Goal: Information Seeking & Learning: Find specific fact

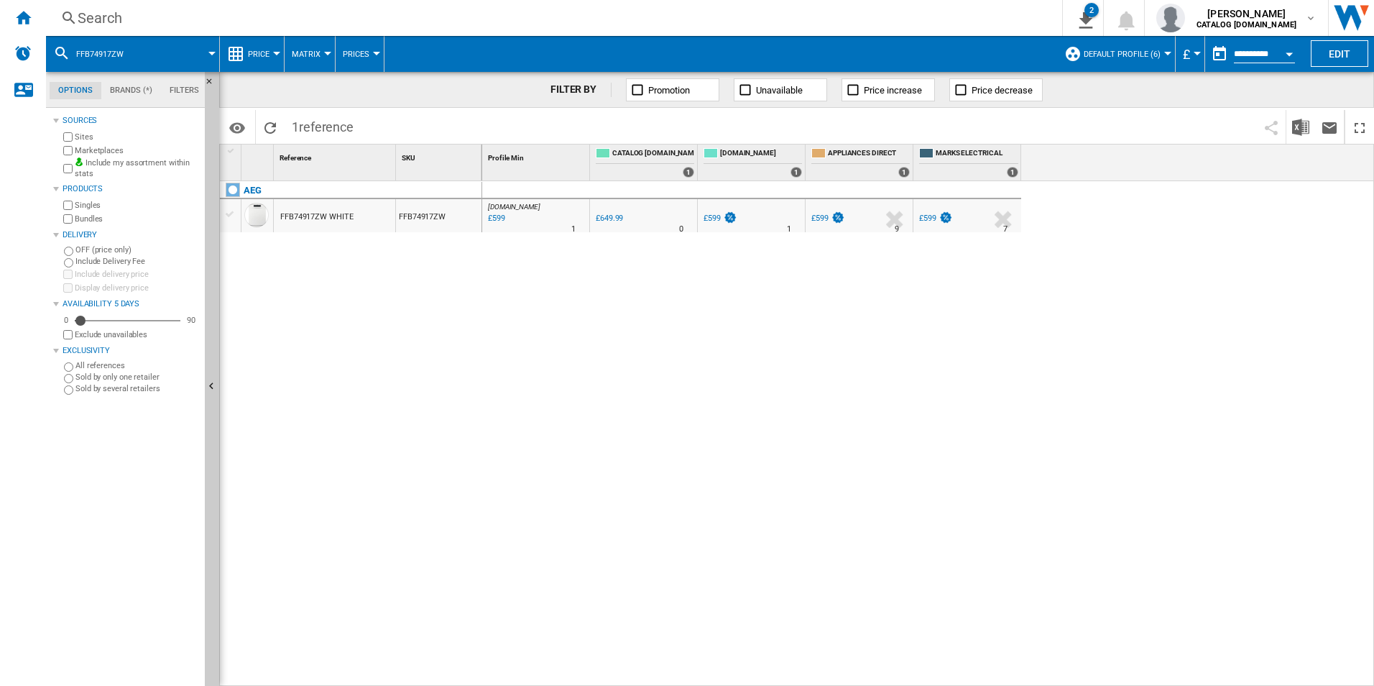
drag, startPoint x: 816, startPoint y: 397, endPoint x: 1285, endPoint y: 472, distance: 474.5
click at [816, 397] on div "[DOMAIN_NAME] : AO -7.8 % £599 % N/A 1 [DOMAIN_NAME] : AO 0.0 % £649.99 % N/A 0" at bounding box center [928, 433] width 893 height 505
click at [408, 17] on div "Search" at bounding box center [551, 18] width 947 height 20
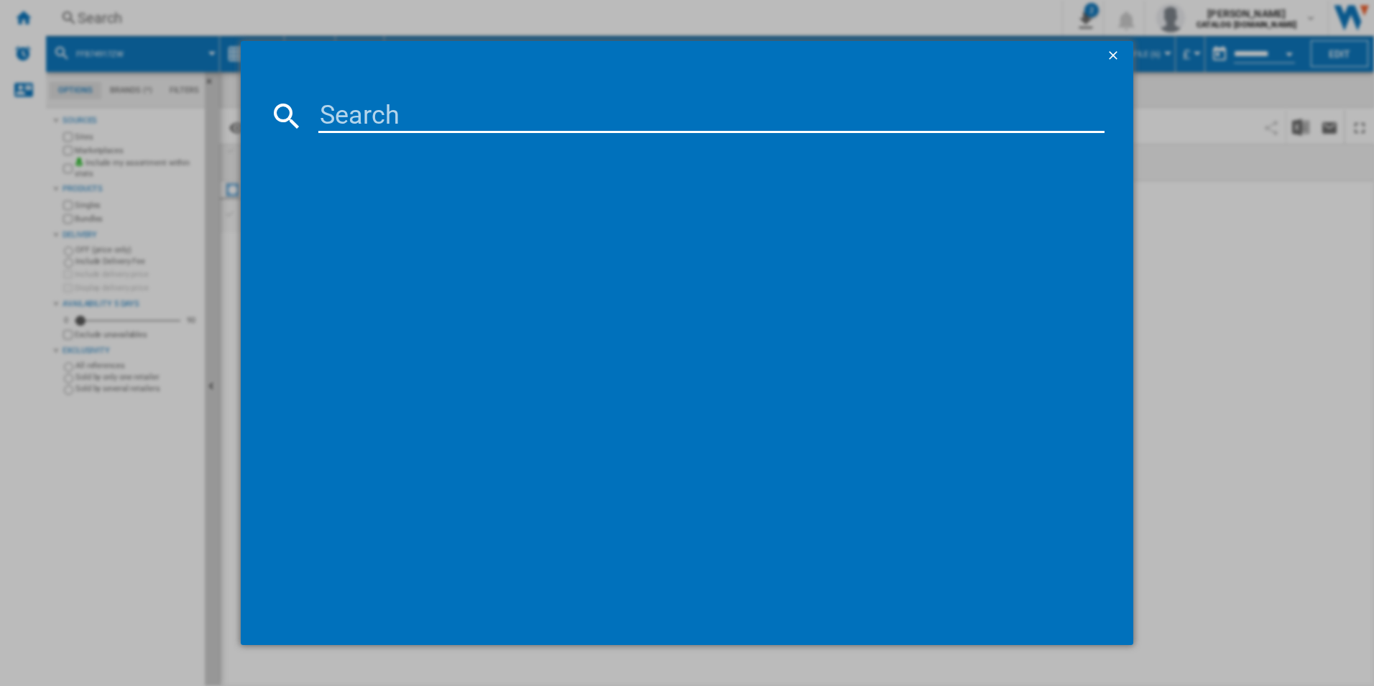
click at [394, 101] on input at bounding box center [711, 115] width 787 height 34
type input "LWR7185M4B"
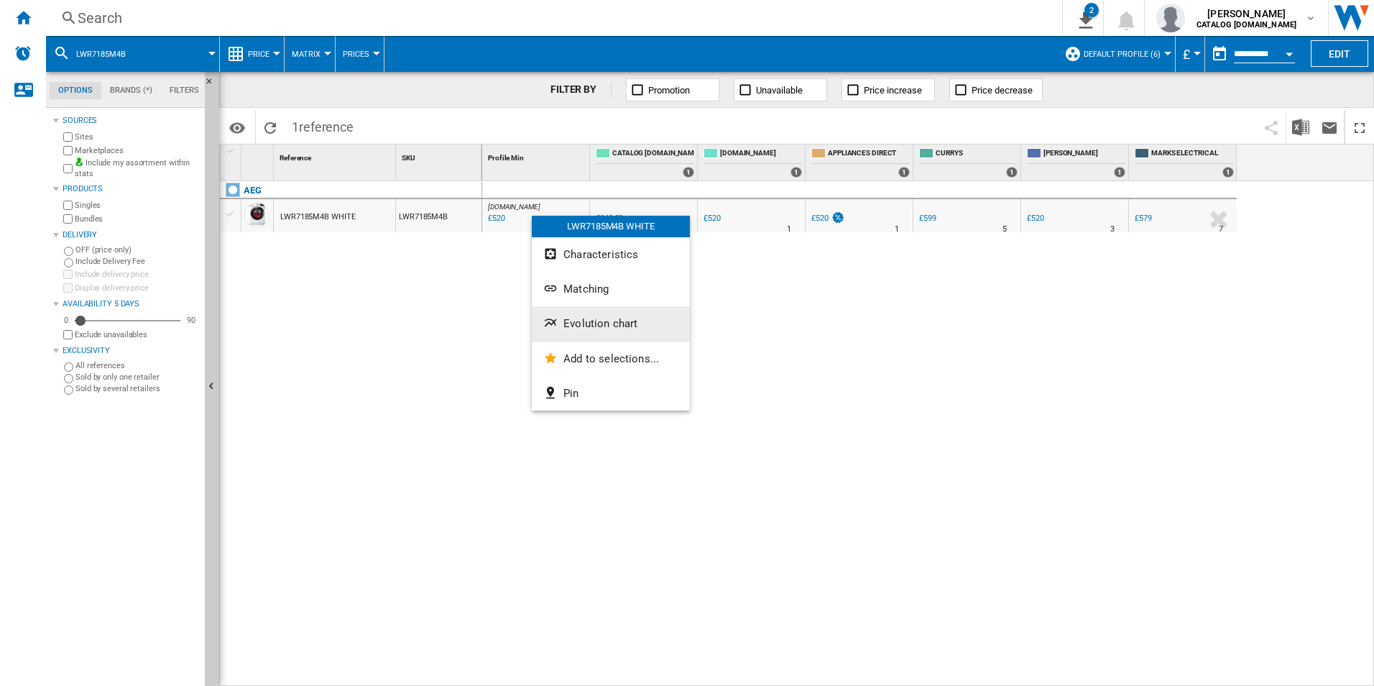
click at [600, 323] on span "Evolution chart" at bounding box center [600, 323] width 74 height 13
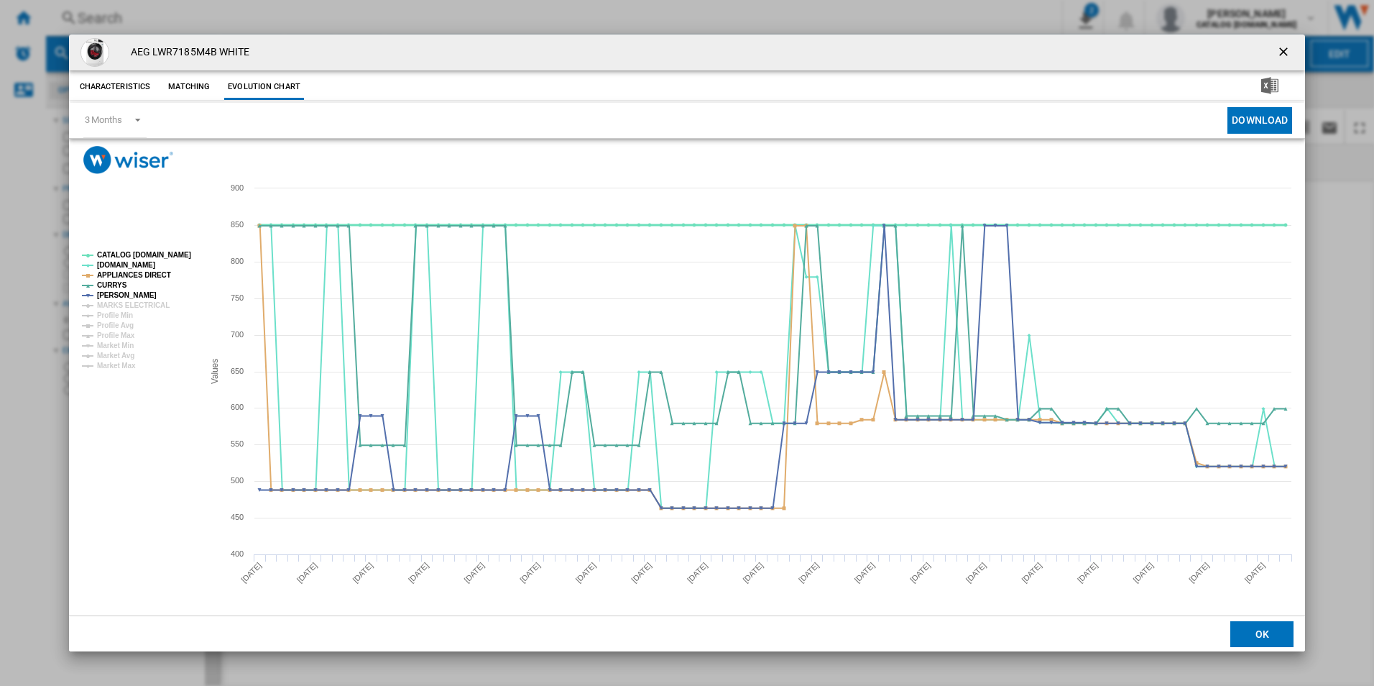
click at [144, 255] on tspan "CATALOG ELECTROLUX.UK" at bounding box center [144, 255] width 94 height 8
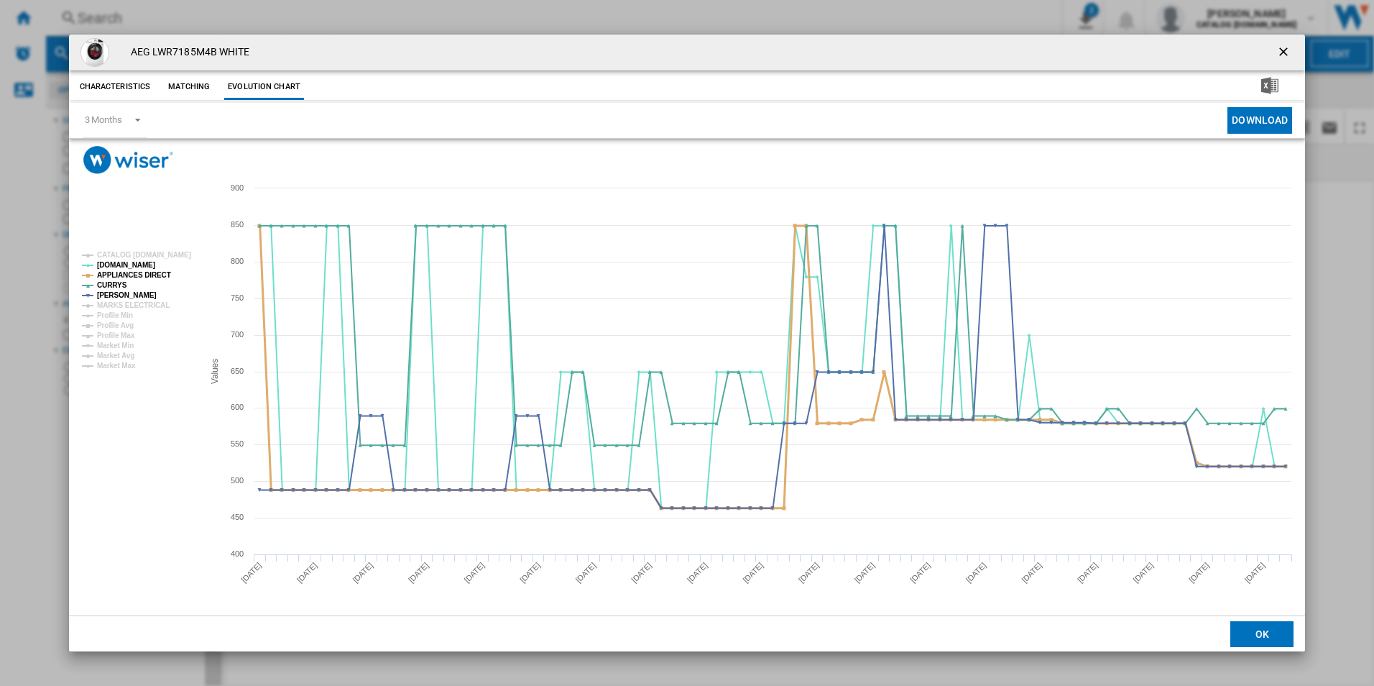
click at [153, 271] on tspan "APPLIANCES DIRECT" at bounding box center [134, 275] width 74 height 8
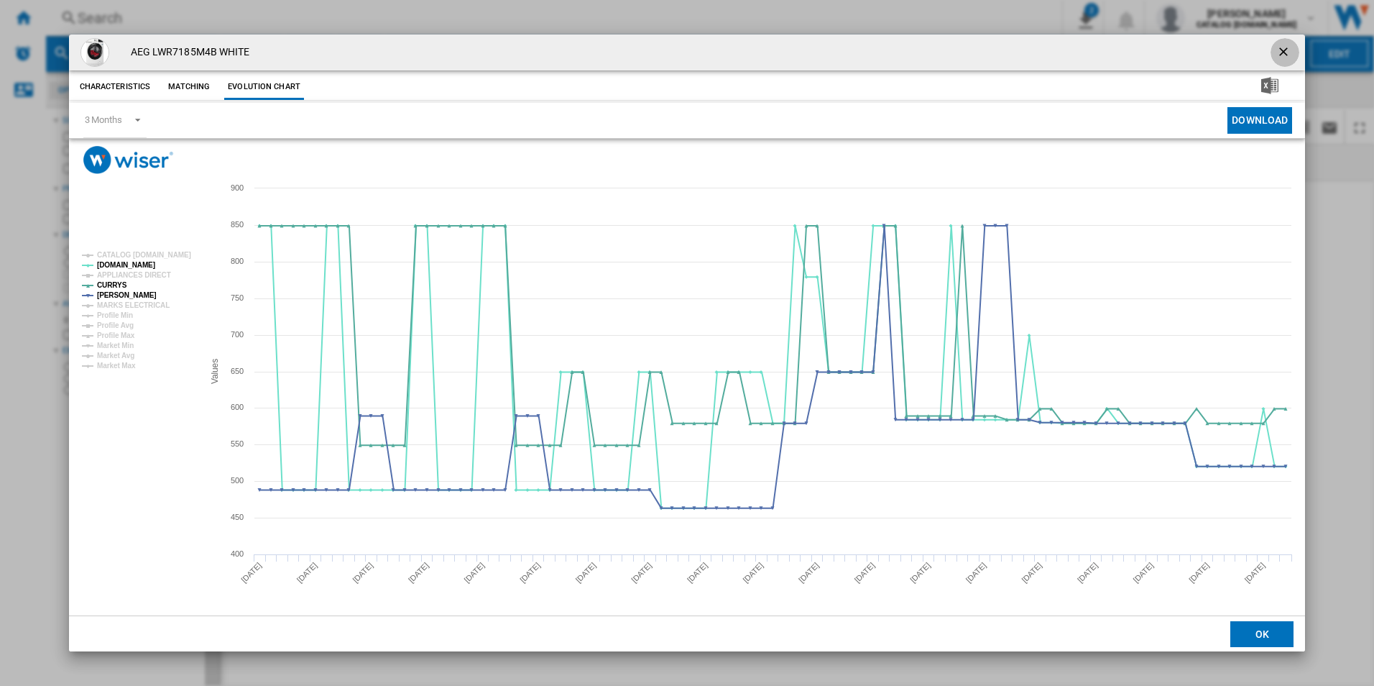
click at [1279, 55] on ng-md-icon "getI18NText('BUTTONS.CLOSE_DIALOG')" at bounding box center [1284, 53] width 17 height 17
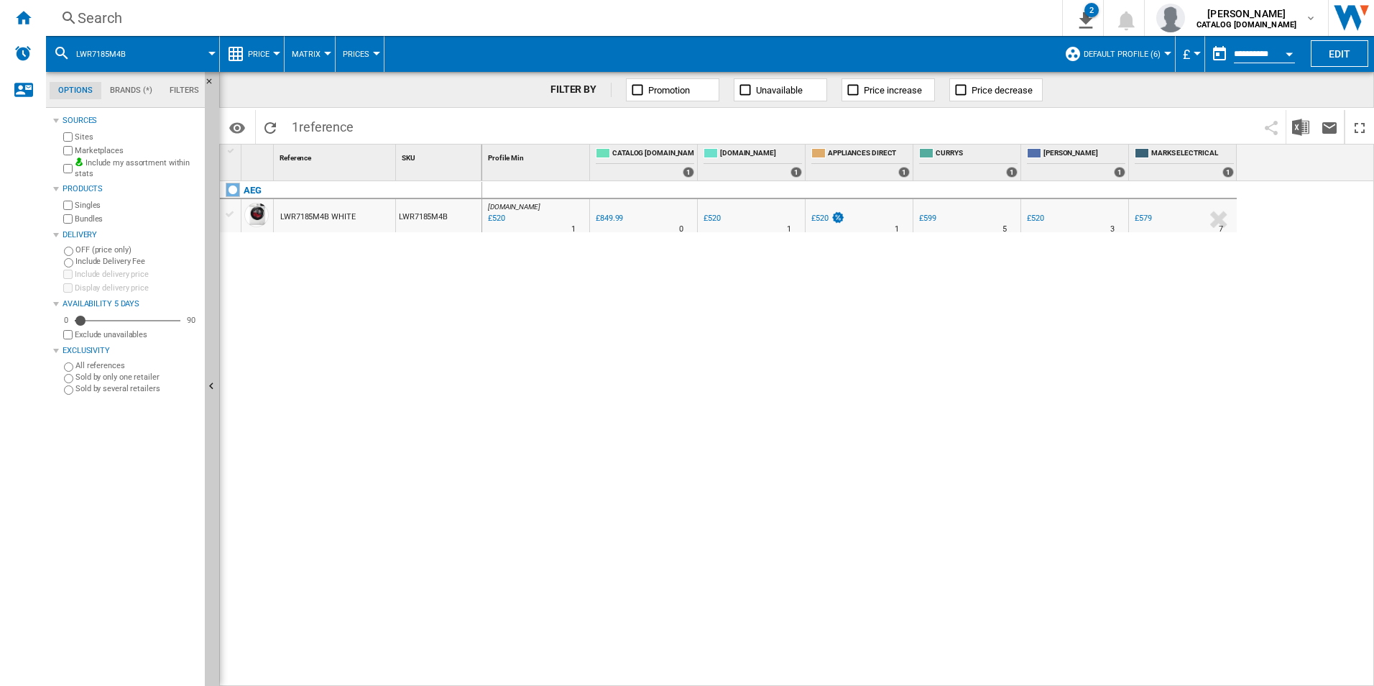
click at [864, 13] on div "Search" at bounding box center [551, 18] width 947 height 20
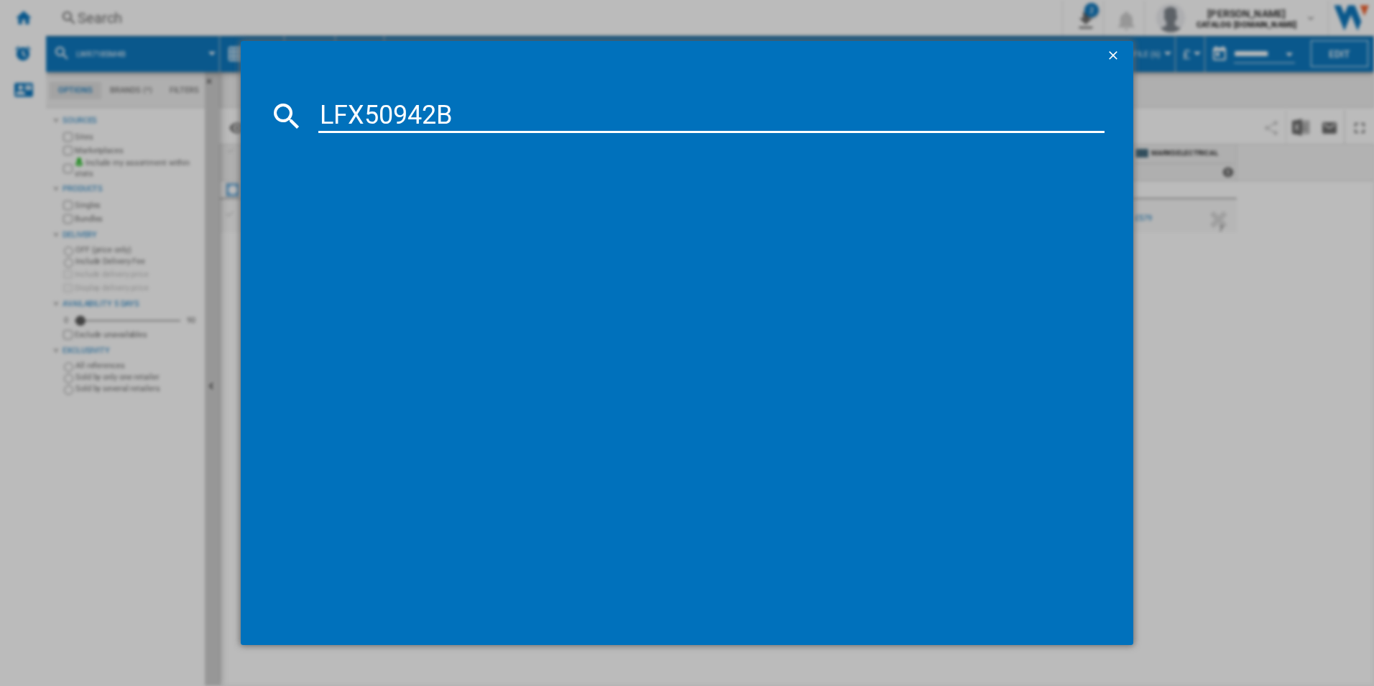
type input "LFX50942B"
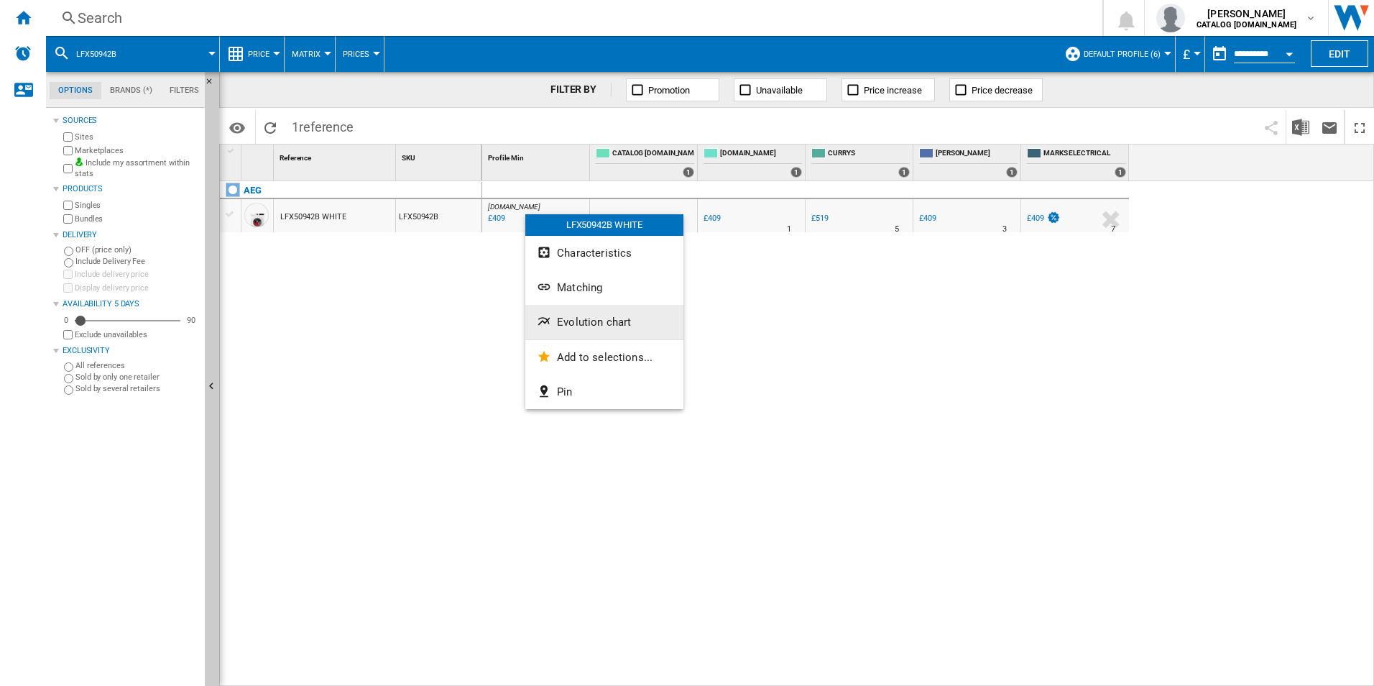
click at [573, 321] on span "Evolution chart" at bounding box center [594, 321] width 74 height 13
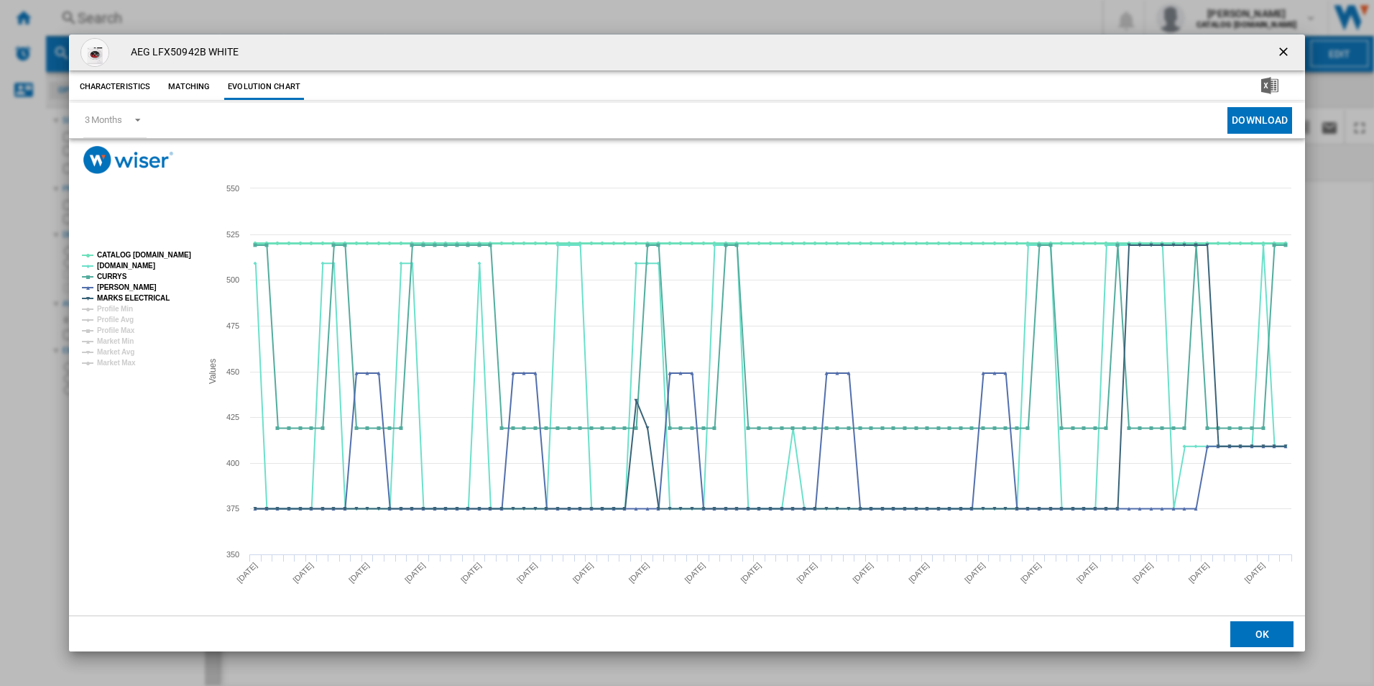
click at [175, 252] on tspan "CATALOG ELECTROLUX.UK" at bounding box center [144, 255] width 94 height 8
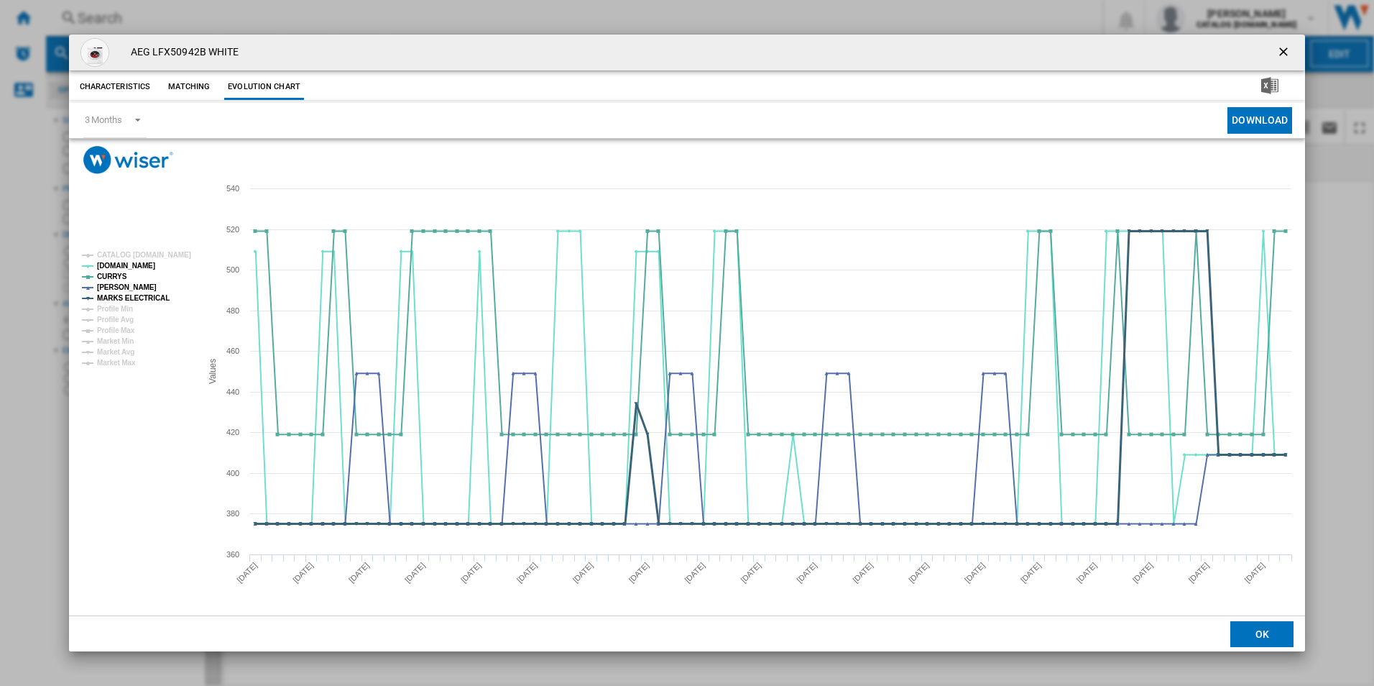
click at [149, 298] on tspan "MARKS ELECTRICAL" at bounding box center [133, 298] width 73 height 8
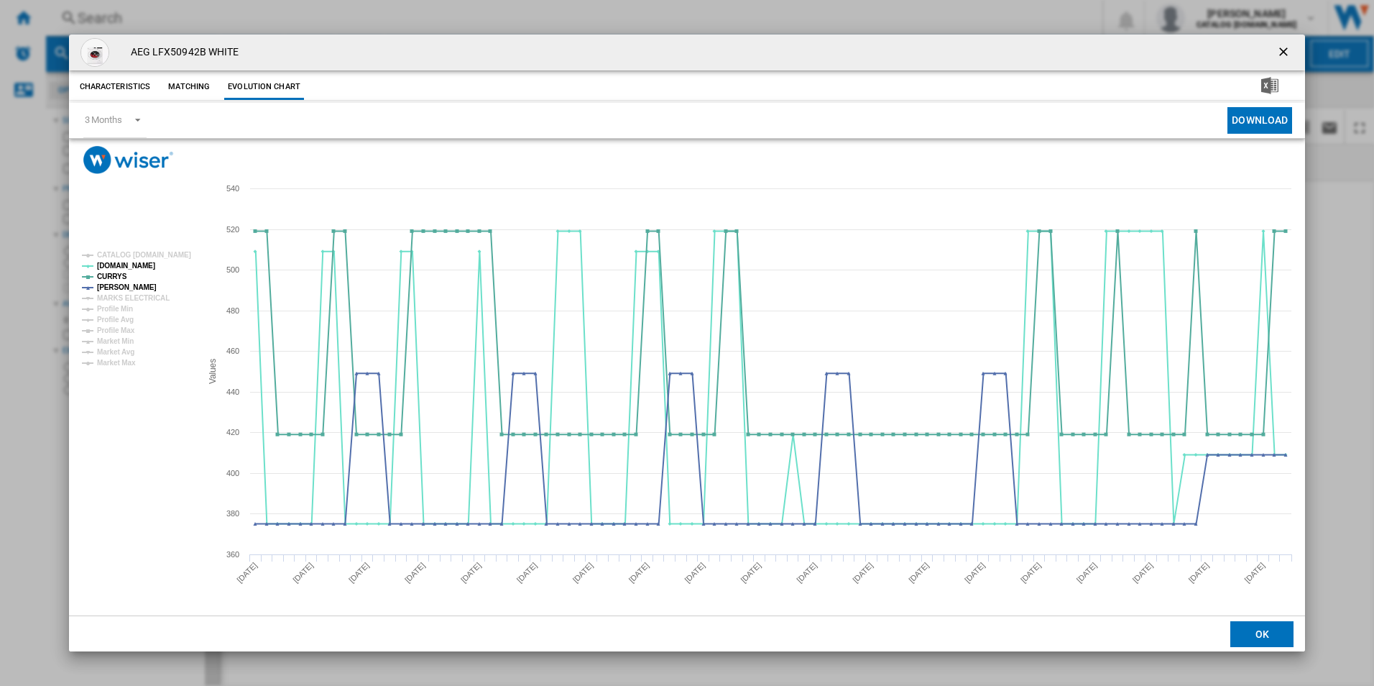
drag, startPoint x: 1280, startPoint y: 55, endPoint x: 1181, endPoint y: 41, distance: 99.5
click at [1280, 55] on ng-md-icon "getI18NText('BUTTONS.CLOSE_DIALOG')" at bounding box center [1284, 53] width 17 height 17
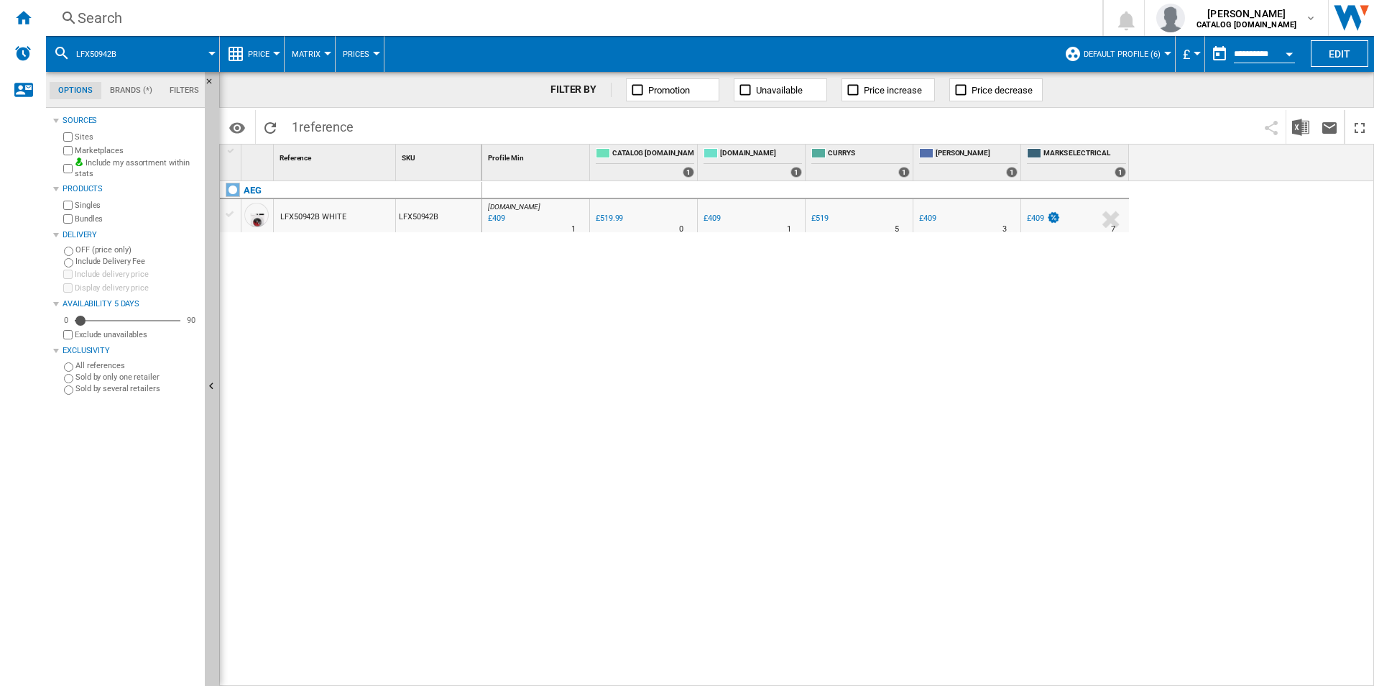
click at [1006, 24] on div "Search" at bounding box center [571, 18] width 987 height 20
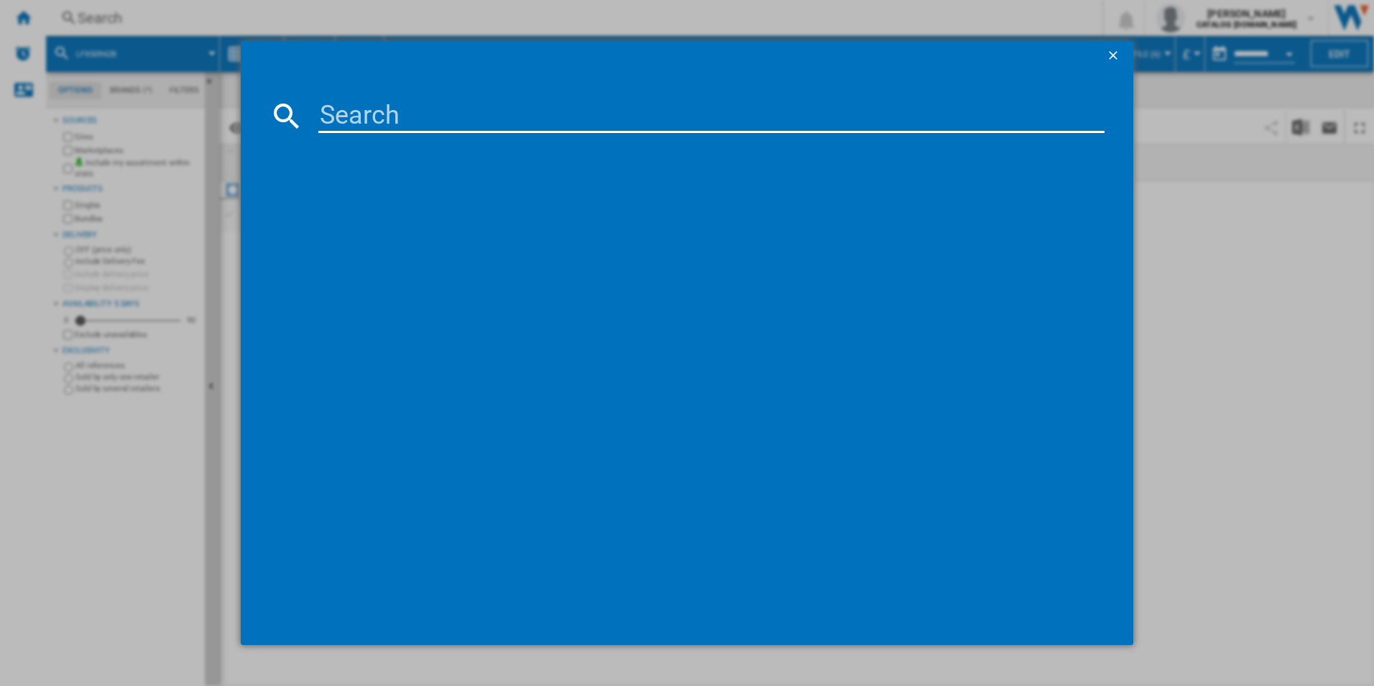
click at [813, 106] on input at bounding box center [711, 115] width 787 height 34
paste input "LFX50844B"
type input "LFX50844B"
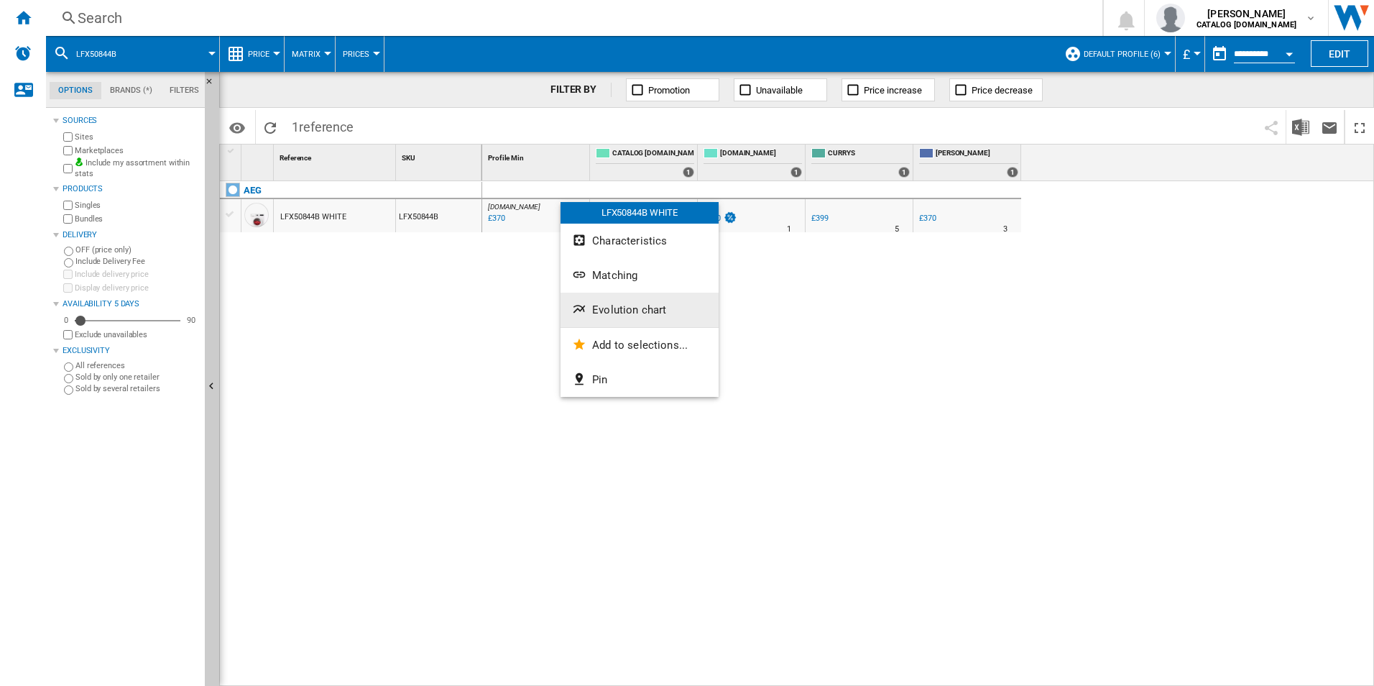
click at [612, 319] on button "Evolution chart" at bounding box center [640, 309] width 158 height 34
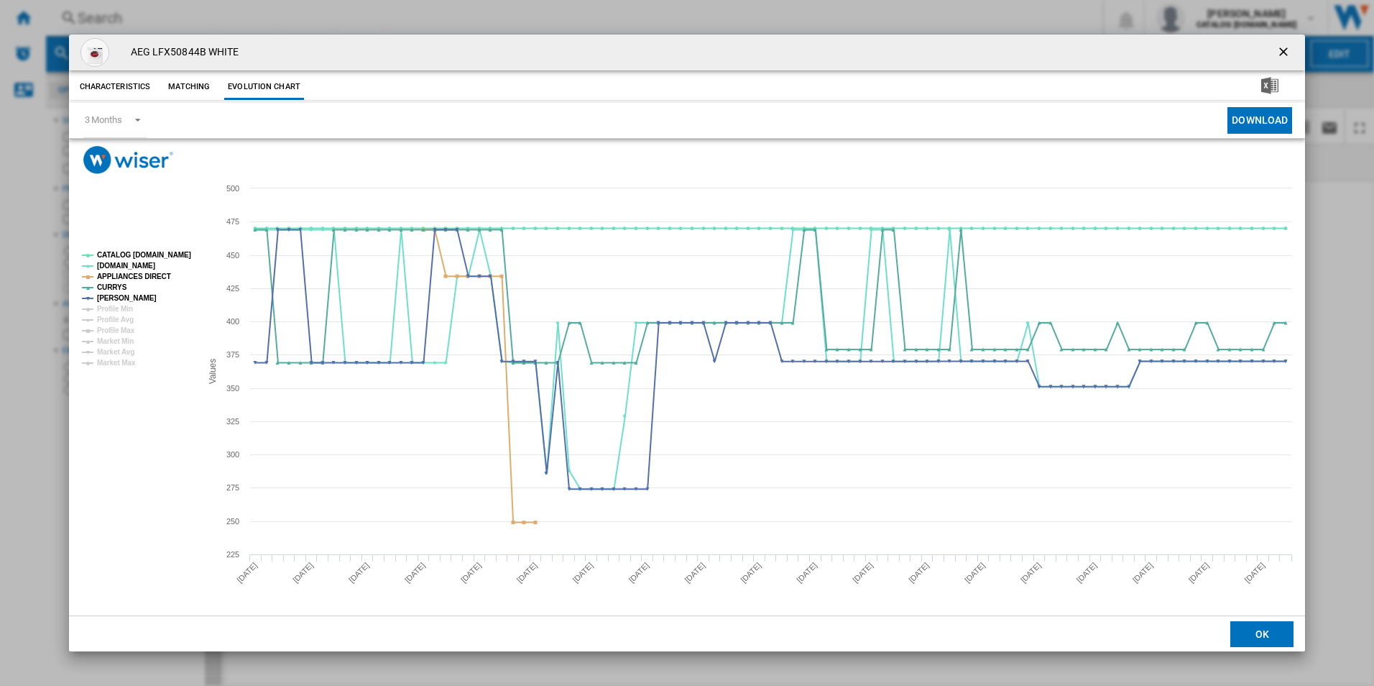
click at [175, 248] on rect "Product popup" at bounding box center [135, 309] width 119 height 126
click at [170, 251] on tspan "CATALOG ELECTROLUX.UK" at bounding box center [144, 255] width 94 height 8
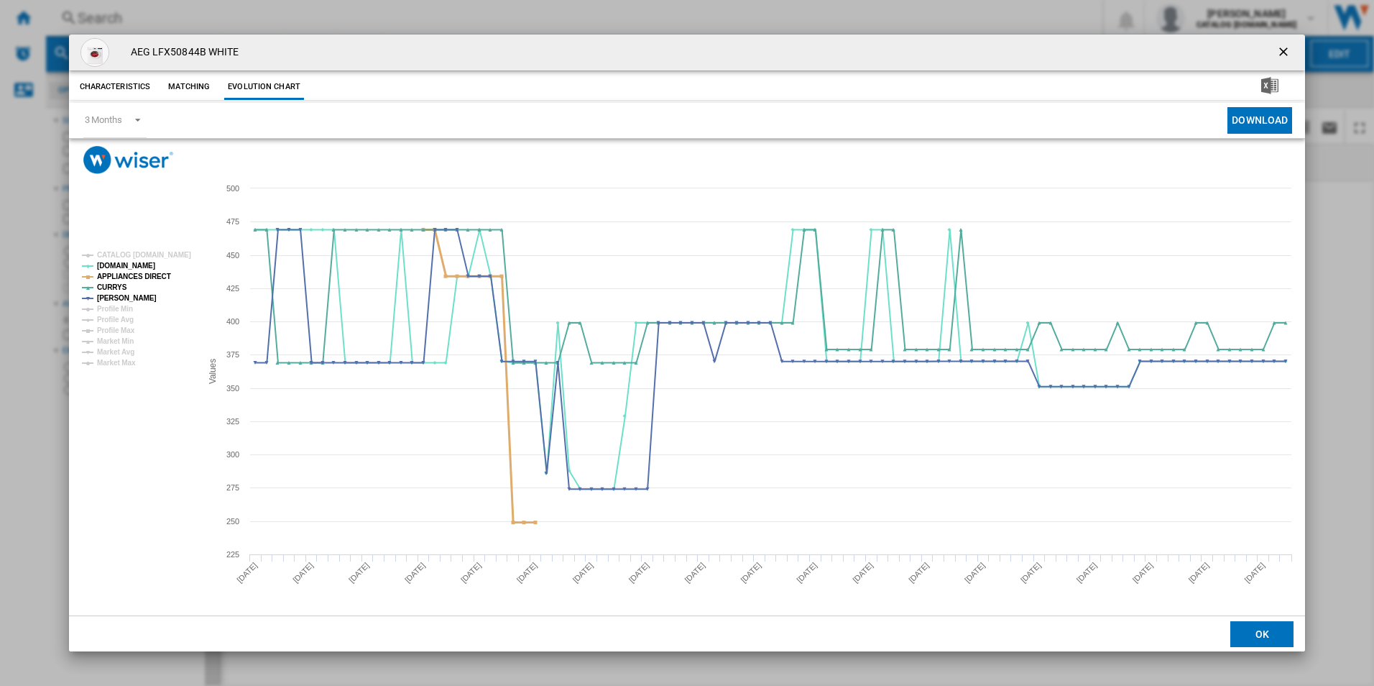
click at [157, 276] on tspan "APPLIANCES DIRECT" at bounding box center [134, 276] width 74 height 8
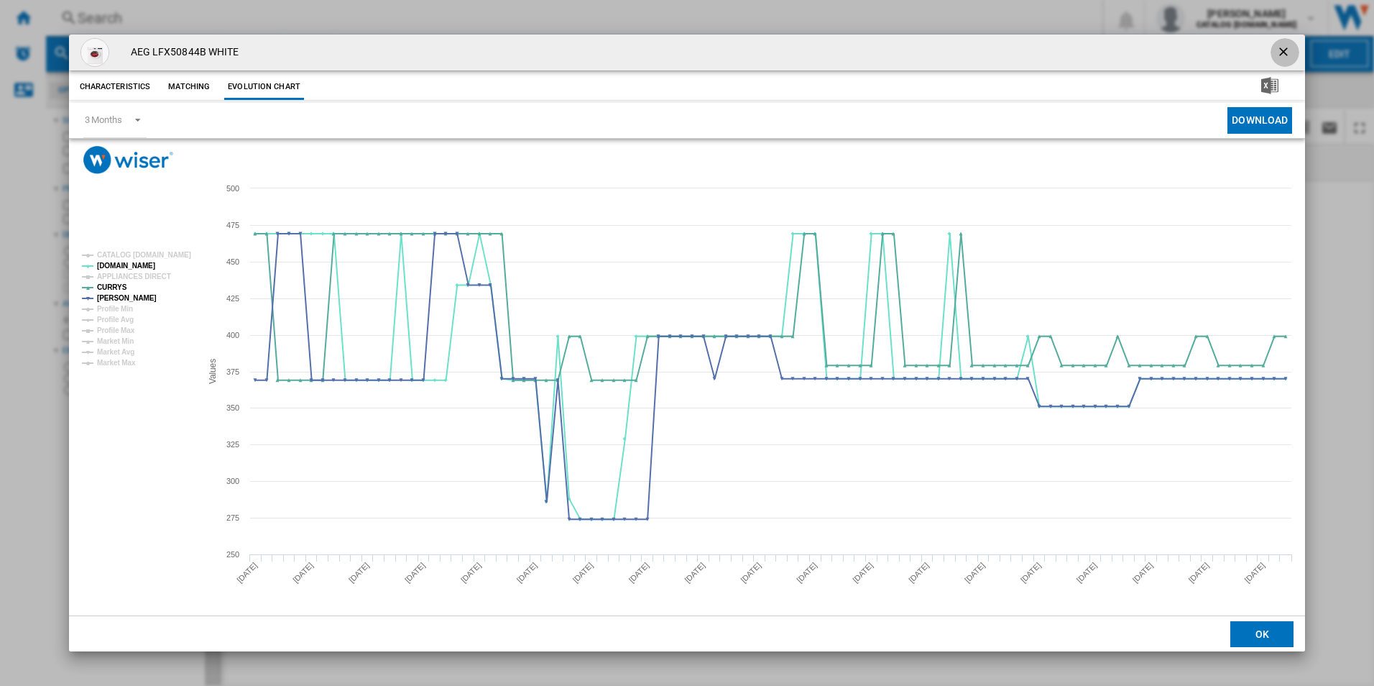
click at [1284, 52] on ng-md-icon "getI18NText('BUTTONS.CLOSE_DIALOG')" at bounding box center [1284, 53] width 17 height 17
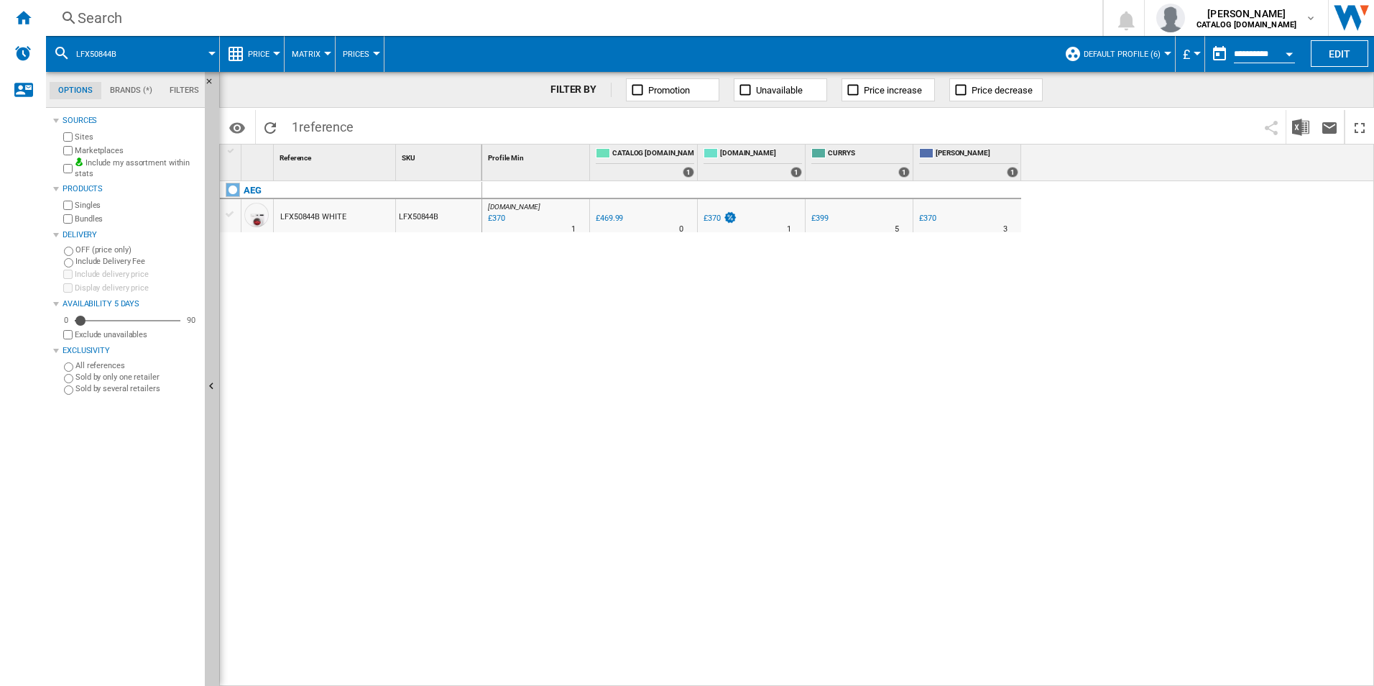
click at [780, 31] on div "Search Search 0 adam barber CATALOG ELECTROLUX.UK CATALOG ELECTROLUX.UK My sett…" at bounding box center [710, 18] width 1328 height 36
click at [776, 22] on div "Search" at bounding box center [571, 18] width 987 height 20
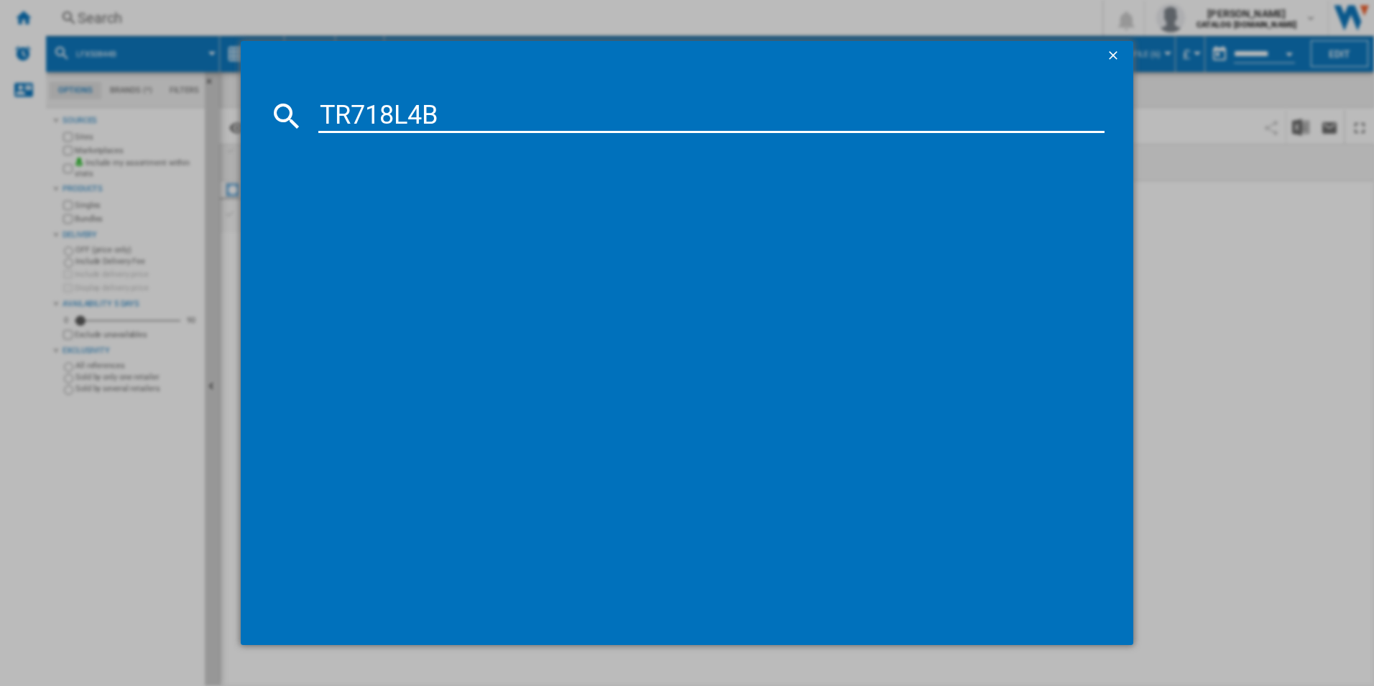
type input "TR718L4B"
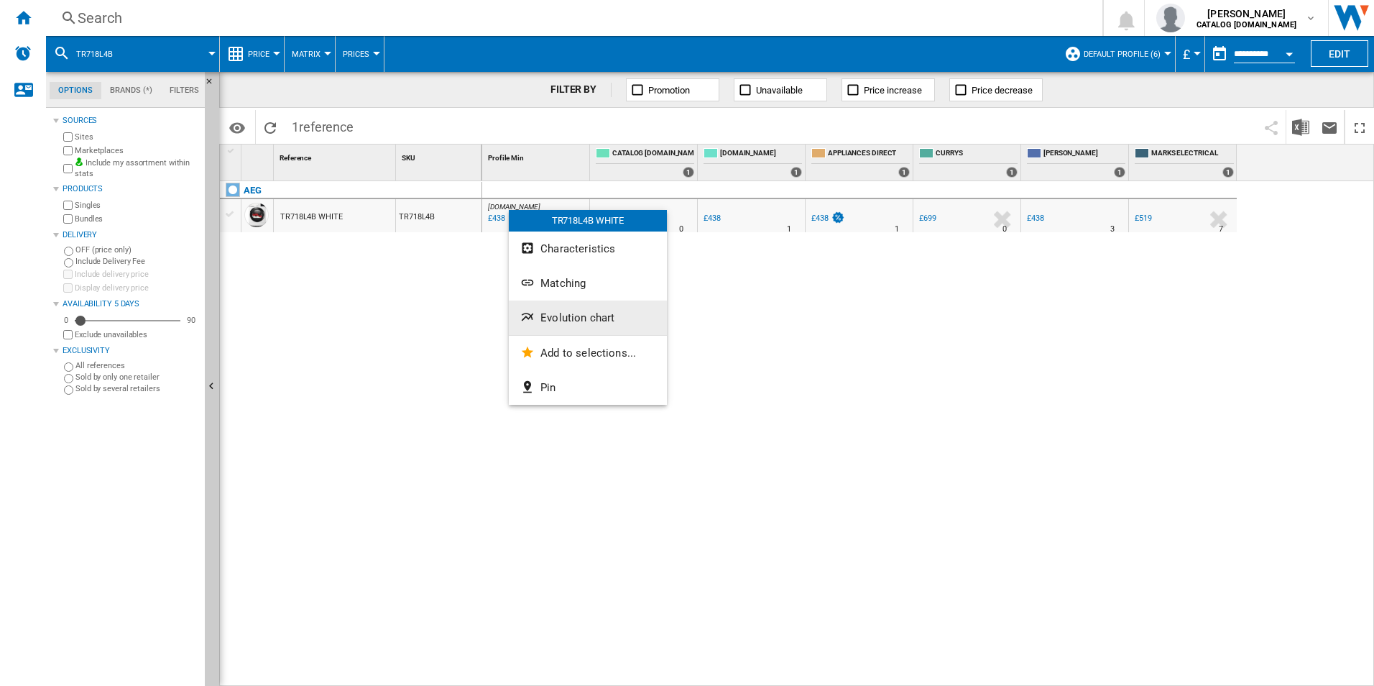
click at [572, 326] on button "Evolution chart" at bounding box center [588, 317] width 158 height 34
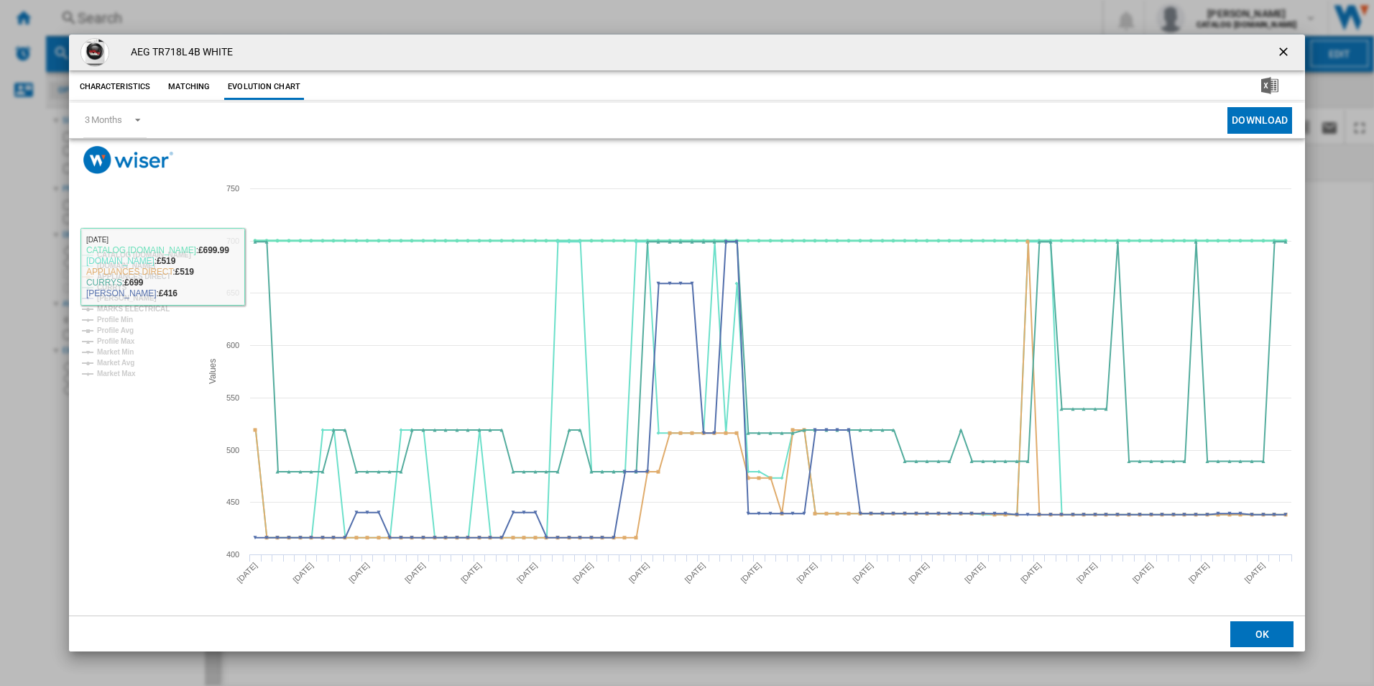
click at [180, 255] on tspan "CATALOG ELECTROLUX.UK" at bounding box center [144, 255] width 94 height 8
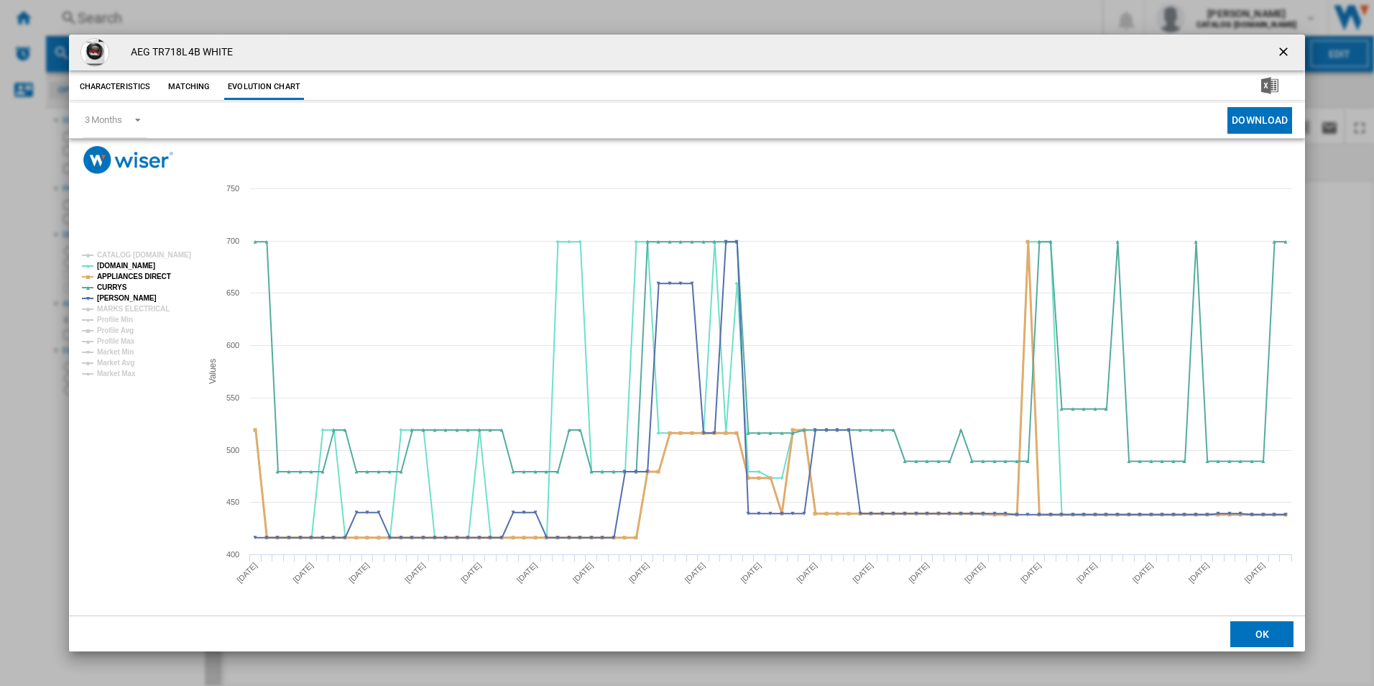
click at [153, 274] on tspan "APPLIANCES DIRECT" at bounding box center [134, 276] width 74 height 8
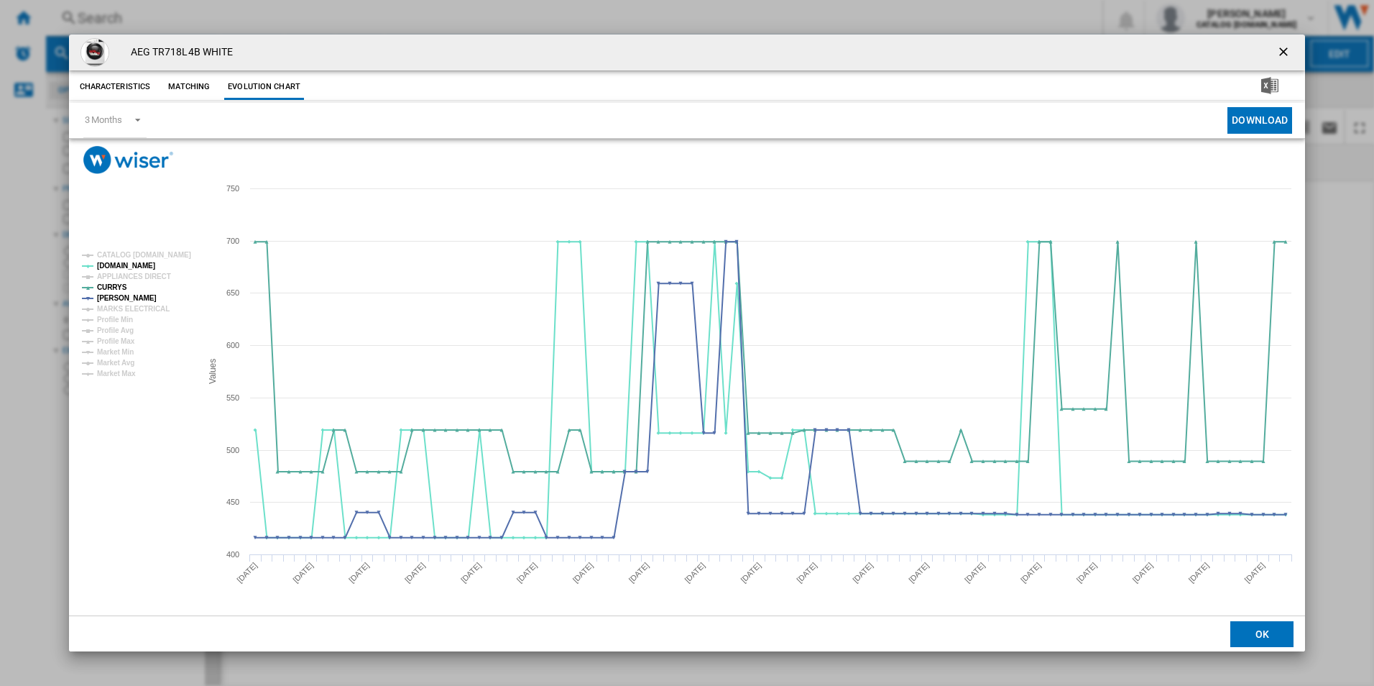
drag, startPoint x: 1288, startPoint y: 47, endPoint x: 1193, endPoint y: 57, distance: 96.0
click at [1288, 47] on ng-md-icon "getI18NText('BUTTONS.CLOSE_DIALOG')" at bounding box center [1284, 53] width 17 height 17
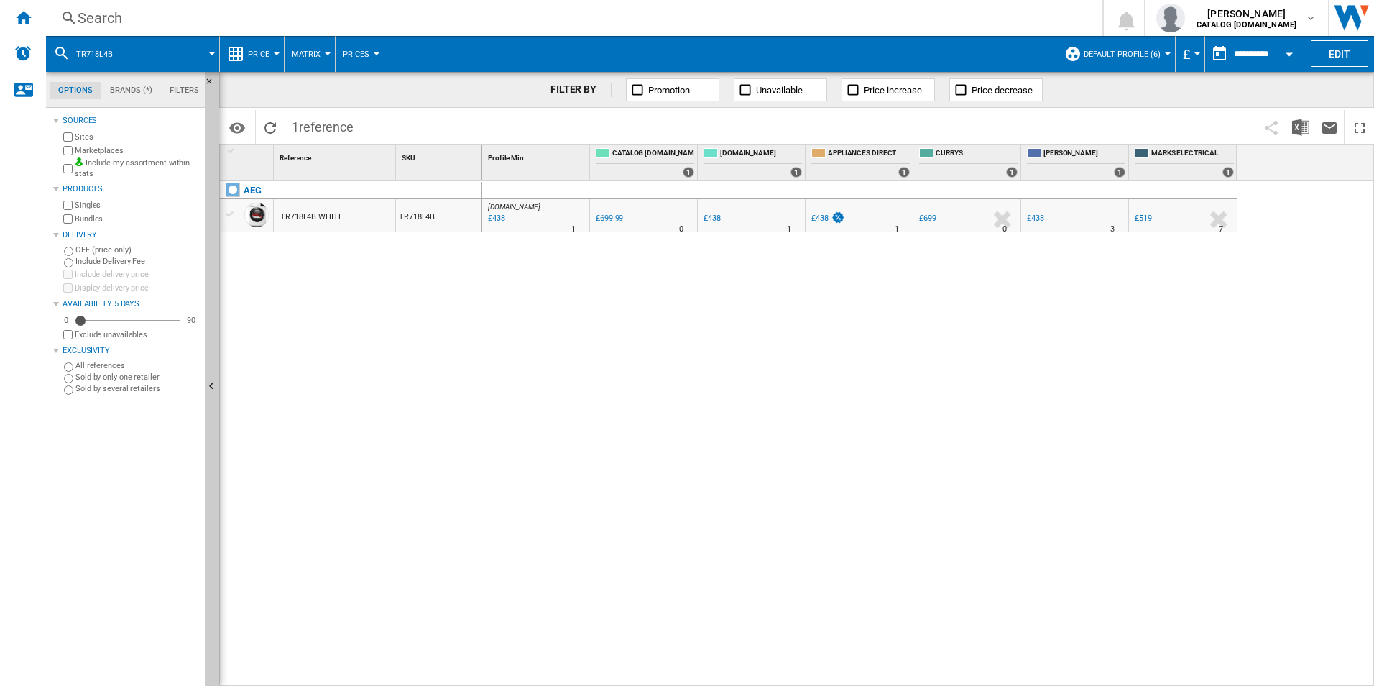
click at [866, 16] on div "Search" at bounding box center [571, 18] width 987 height 20
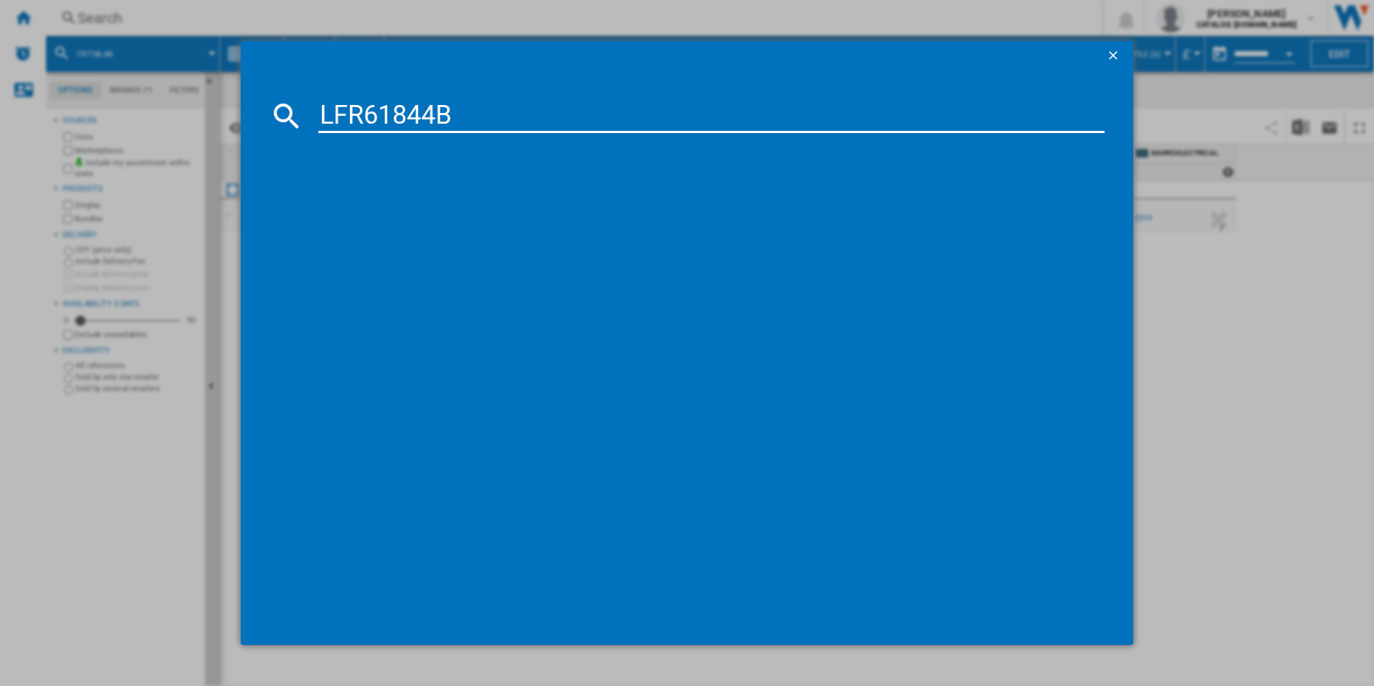
type input "LFR61844B"
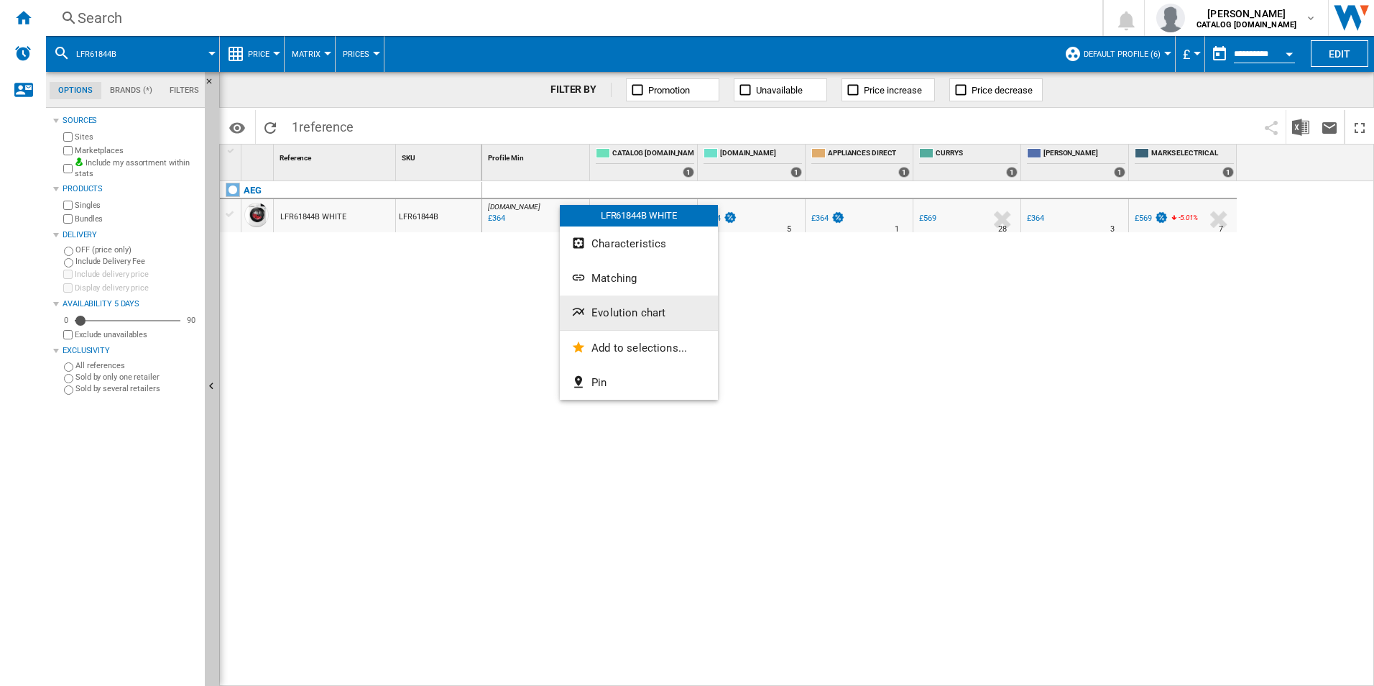
click at [602, 319] on button "Evolution chart" at bounding box center [639, 312] width 158 height 34
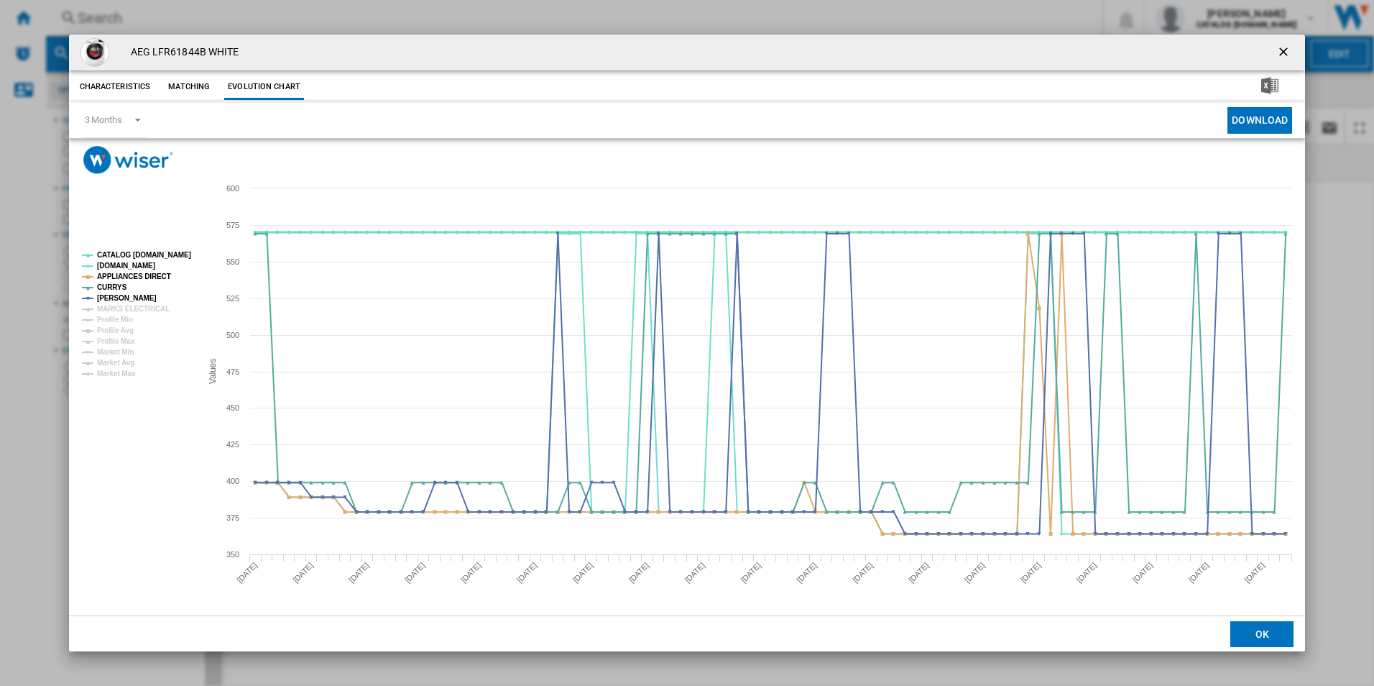
click at [156, 254] on tspan "CATALOG ELECTROLUX.UK" at bounding box center [144, 255] width 94 height 8
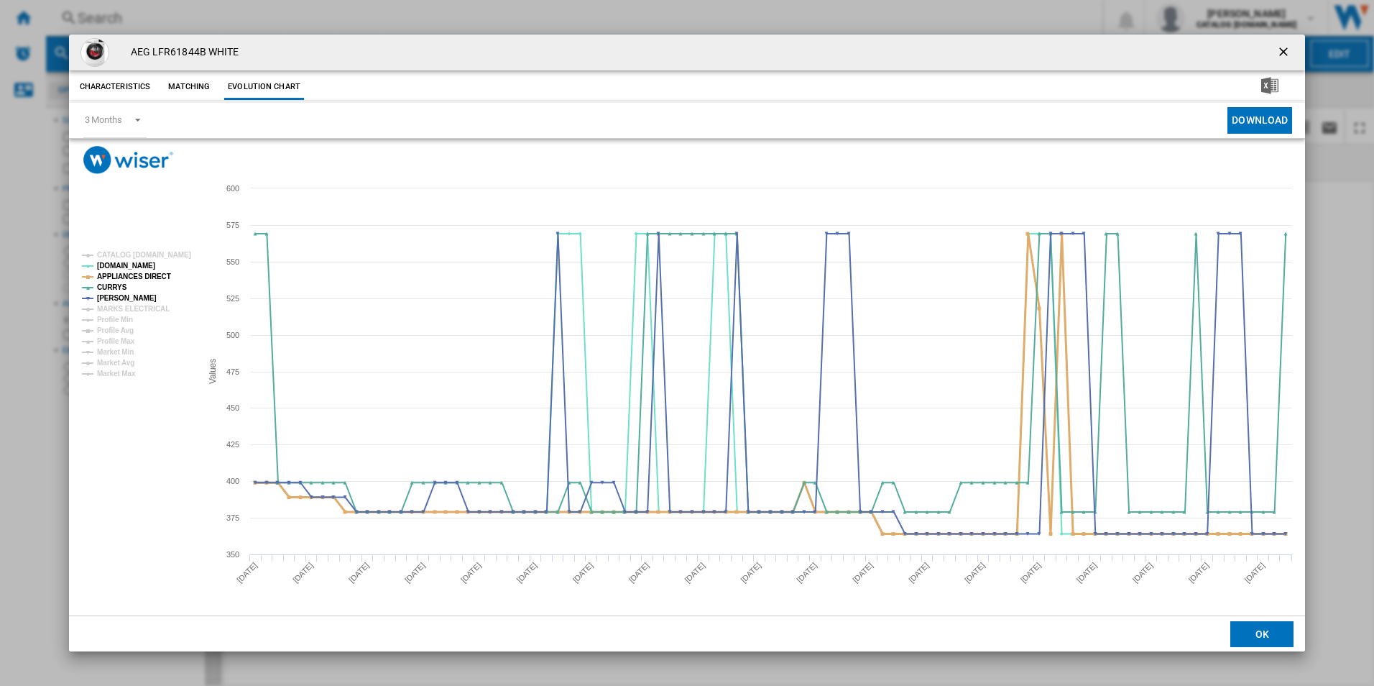
click at [161, 277] on tspan "APPLIANCES DIRECT" at bounding box center [134, 276] width 74 height 8
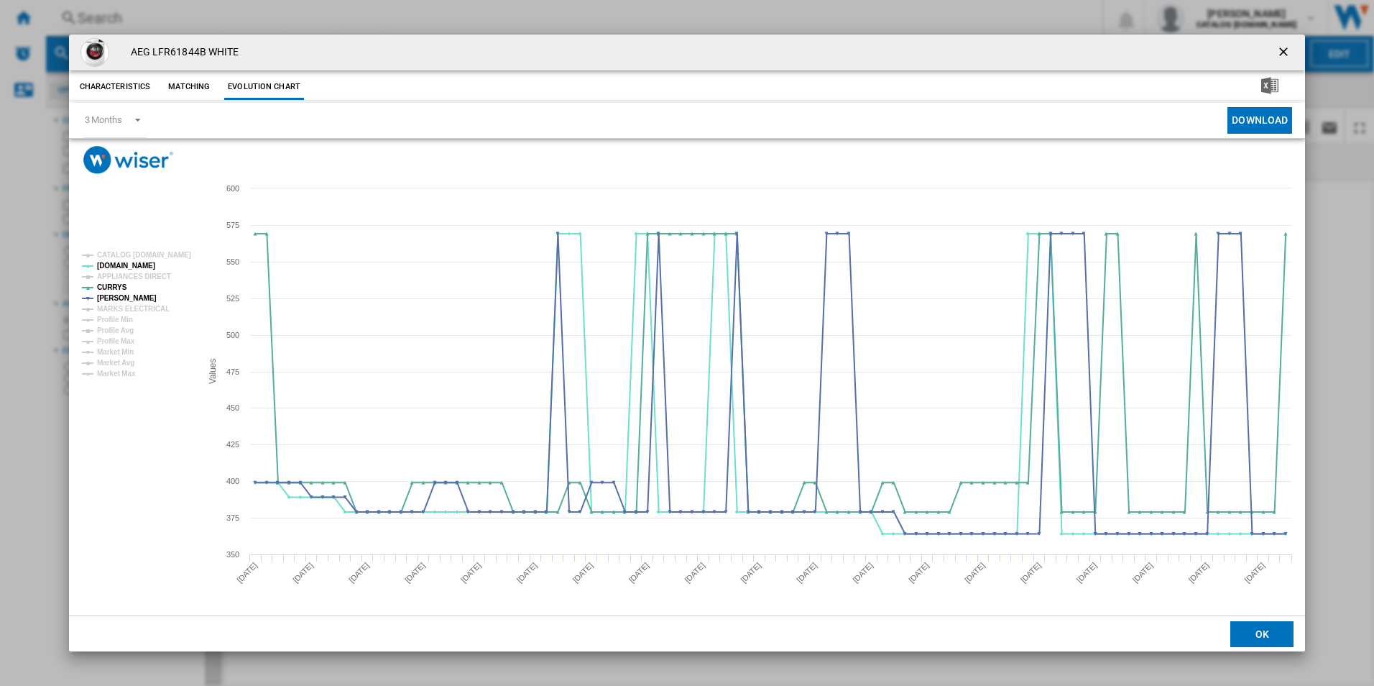
drag, startPoint x: 1288, startPoint y: 47, endPoint x: 1147, endPoint y: 65, distance: 142.0
click at [1288, 47] on ng-md-icon "getI18NText('BUTTONS.CLOSE_DIALOG')" at bounding box center [1284, 53] width 17 height 17
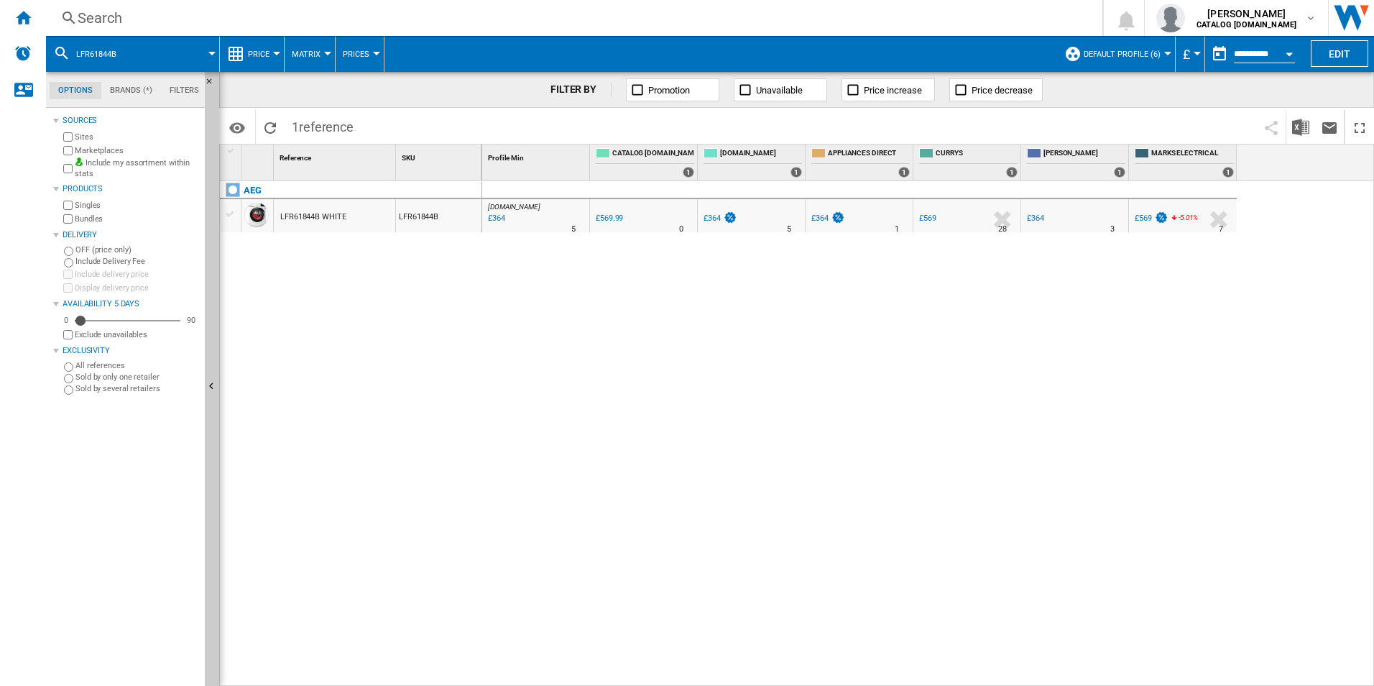
click at [931, 22] on div "Search" at bounding box center [571, 18] width 987 height 20
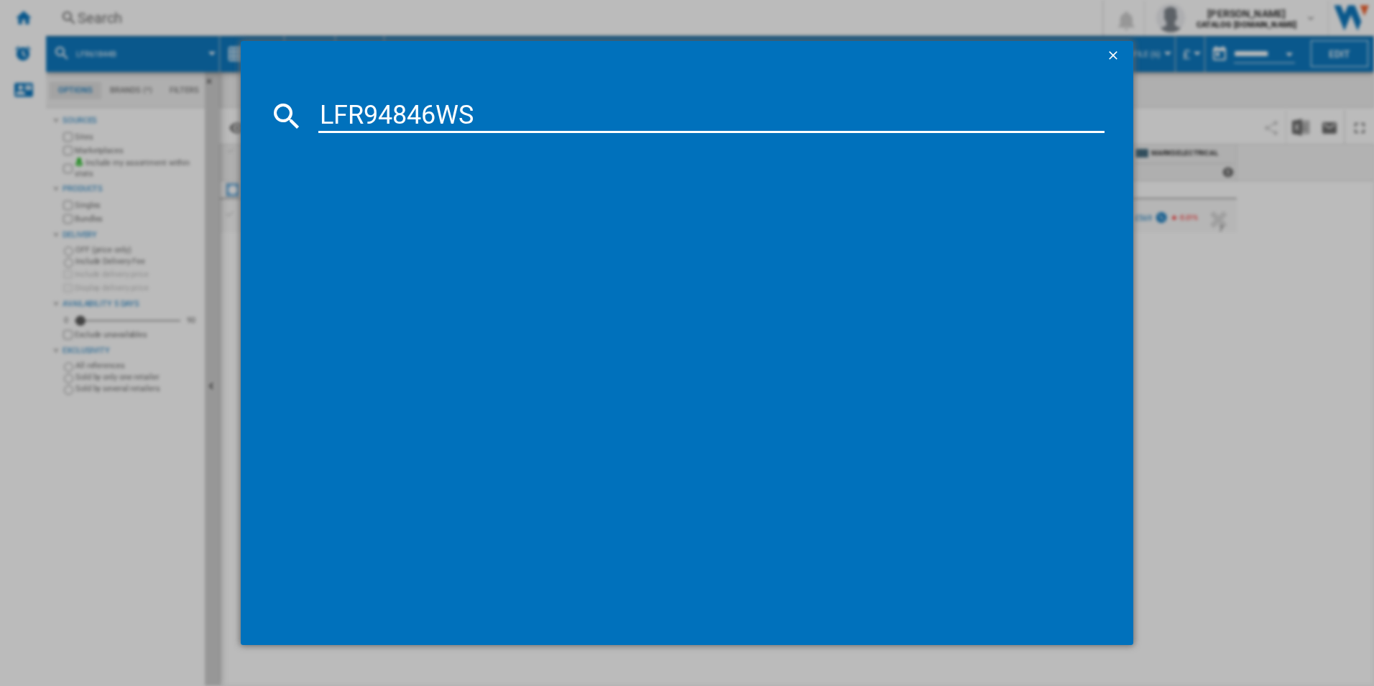
type input "LFR94846WS"
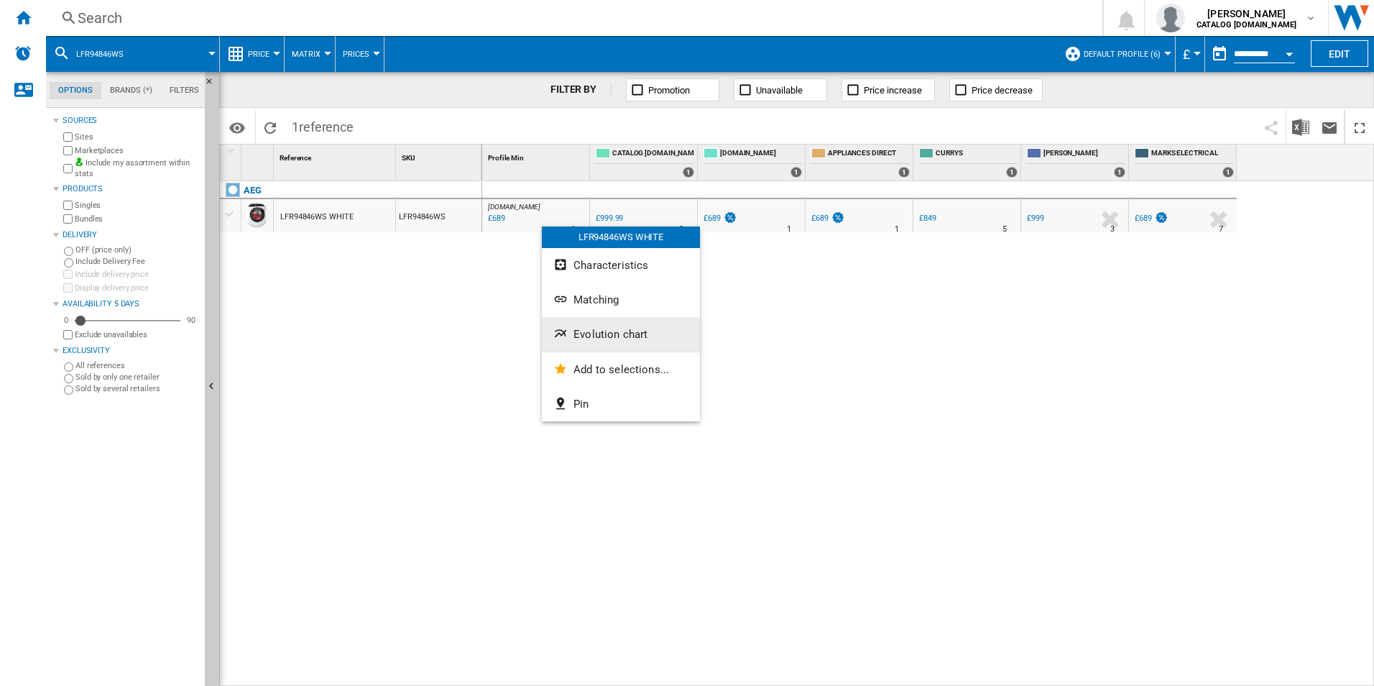
click at [599, 341] on button "Evolution chart" at bounding box center [621, 334] width 158 height 34
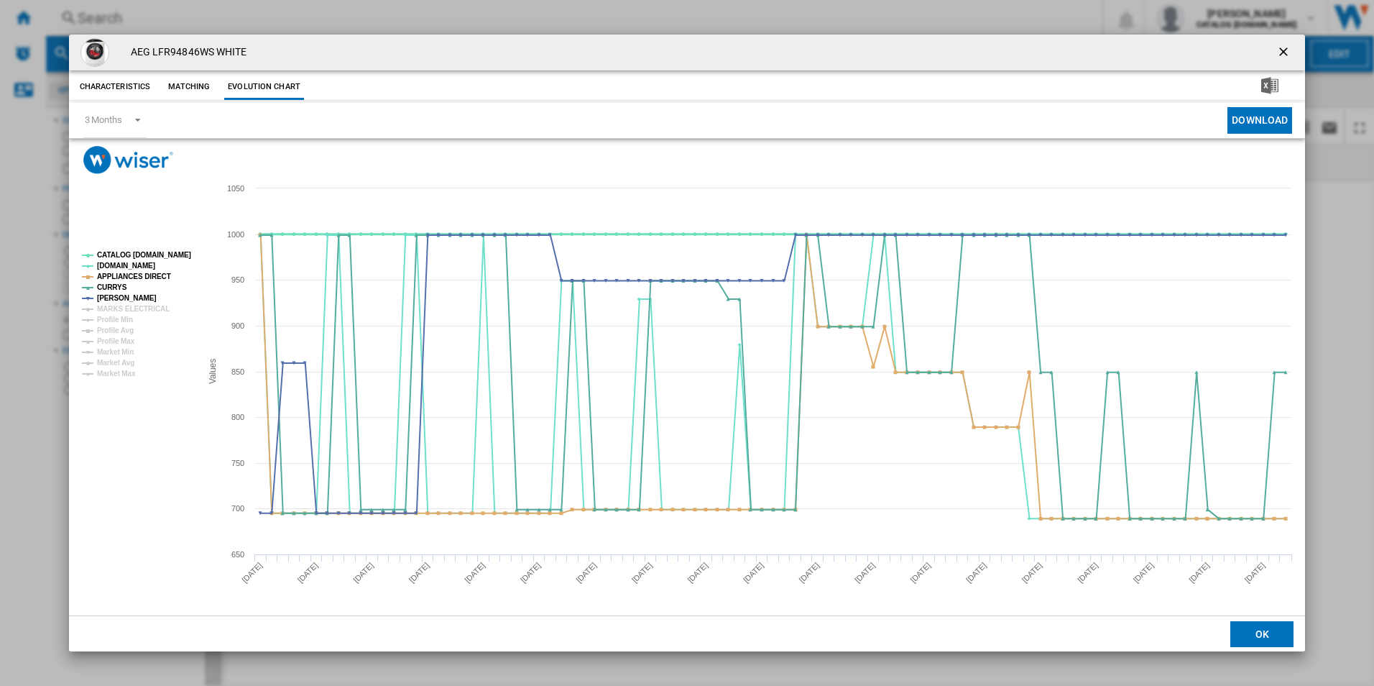
click at [164, 254] on tspan "CATALOG ELECTROLUX.UK" at bounding box center [144, 255] width 94 height 8
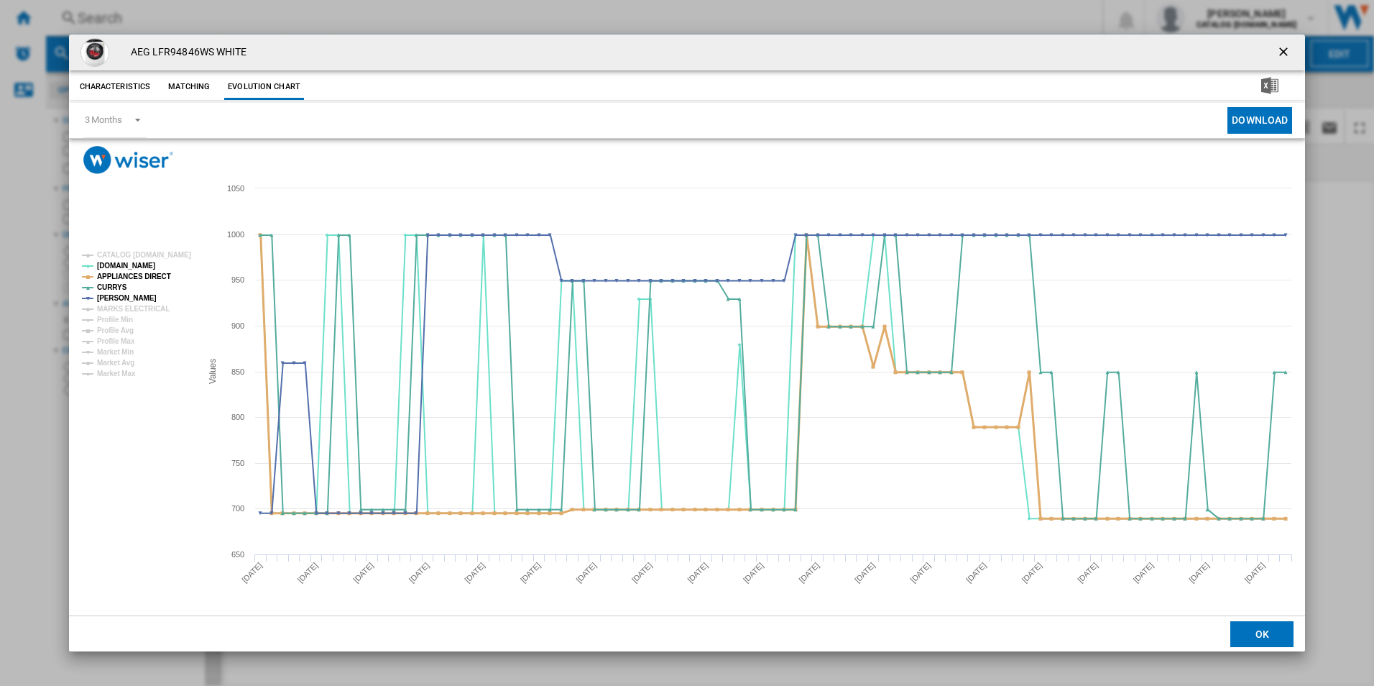
click at [157, 274] on tspan "APPLIANCES DIRECT" at bounding box center [134, 276] width 74 height 8
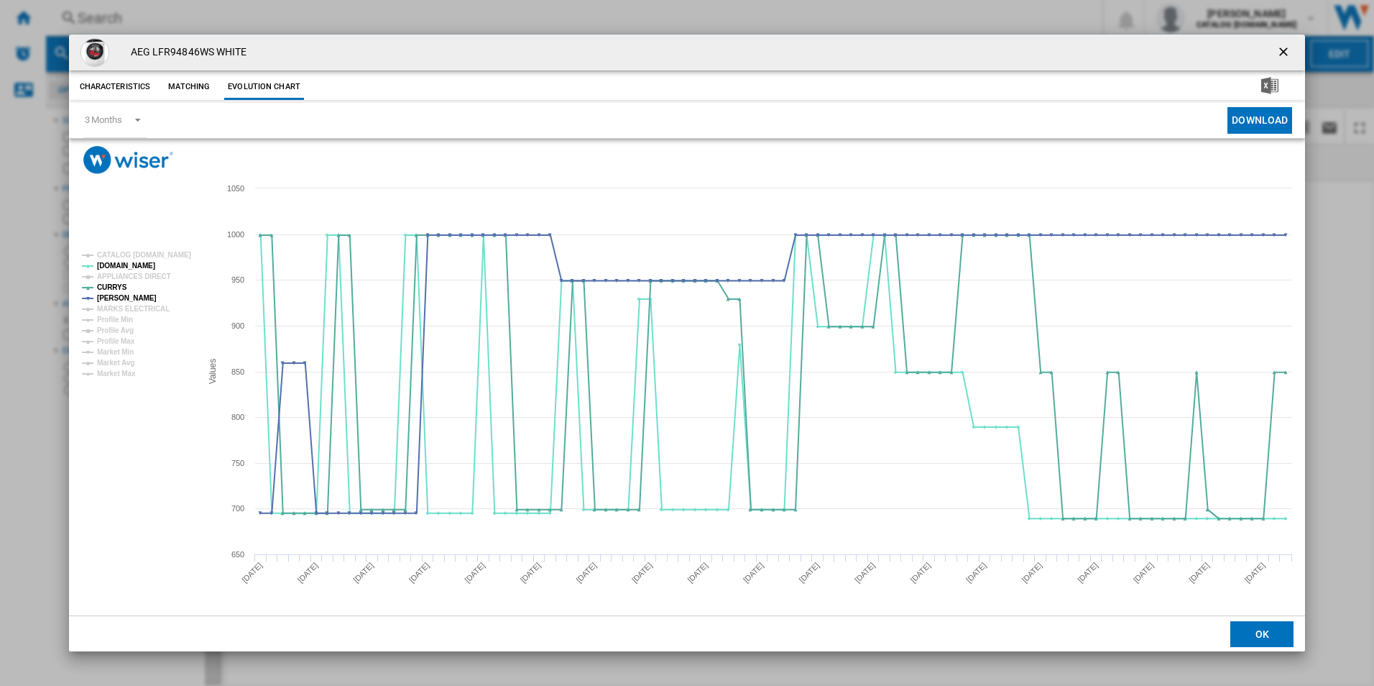
click at [1278, 48] on ng-md-icon "getI18NText('BUTTONS.CLOSE_DIALOG')" at bounding box center [1284, 53] width 17 height 17
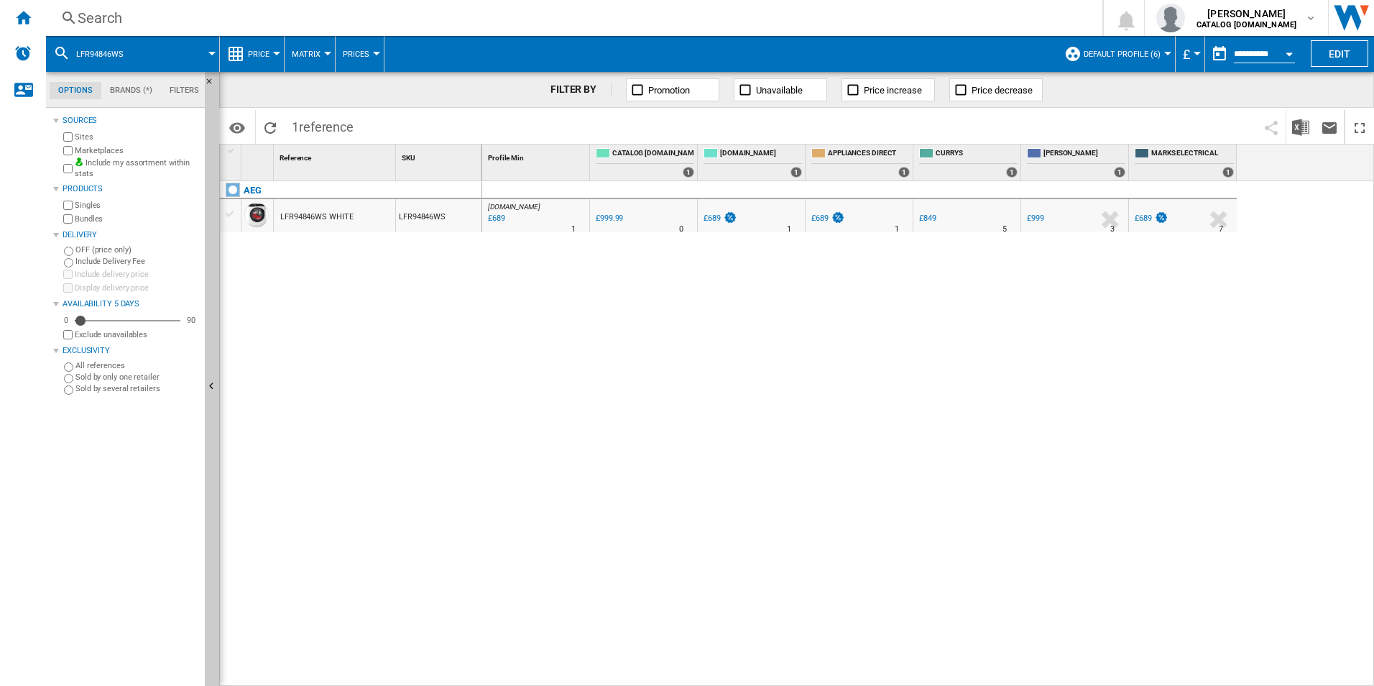
click at [913, 17] on div "Search" at bounding box center [571, 18] width 987 height 20
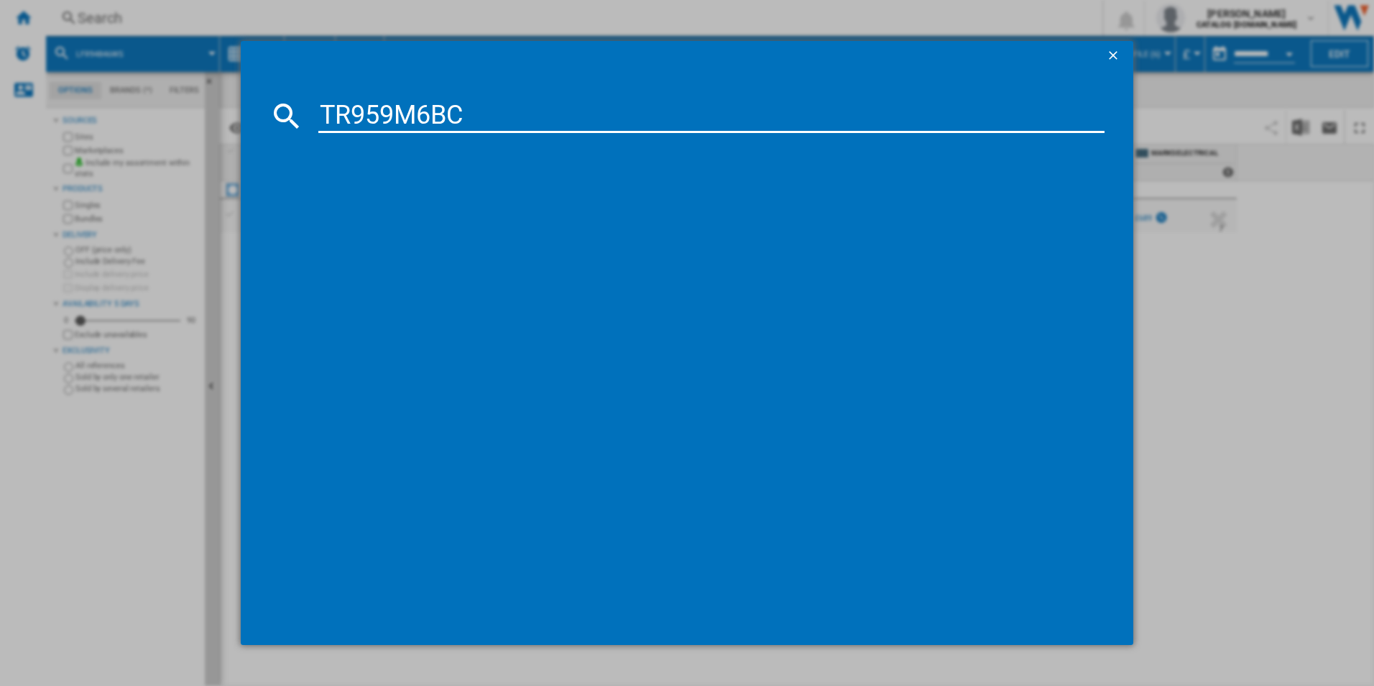
type input "TR959M6BC"
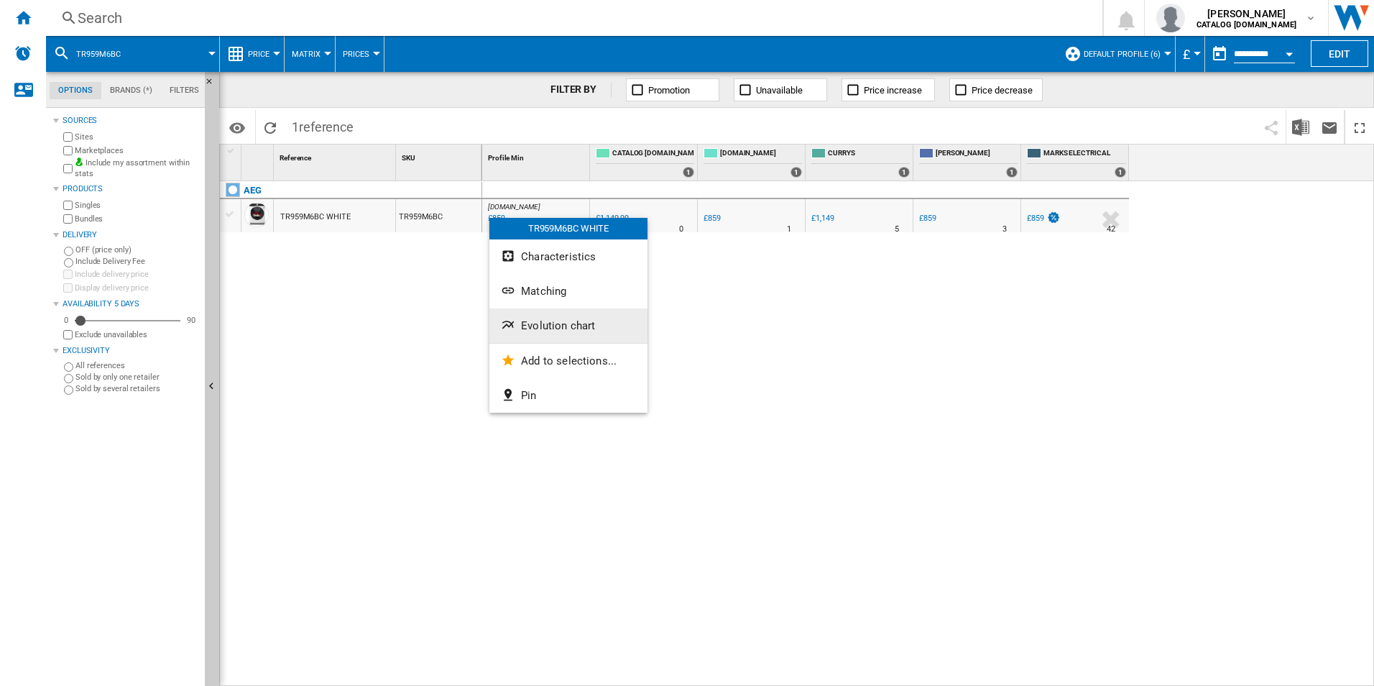
click at [548, 328] on span "Evolution chart" at bounding box center [558, 325] width 74 height 13
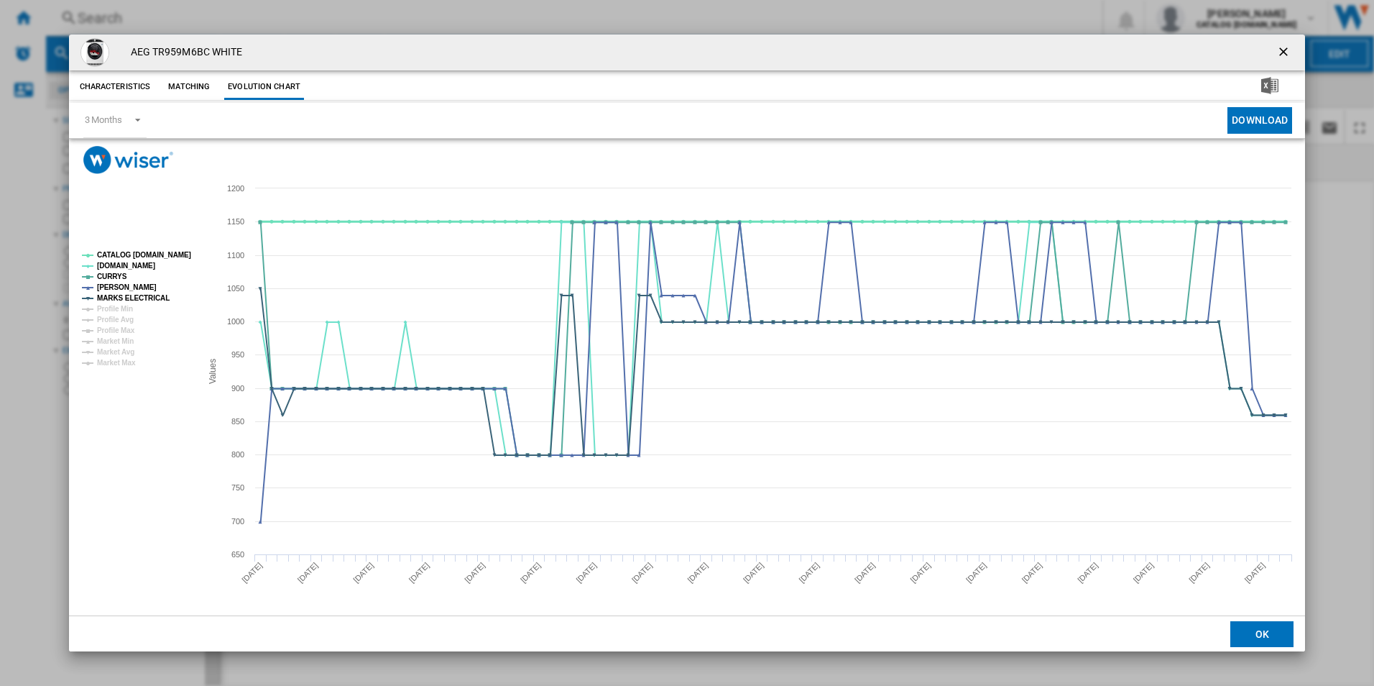
click at [165, 253] on tspan "CATALOG ELECTROLUX.UK" at bounding box center [144, 255] width 94 height 8
click at [148, 303] on rect "Product popup" at bounding box center [135, 309] width 119 height 126
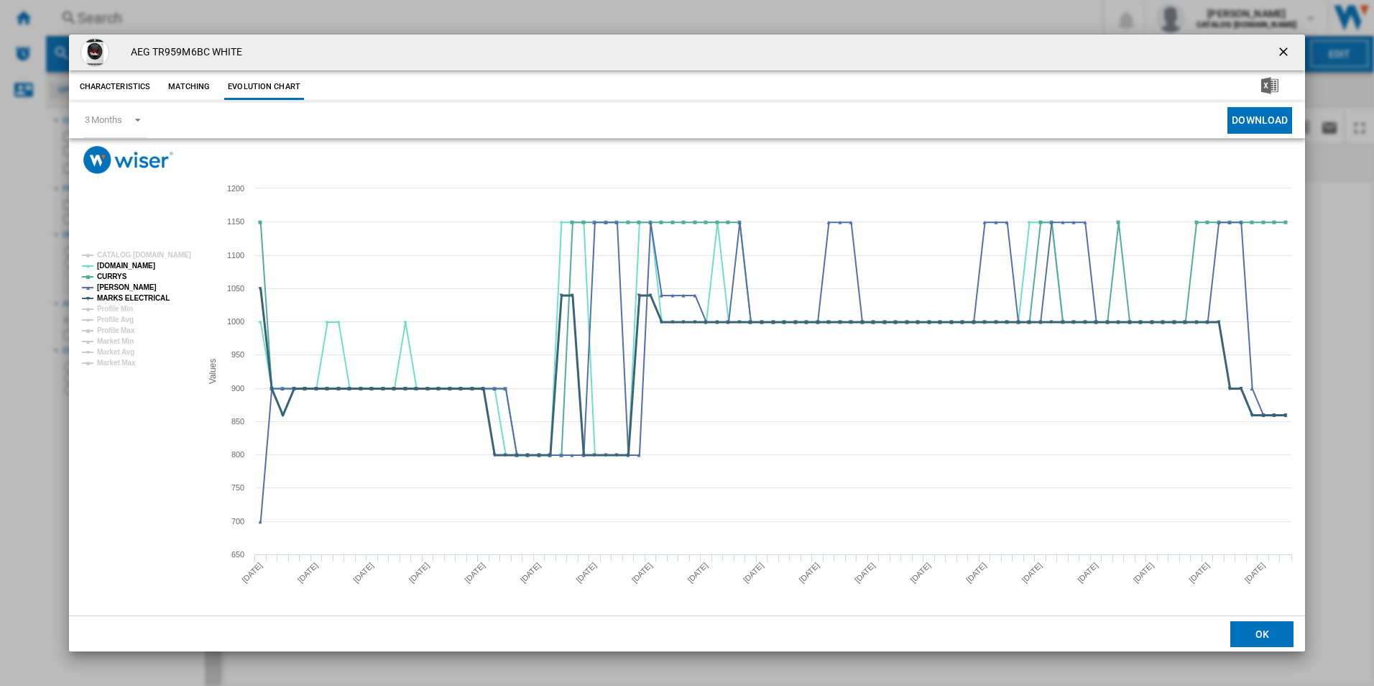
click at [149, 298] on tspan "MARKS ELECTRICAL" at bounding box center [133, 298] width 73 height 8
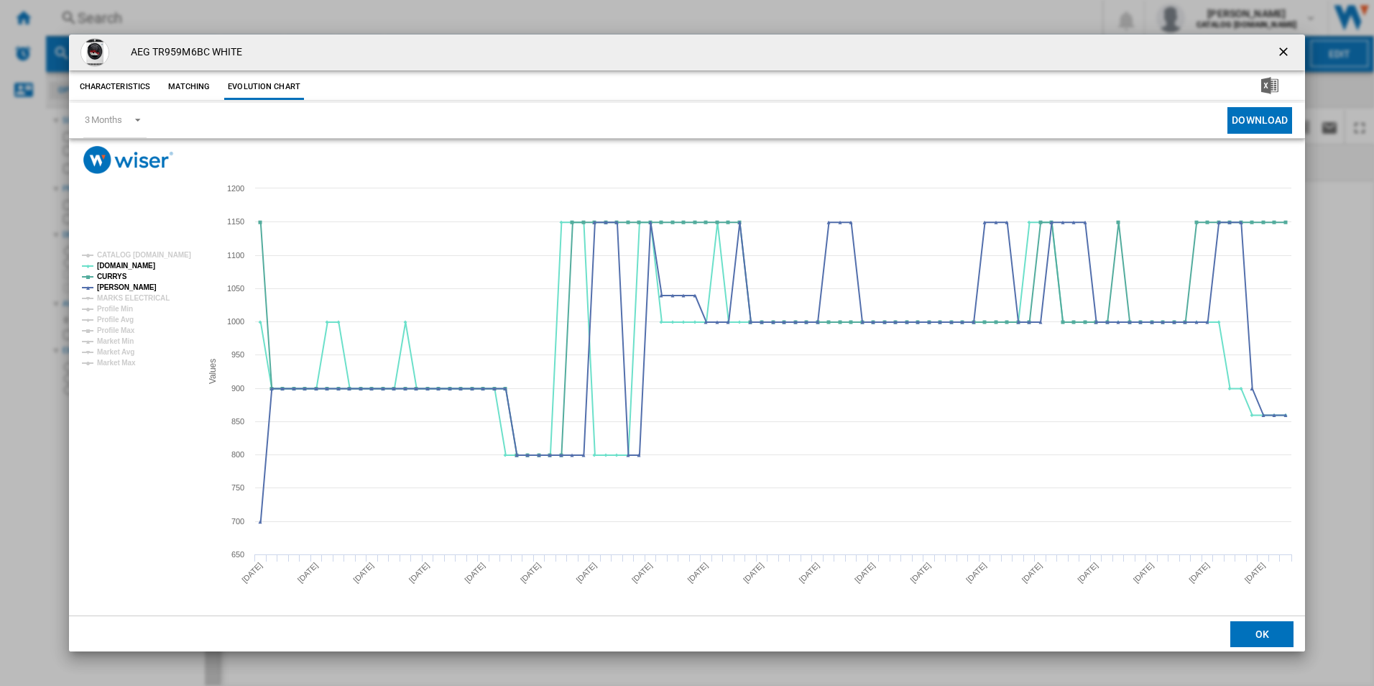
drag, startPoint x: 1288, startPoint y: 46, endPoint x: 1222, endPoint y: 46, distance: 66.8
click at [1288, 46] on ng-md-icon "getI18NText('BUTTONS.CLOSE_DIALOG')" at bounding box center [1284, 53] width 17 height 17
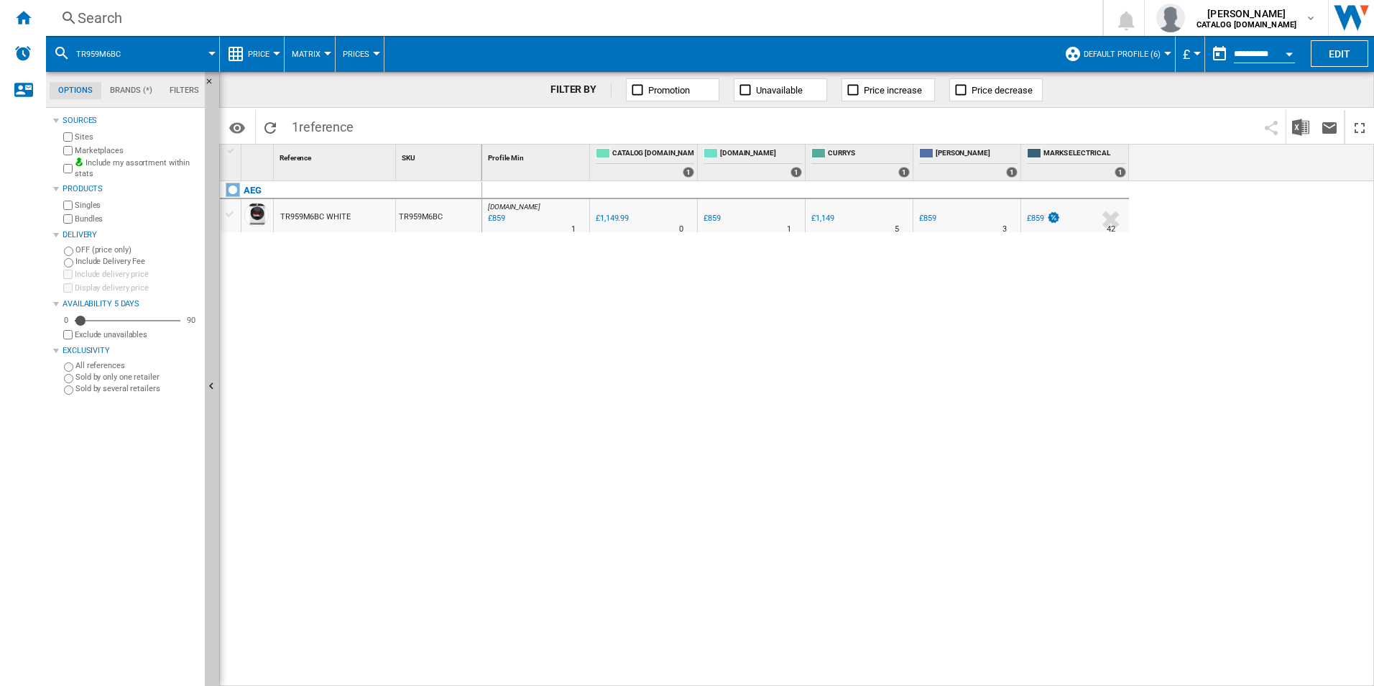
click at [1007, 20] on div "Search" at bounding box center [571, 18] width 987 height 20
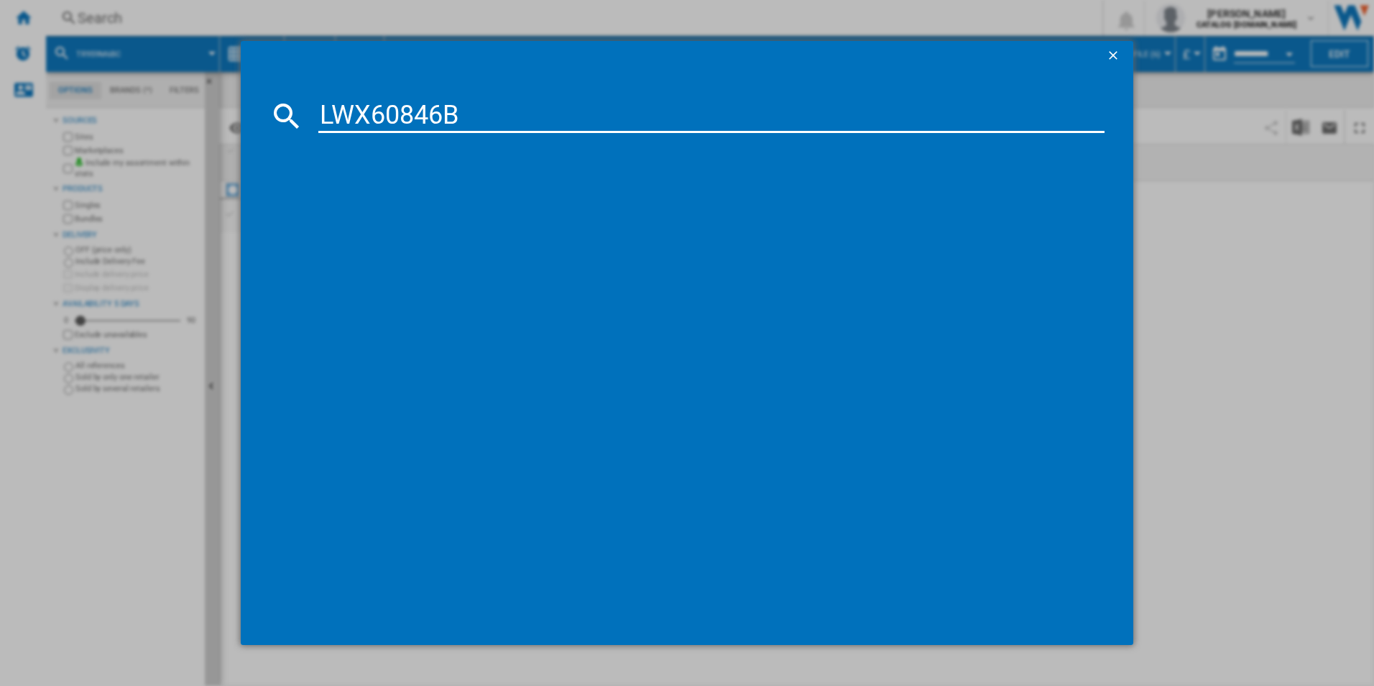
type input "LWX60846B"
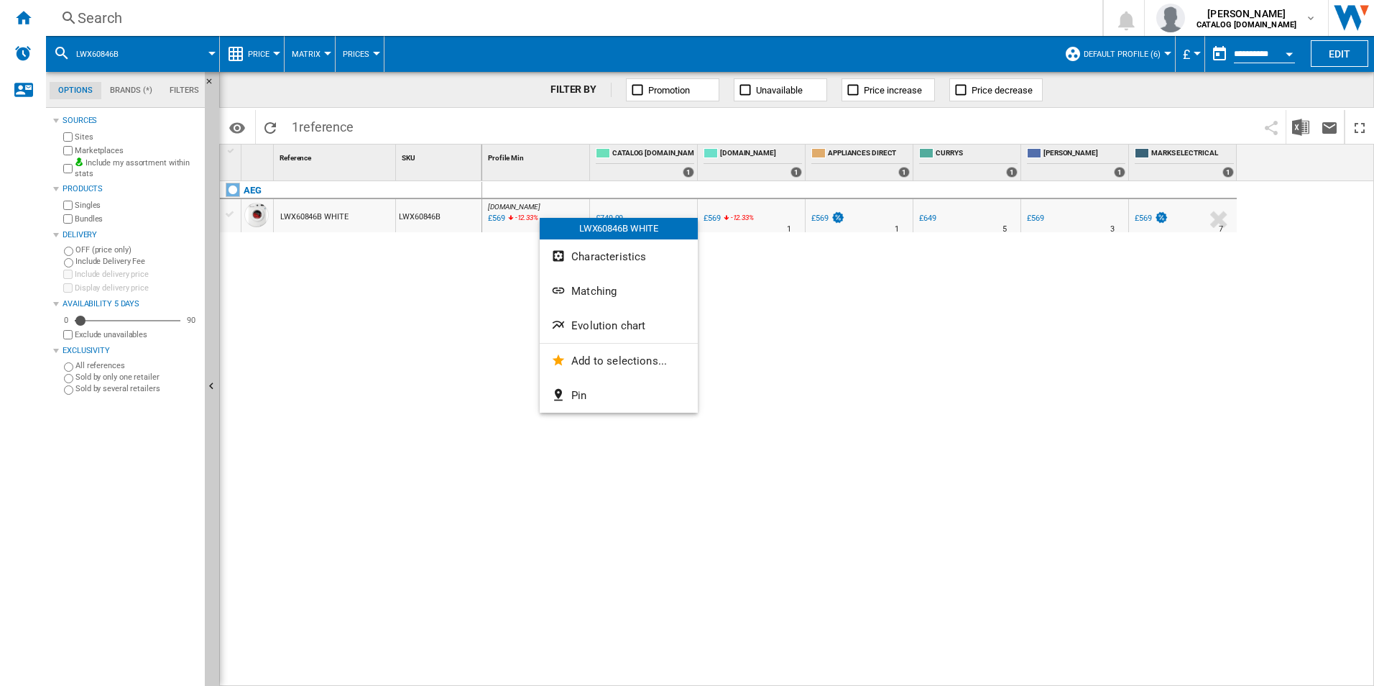
click at [581, 336] on button "Evolution chart" at bounding box center [619, 325] width 158 height 34
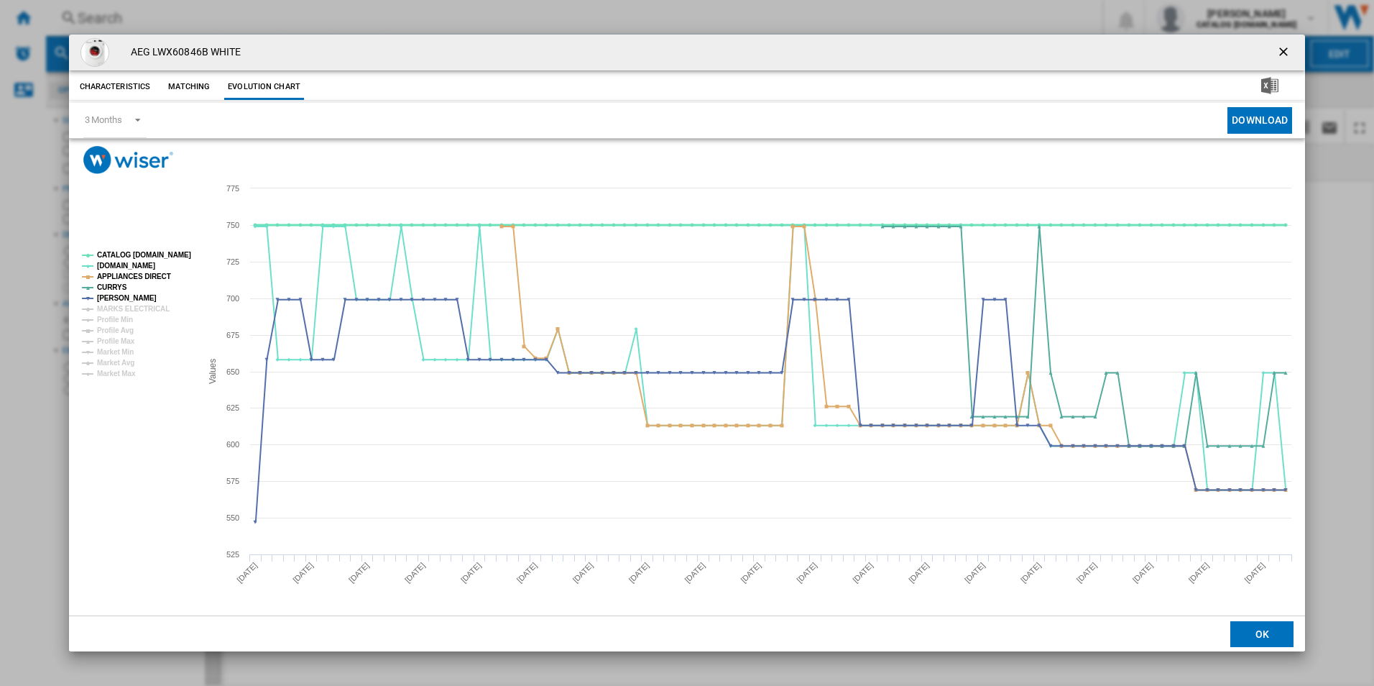
click at [167, 253] on tspan "CATALOG ELECTROLUX.UK" at bounding box center [144, 255] width 94 height 8
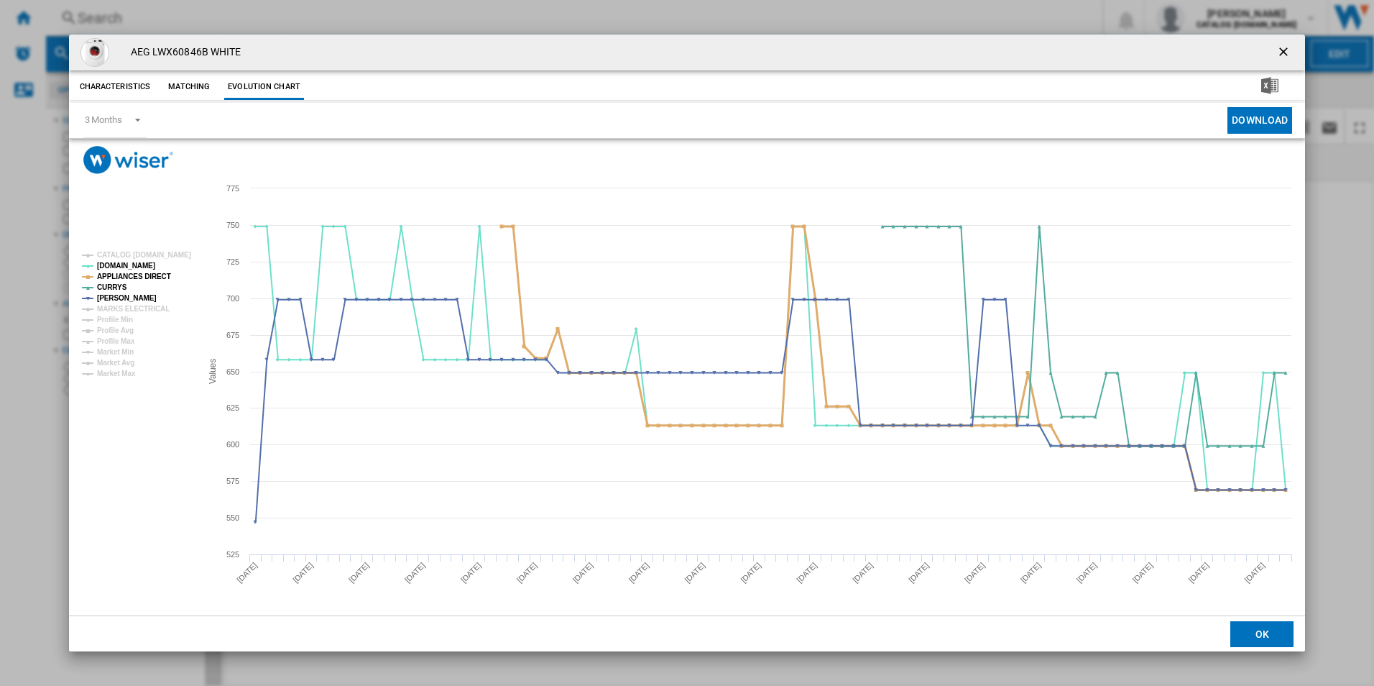
click at [154, 275] on tspan "APPLIANCES DIRECT" at bounding box center [134, 276] width 74 height 8
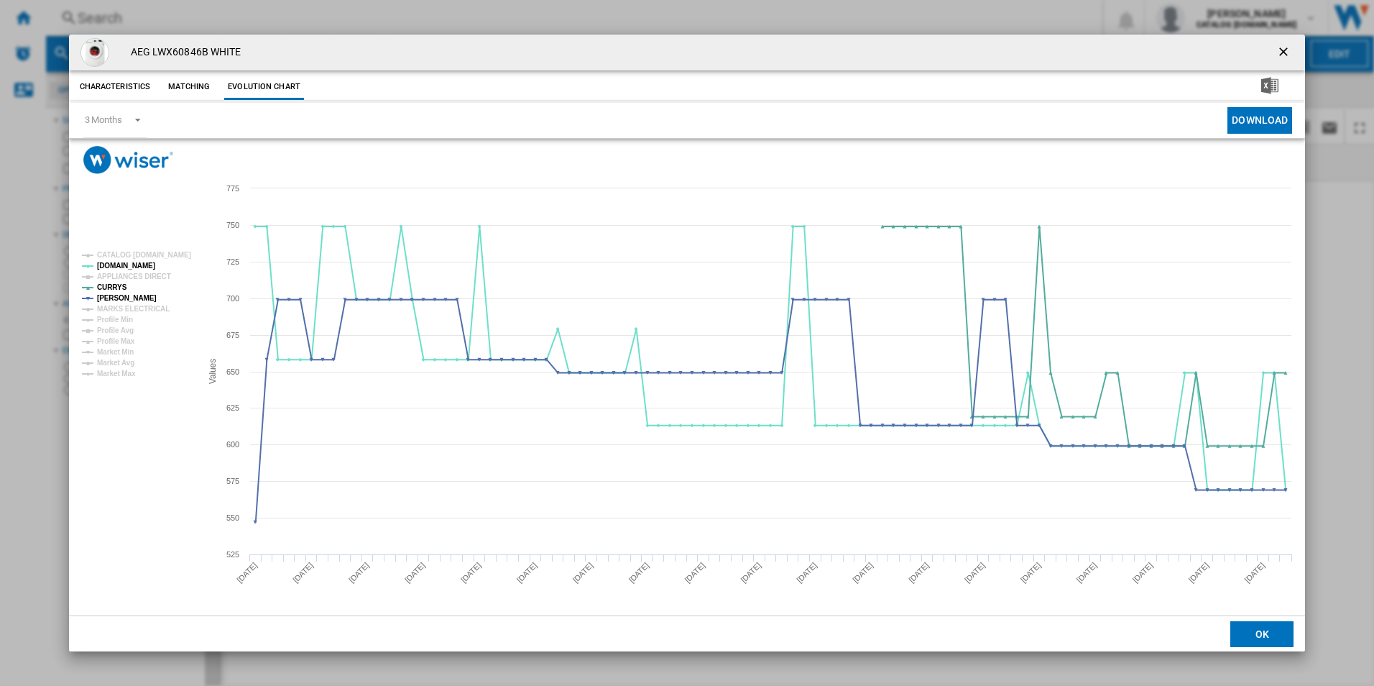
click at [1285, 49] on ng-md-icon "getI18NText('BUTTONS.CLOSE_DIALOG')" at bounding box center [1284, 53] width 17 height 17
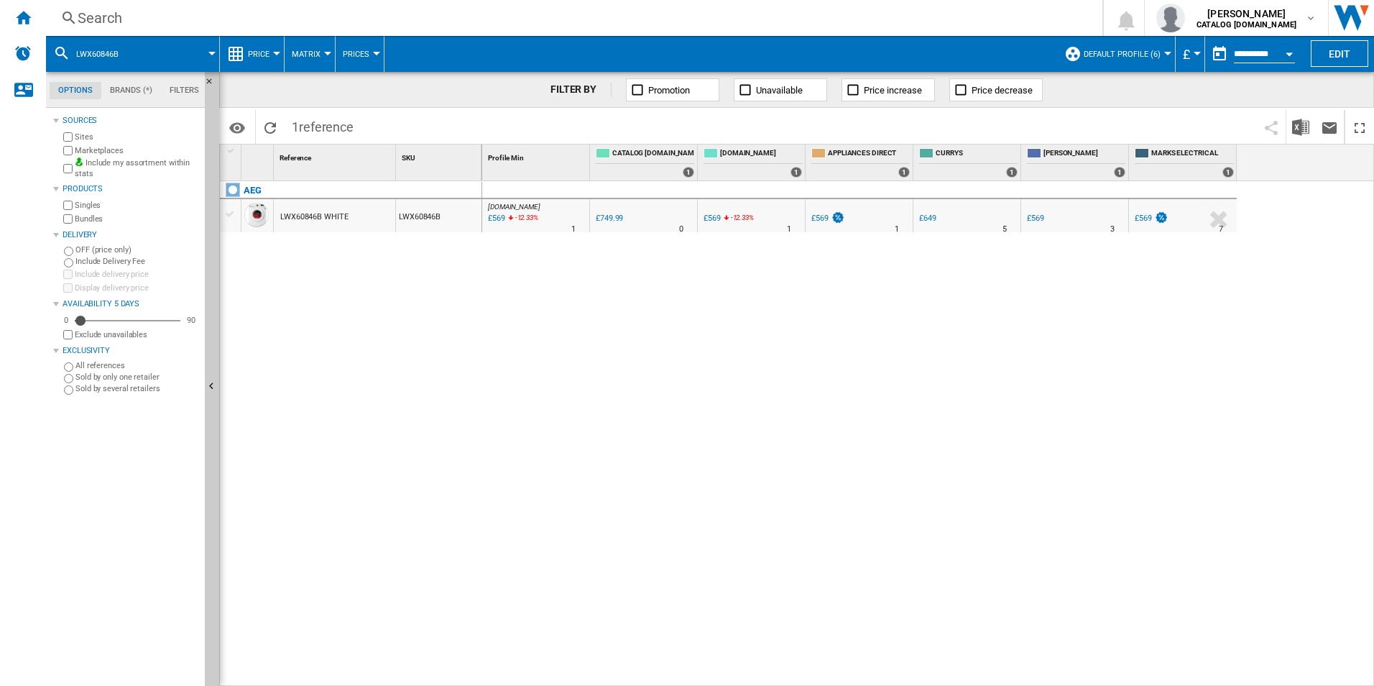
click at [843, 25] on div "Search" at bounding box center [571, 18] width 987 height 20
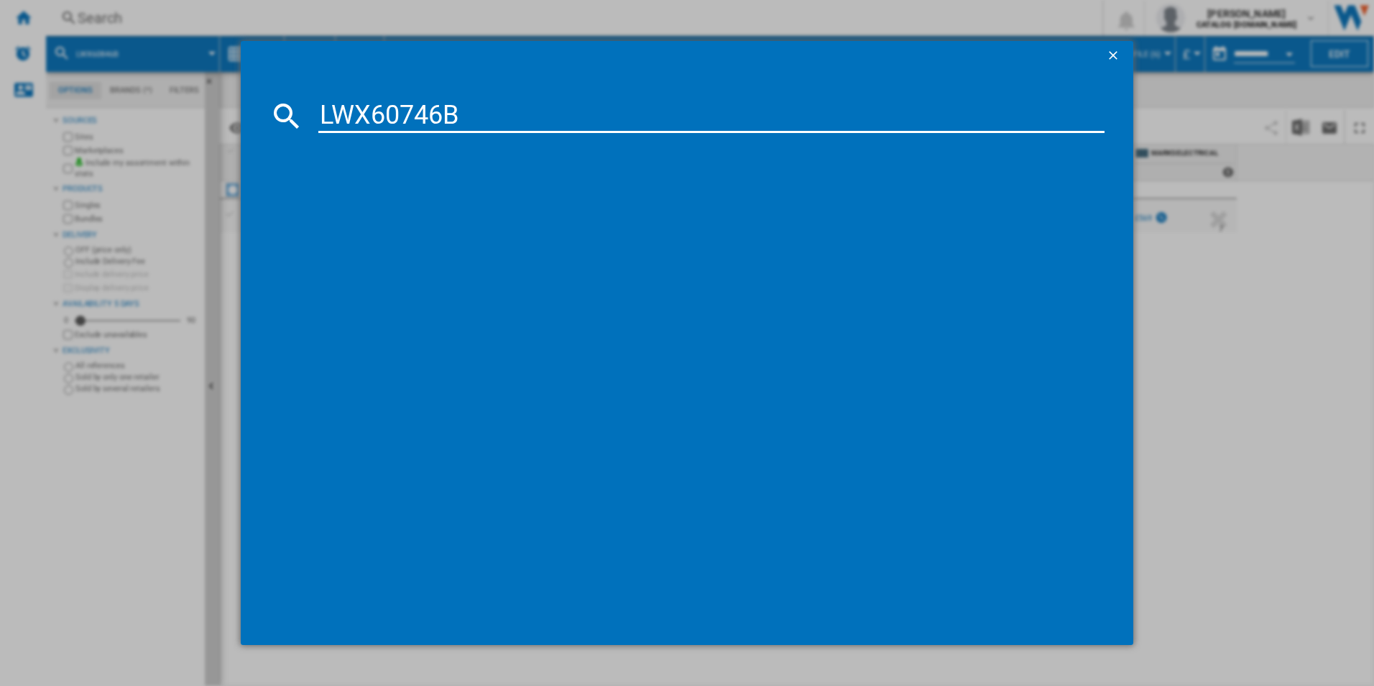
type input "LWX60746B"
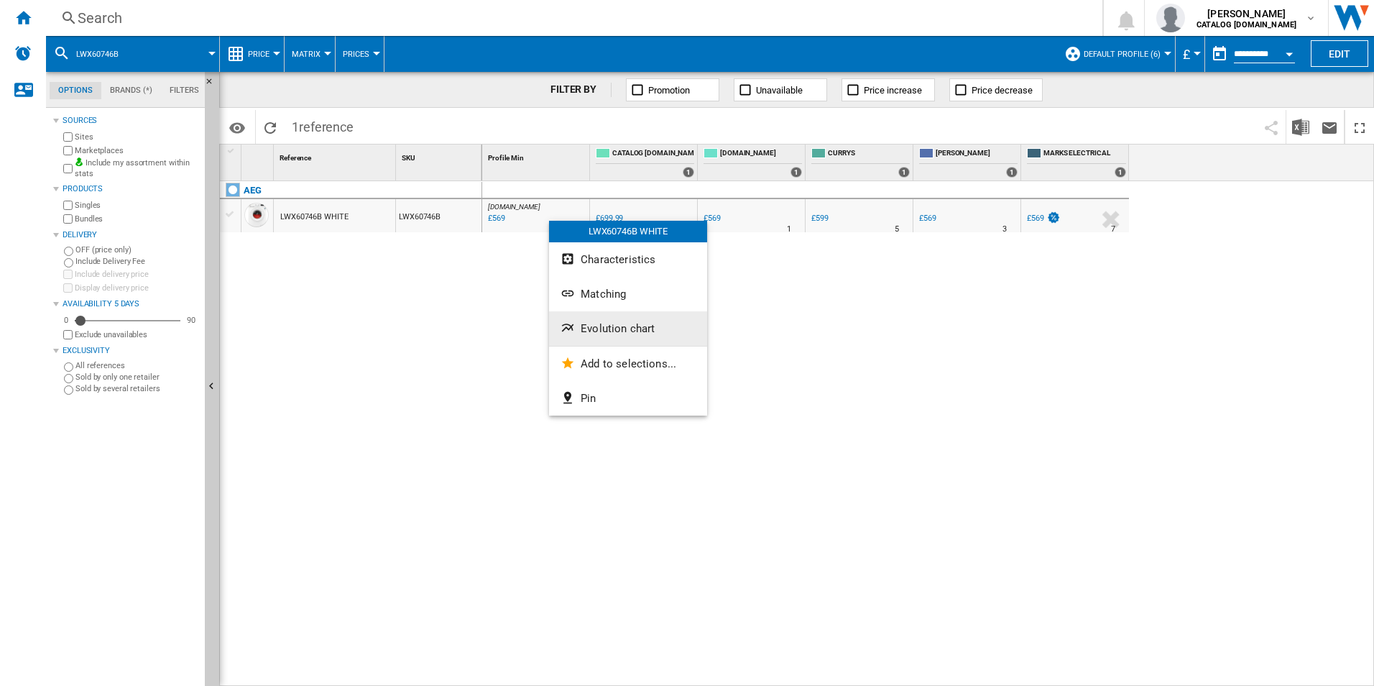
click at [622, 330] on span "Evolution chart" at bounding box center [618, 328] width 74 height 13
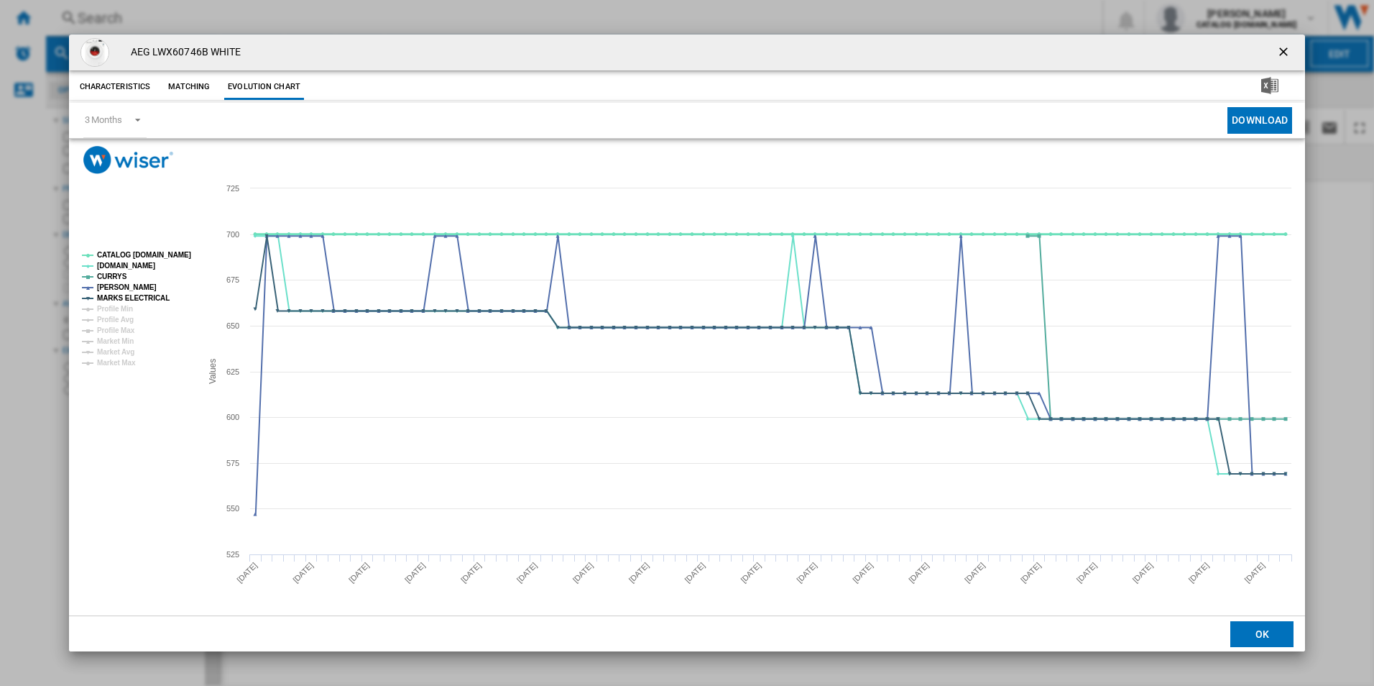
click at [176, 255] on tspan "CATALOG ELECTROLUX.UK" at bounding box center [144, 255] width 94 height 8
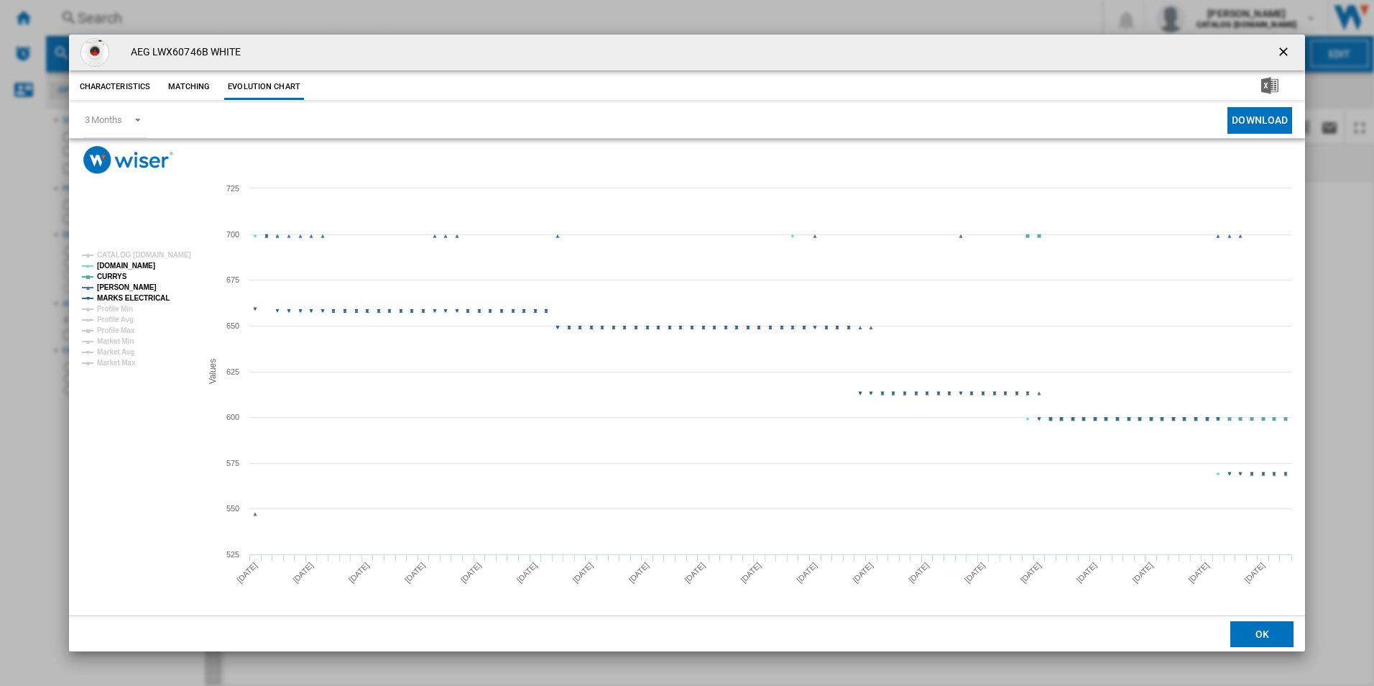
click at [149, 295] on tspan "MARKS ELECTRICAL" at bounding box center [133, 298] width 73 height 8
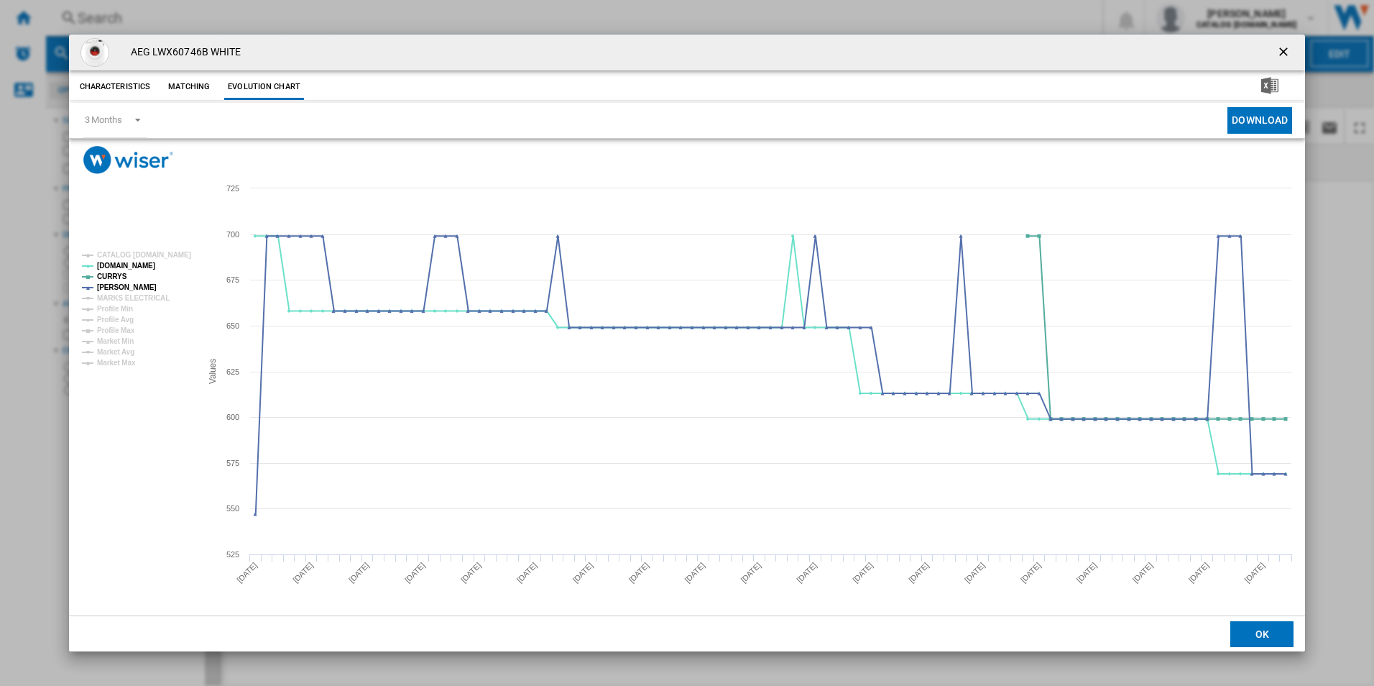
click at [1286, 49] on ng-md-icon "getI18NText('BUTTONS.CLOSE_DIALOG')" at bounding box center [1284, 53] width 17 height 17
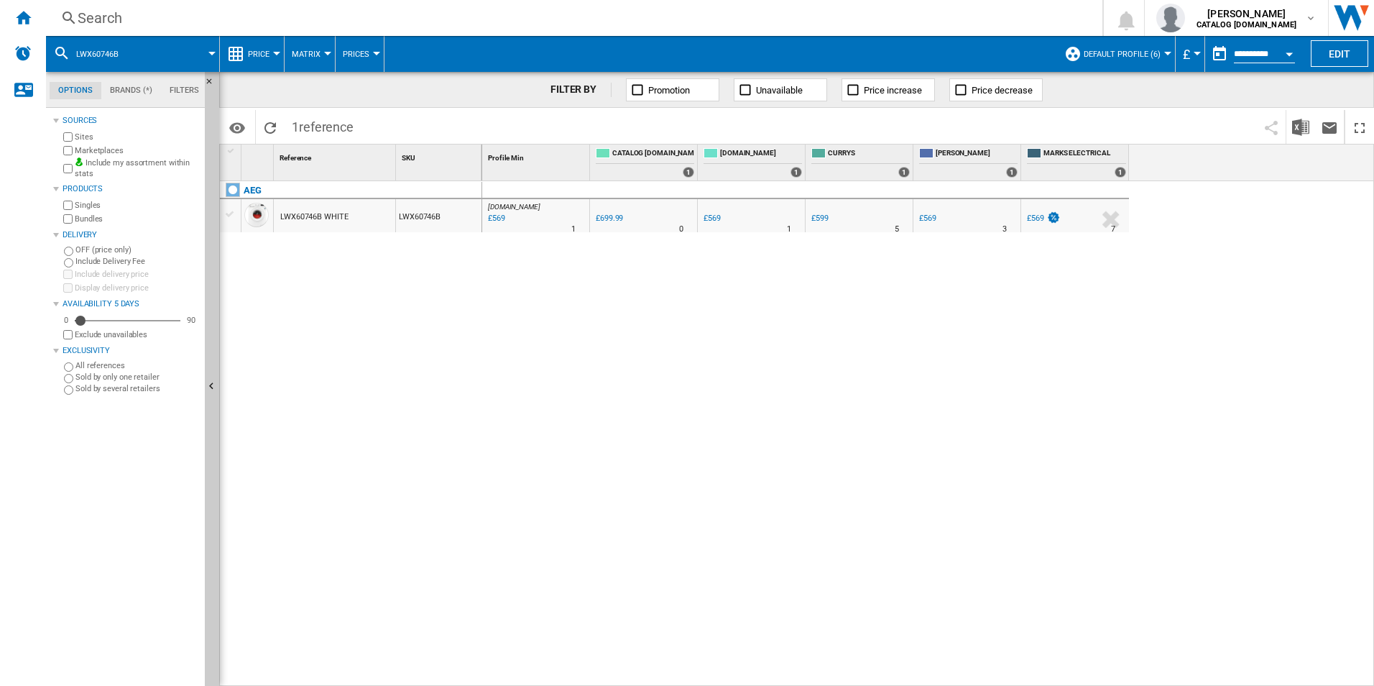
click at [839, 18] on div "Search" at bounding box center [571, 18] width 987 height 20
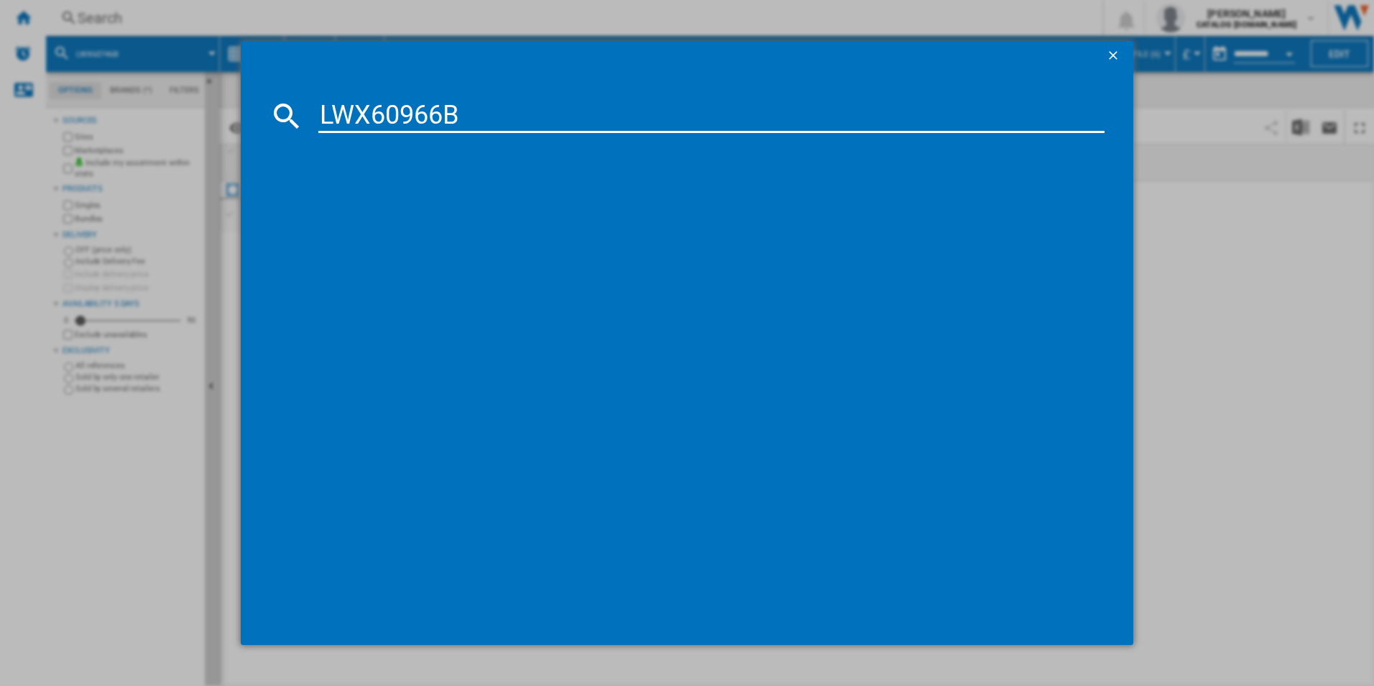
type input "LWX60966B"
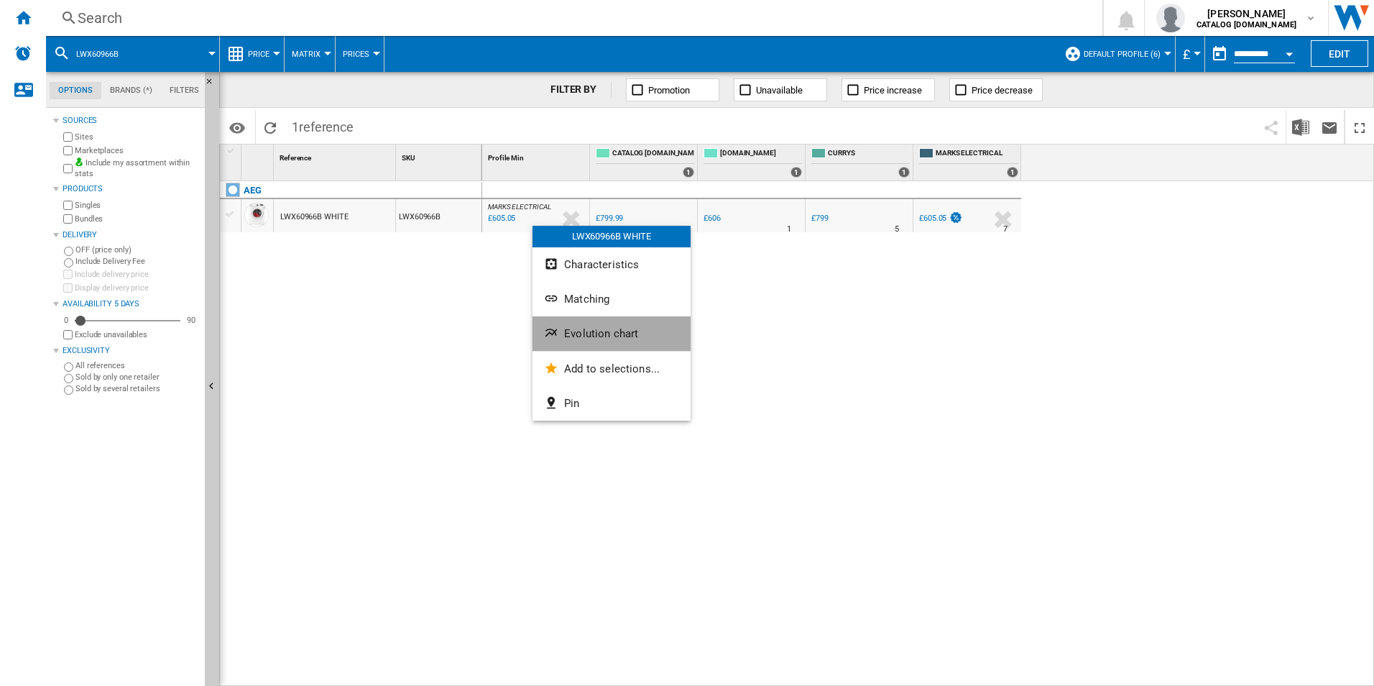
click at [569, 323] on button "Evolution chart" at bounding box center [611, 333] width 158 height 34
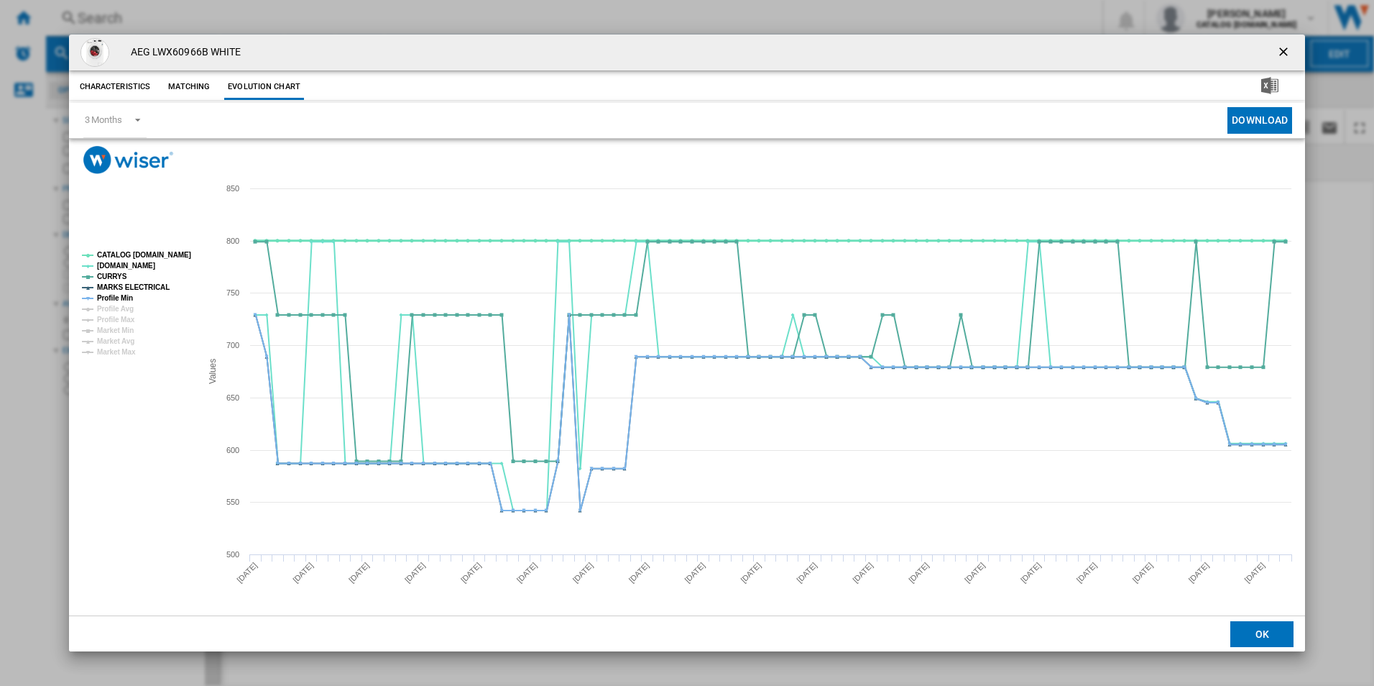
click at [169, 251] on tspan "CATALOG ELECTROLUX.UK" at bounding box center [144, 255] width 94 height 8
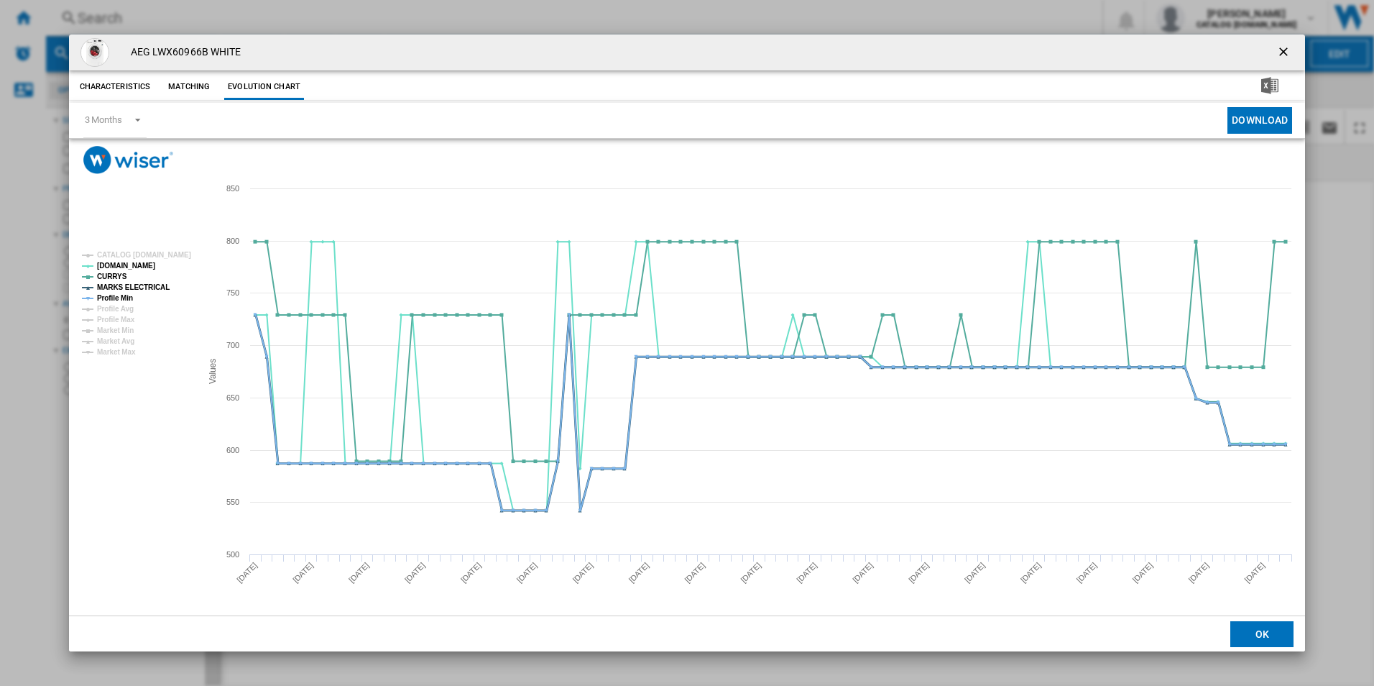
click at [158, 283] on tspan "MARKS ELECTRICAL" at bounding box center [133, 287] width 73 height 8
click at [127, 294] on tspan "Profile Min" at bounding box center [115, 298] width 36 height 8
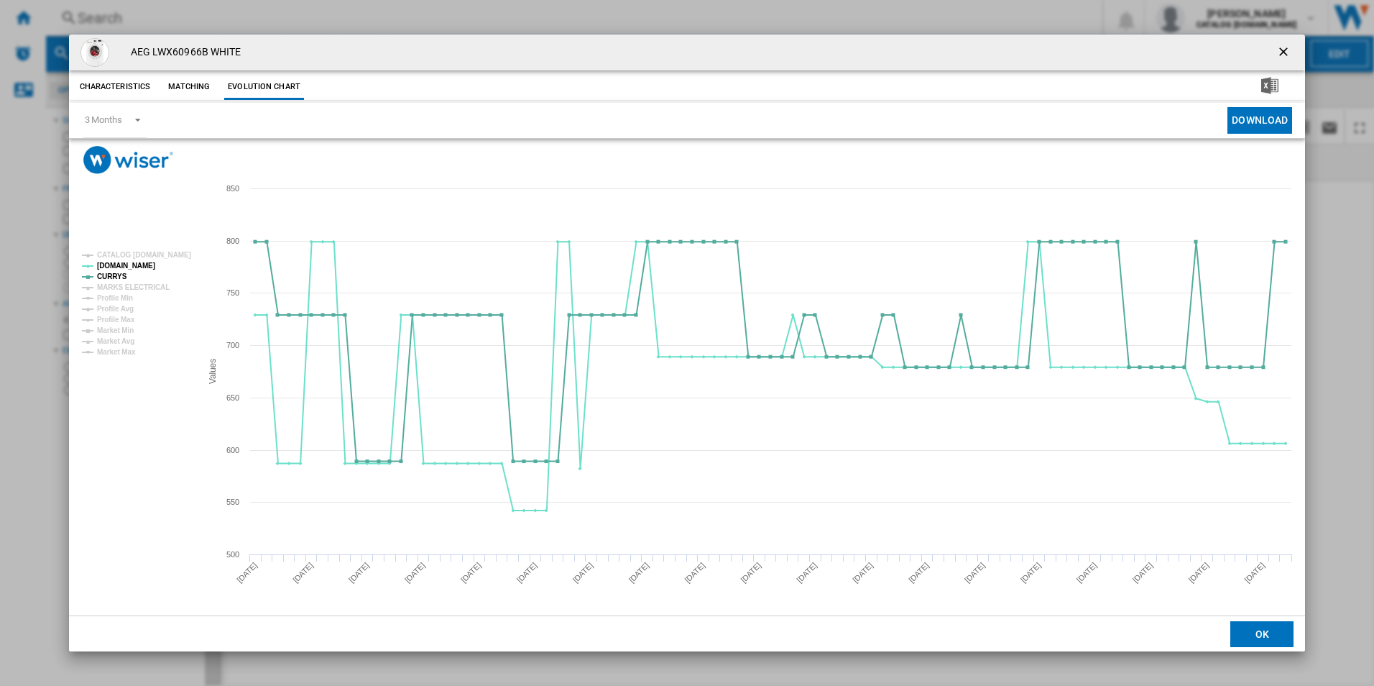
drag, startPoint x: 1283, startPoint y: 57, endPoint x: 1190, endPoint y: 48, distance: 93.2
click at [1283, 57] on ng-md-icon "getI18NText('BUTTONS.CLOSE_DIALOG')" at bounding box center [1284, 53] width 17 height 17
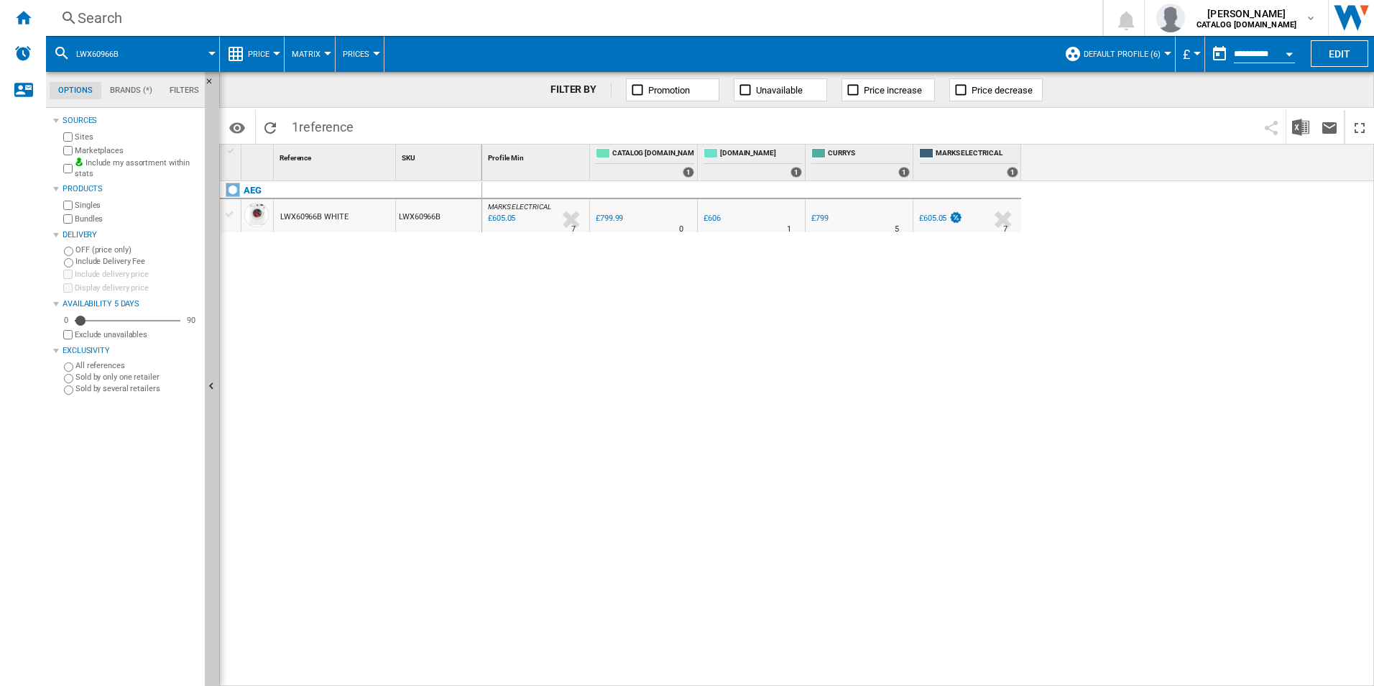
click at [964, 18] on div "Search" at bounding box center [571, 18] width 987 height 20
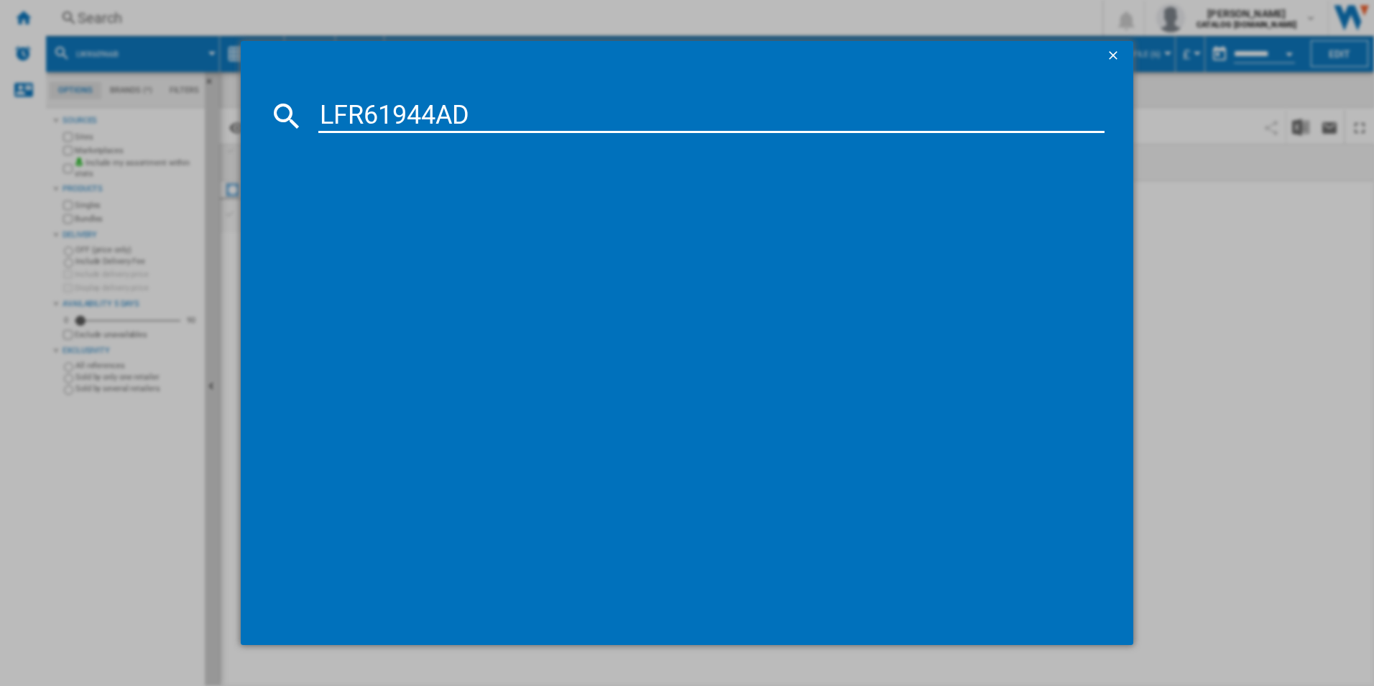
type input "LFR61944AD"
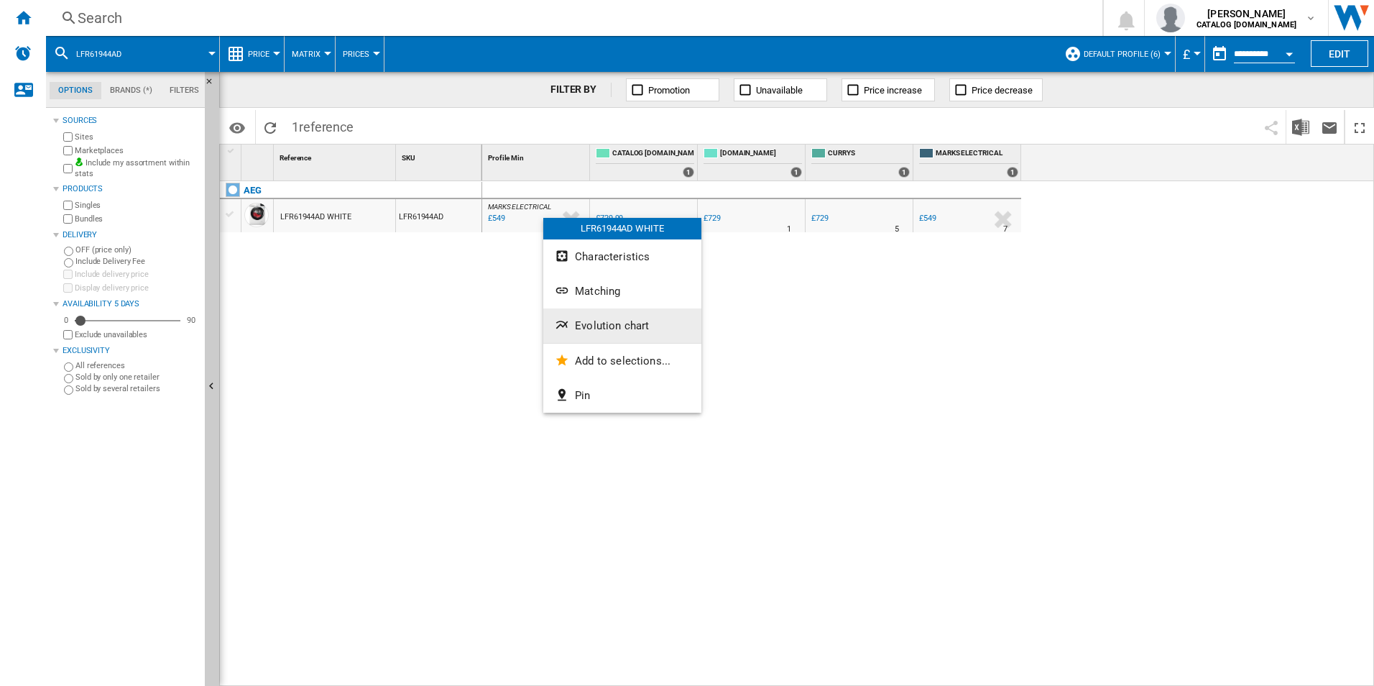
click at [620, 315] on button "Evolution chart" at bounding box center [622, 325] width 158 height 34
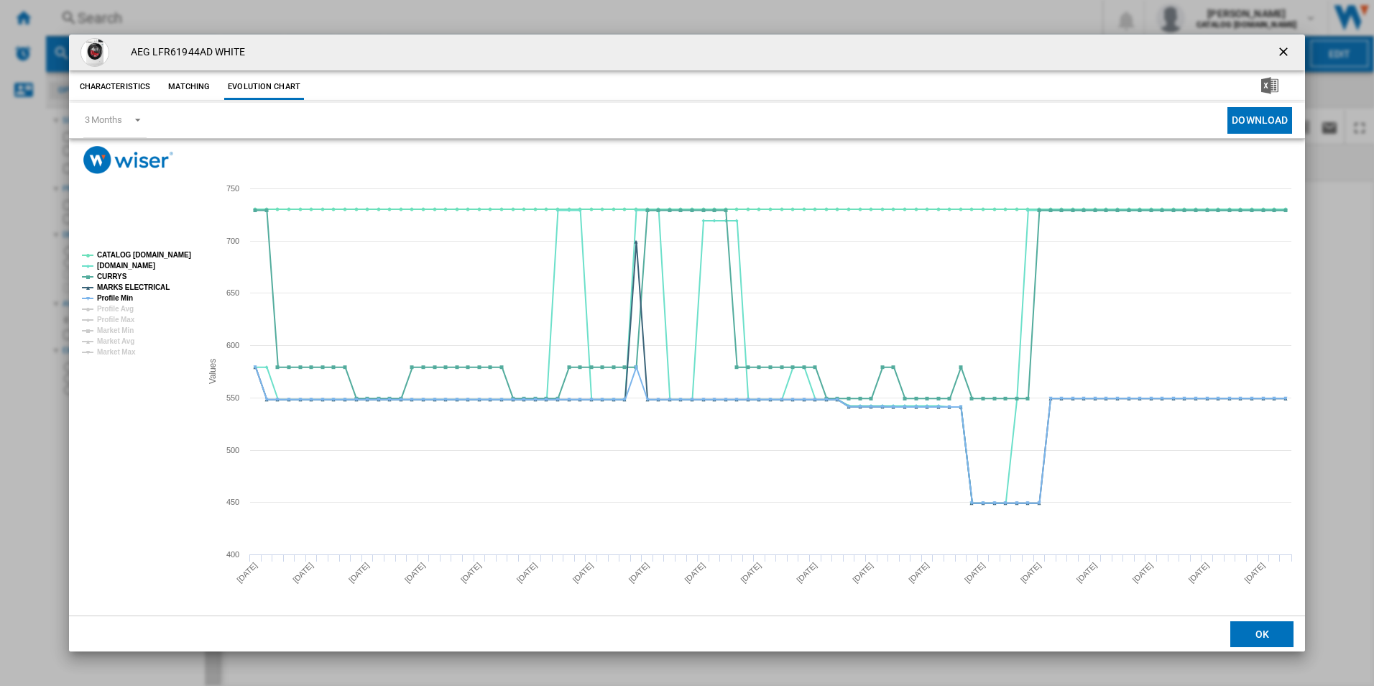
click at [171, 252] on tspan "CATALOG ELECTROLUX.UK" at bounding box center [144, 255] width 94 height 8
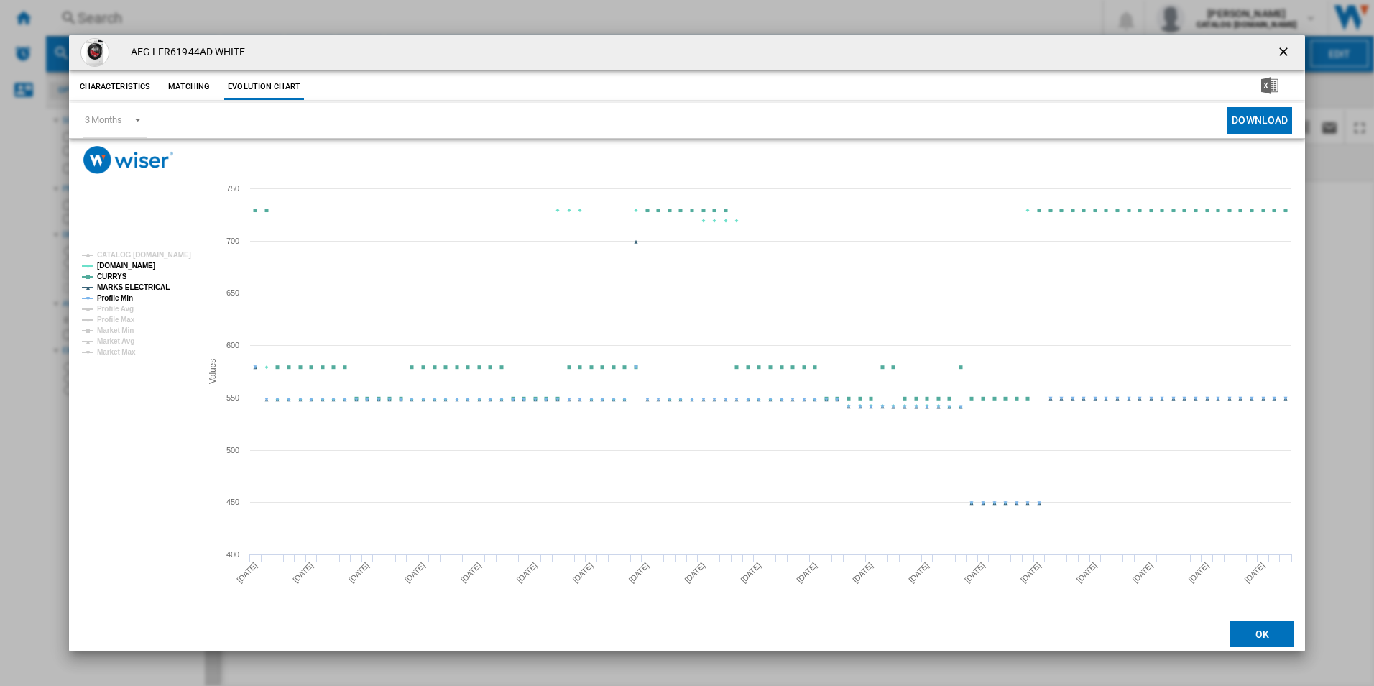
click at [138, 287] on tspan "MARKS ELECTRICAL" at bounding box center [133, 287] width 73 height 8
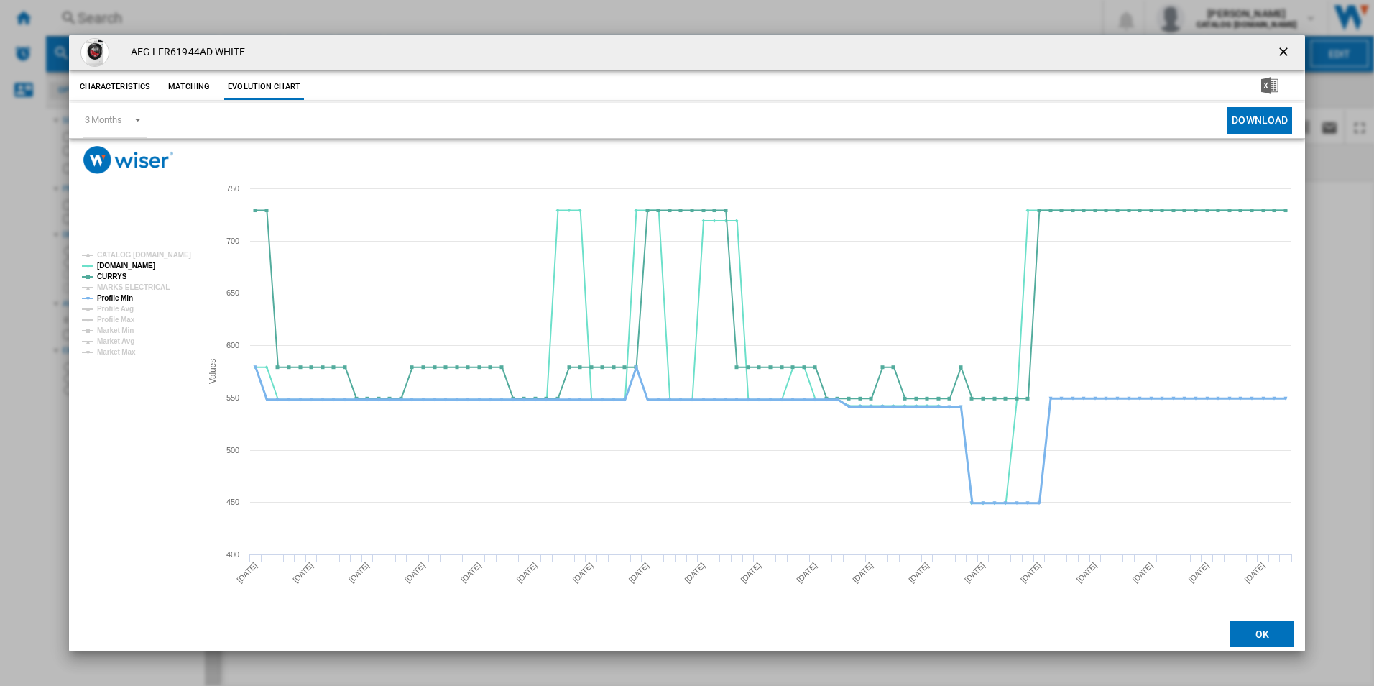
click at [125, 300] on tspan "Profile Min" at bounding box center [115, 298] width 36 height 8
click at [1284, 59] on ng-md-icon "getI18NText('BUTTONS.CLOSE_DIALOG')" at bounding box center [1284, 53] width 17 height 17
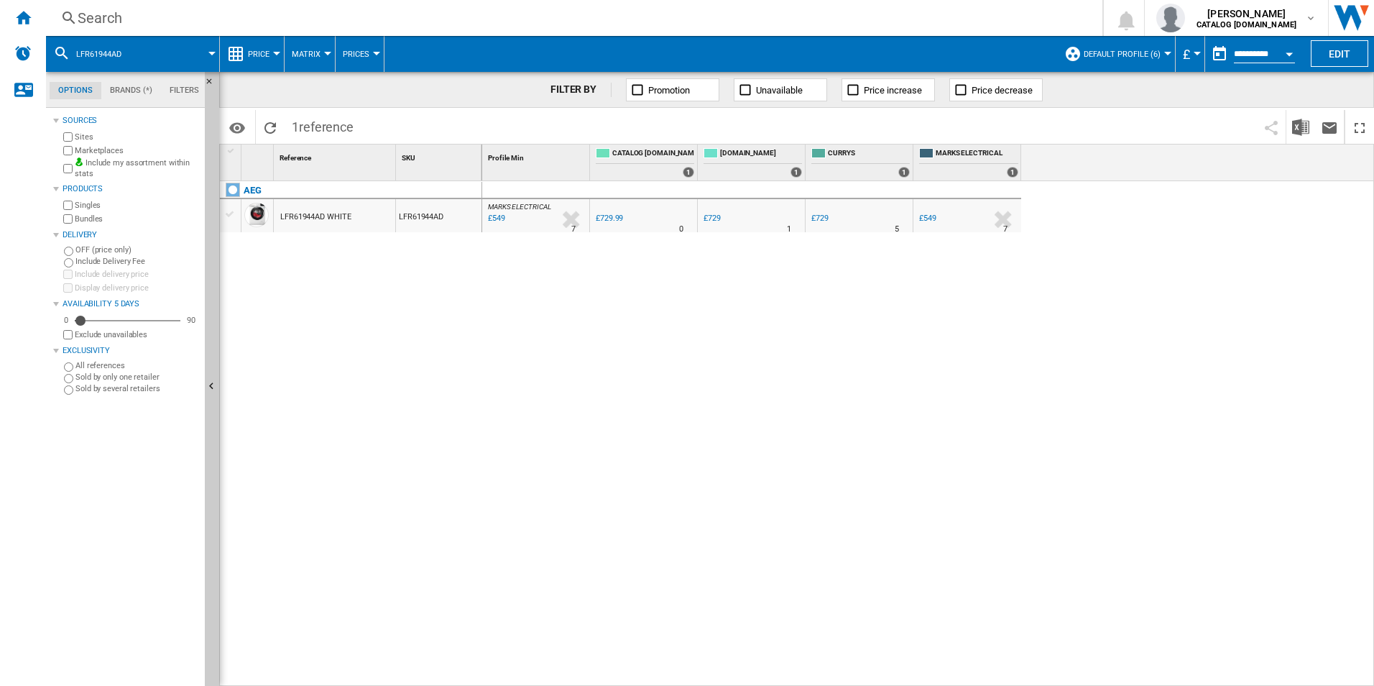
click at [893, 18] on div "Search" at bounding box center [571, 18] width 987 height 20
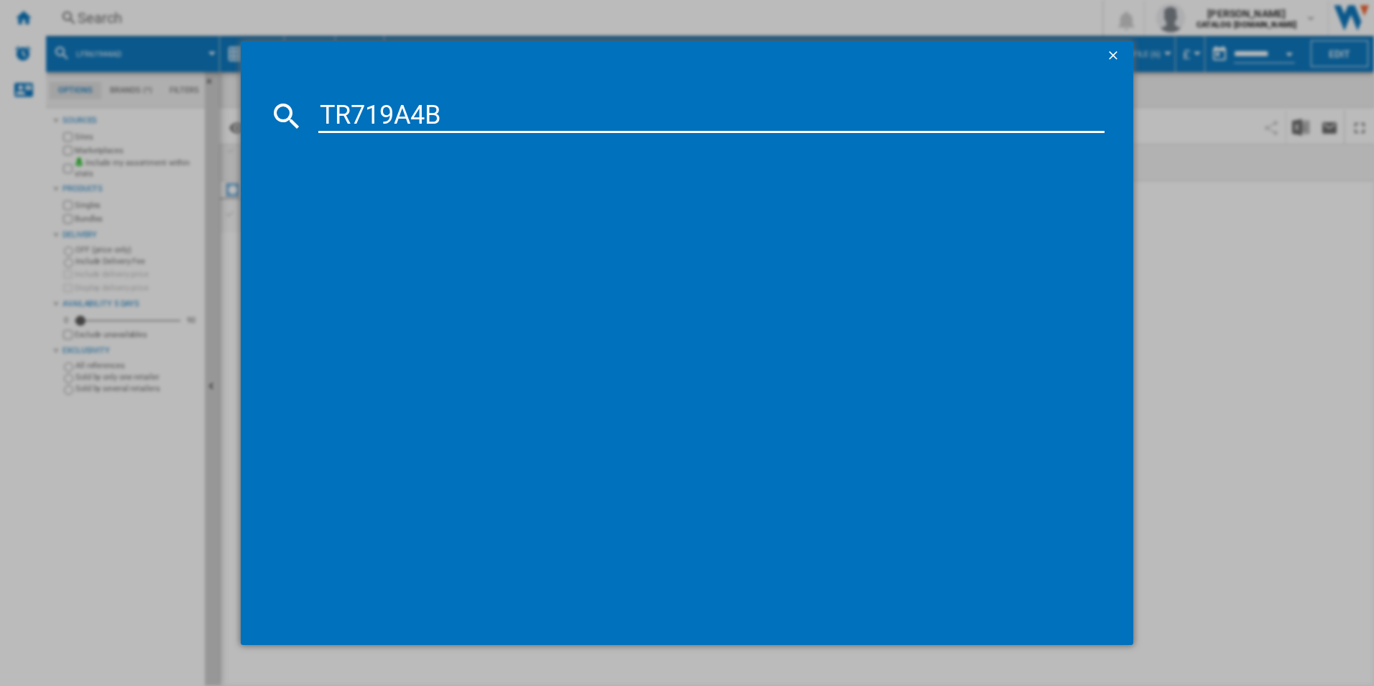
type input "TR719A4B"
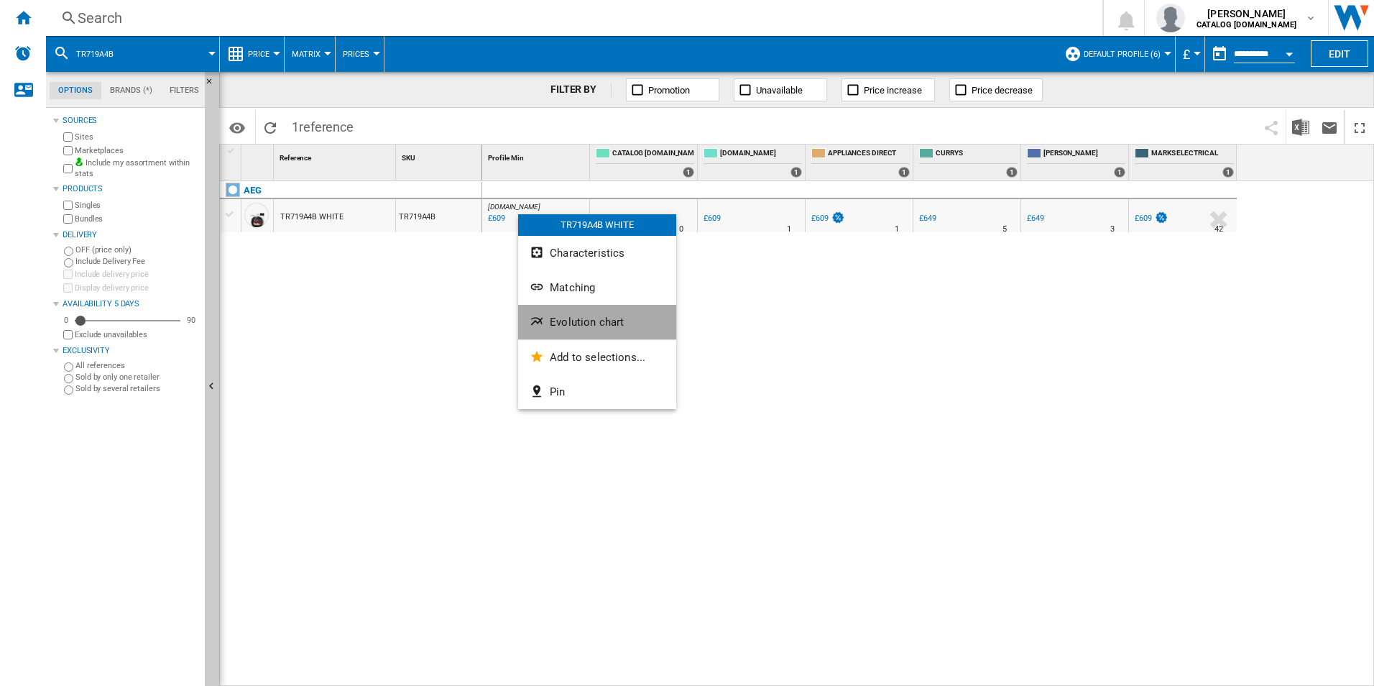
click at [597, 316] on span "Evolution chart" at bounding box center [587, 321] width 74 height 13
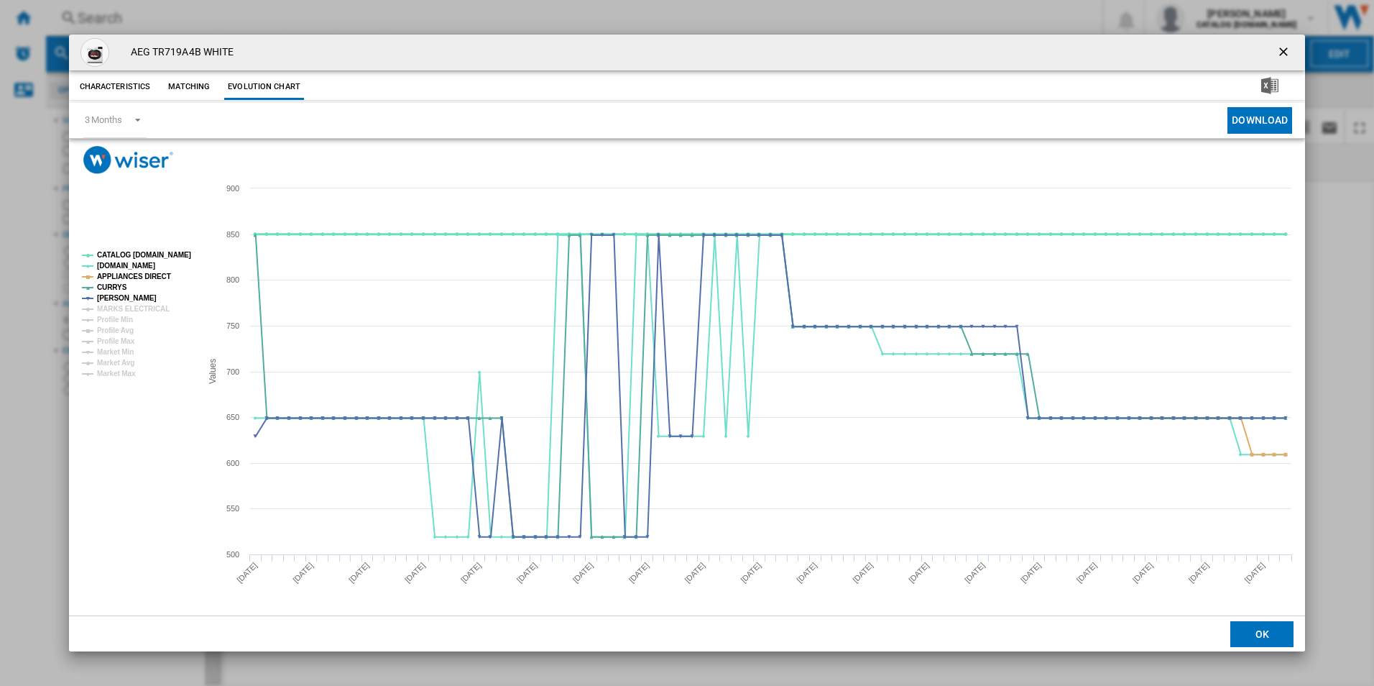
click at [185, 259] on tspan "CATALOG ELECTROLUX.UK" at bounding box center [144, 255] width 94 height 8
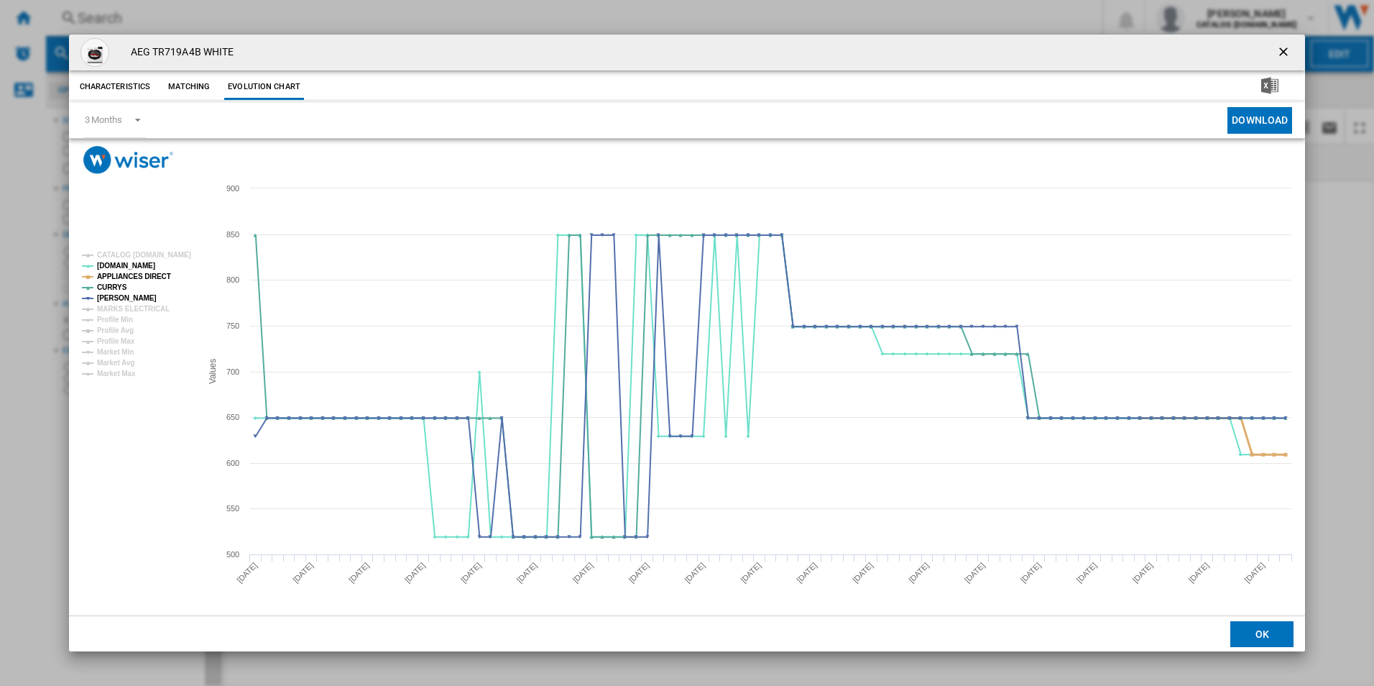
click at [156, 273] on tspan "APPLIANCES DIRECT" at bounding box center [134, 276] width 74 height 8
click at [1281, 54] on ng-md-icon "getI18NText('BUTTONS.CLOSE_DIALOG')" at bounding box center [1284, 53] width 17 height 17
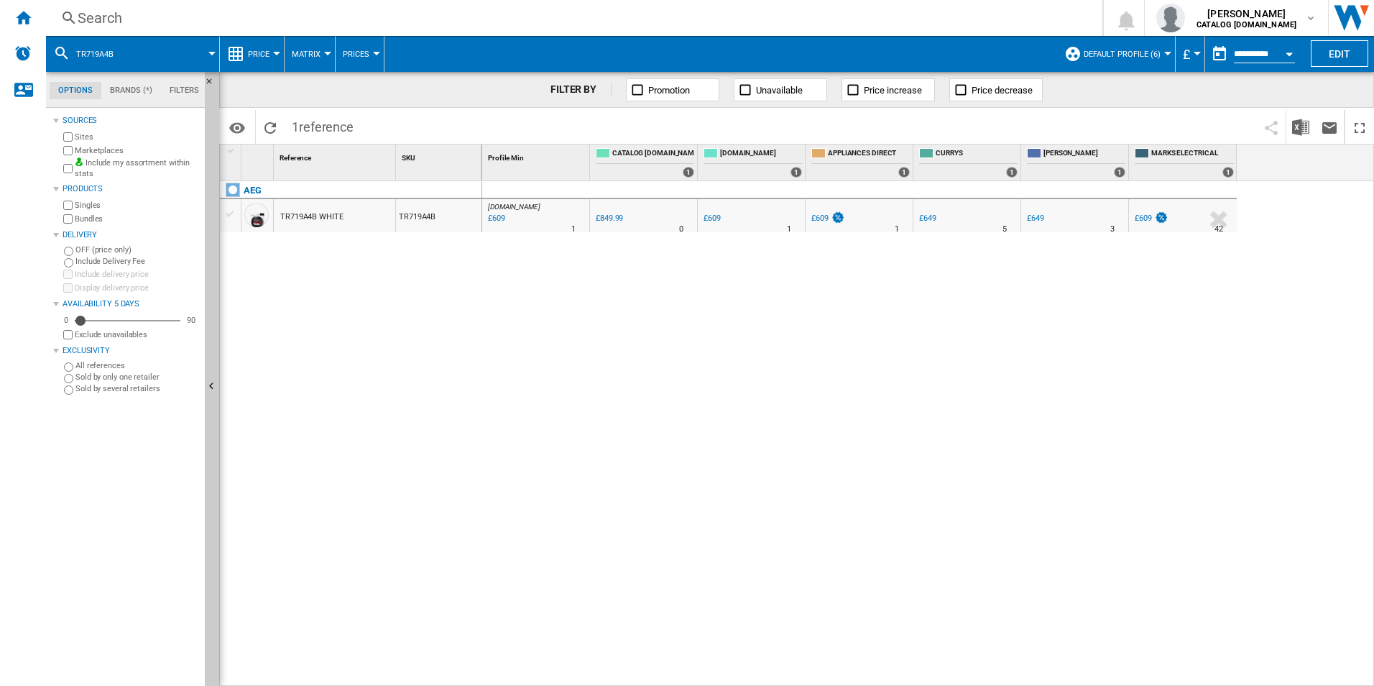
click at [997, 24] on div "Search" at bounding box center [571, 18] width 987 height 20
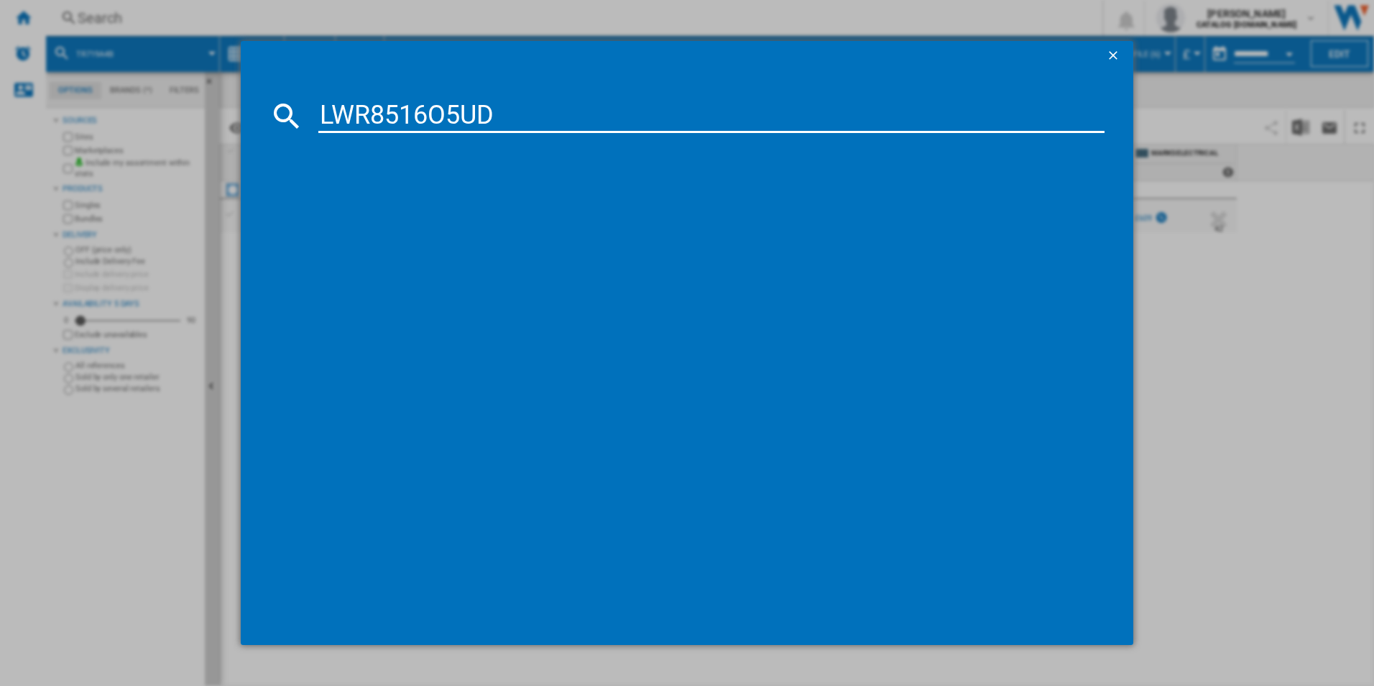
type input "LWR8516O5UD"
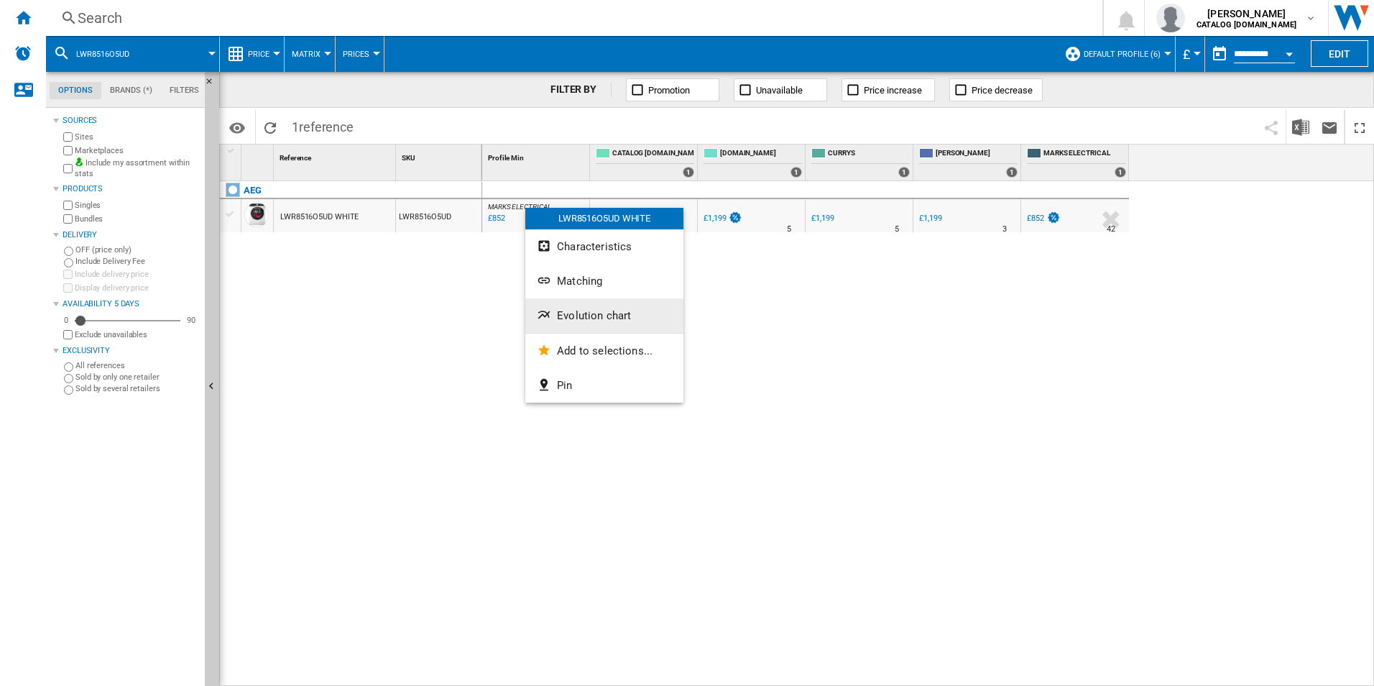
click at [569, 311] on span "Evolution chart" at bounding box center [594, 315] width 74 height 13
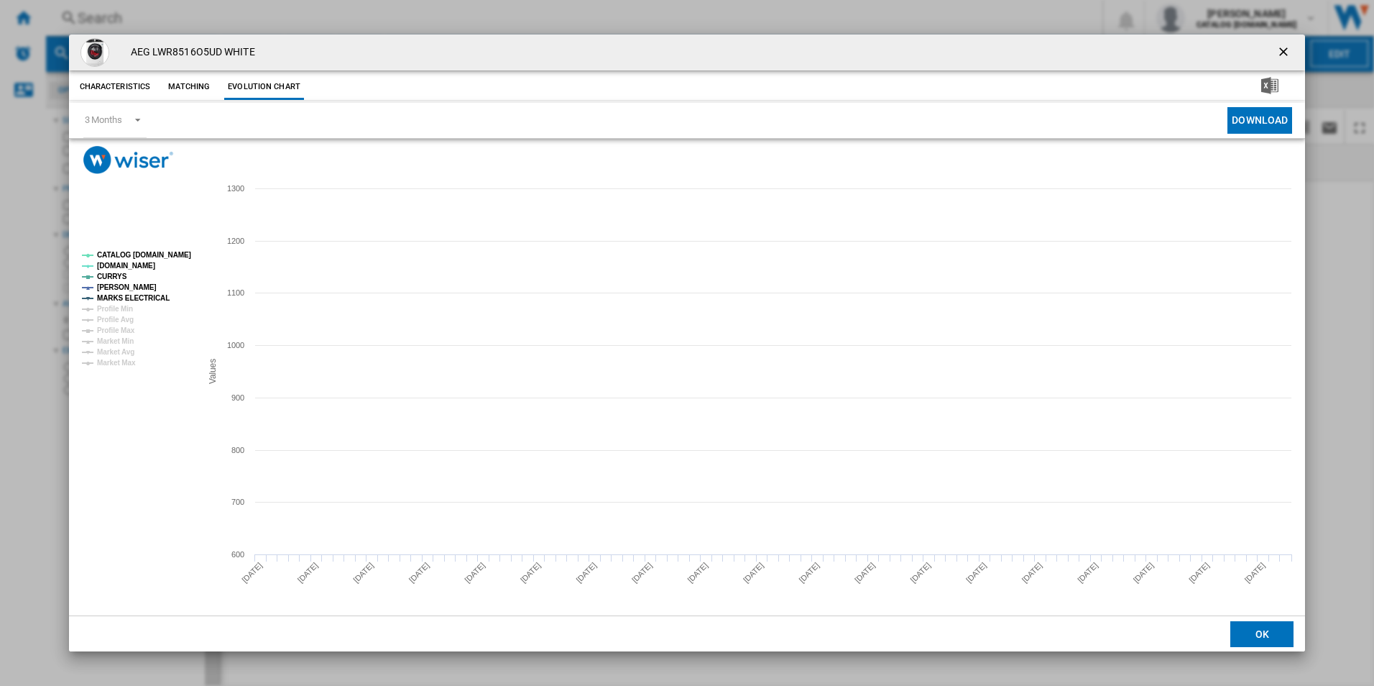
click at [149, 254] on tspan "CATALOG ELECTROLUX.UK" at bounding box center [144, 255] width 94 height 8
click at [146, 295] on tspan "MARKS ELECTRICAL" at bounding box center [133, 298] width 73 height 8
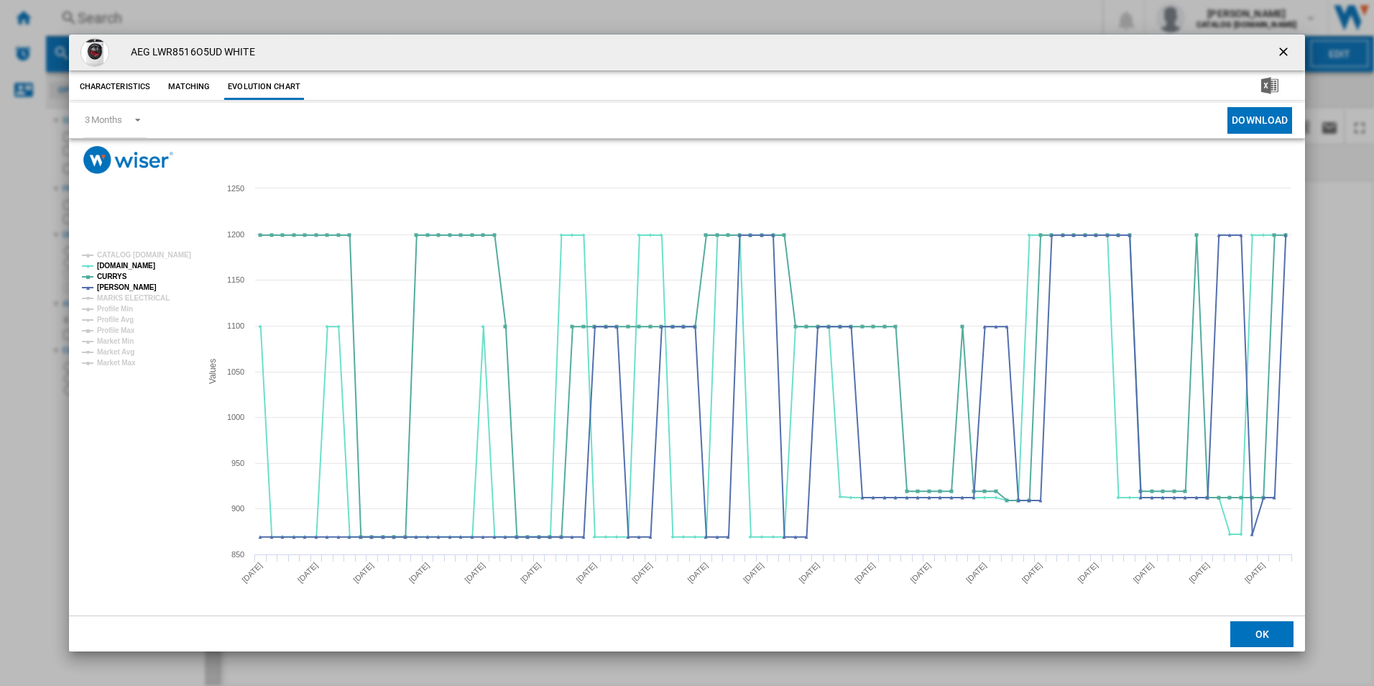
click at [1288, 50] on ng-md-icon "getI18NText('BUTTONS.CLOSE_DIALOG')" at bounding box center [1284, 53] width 17 height 17
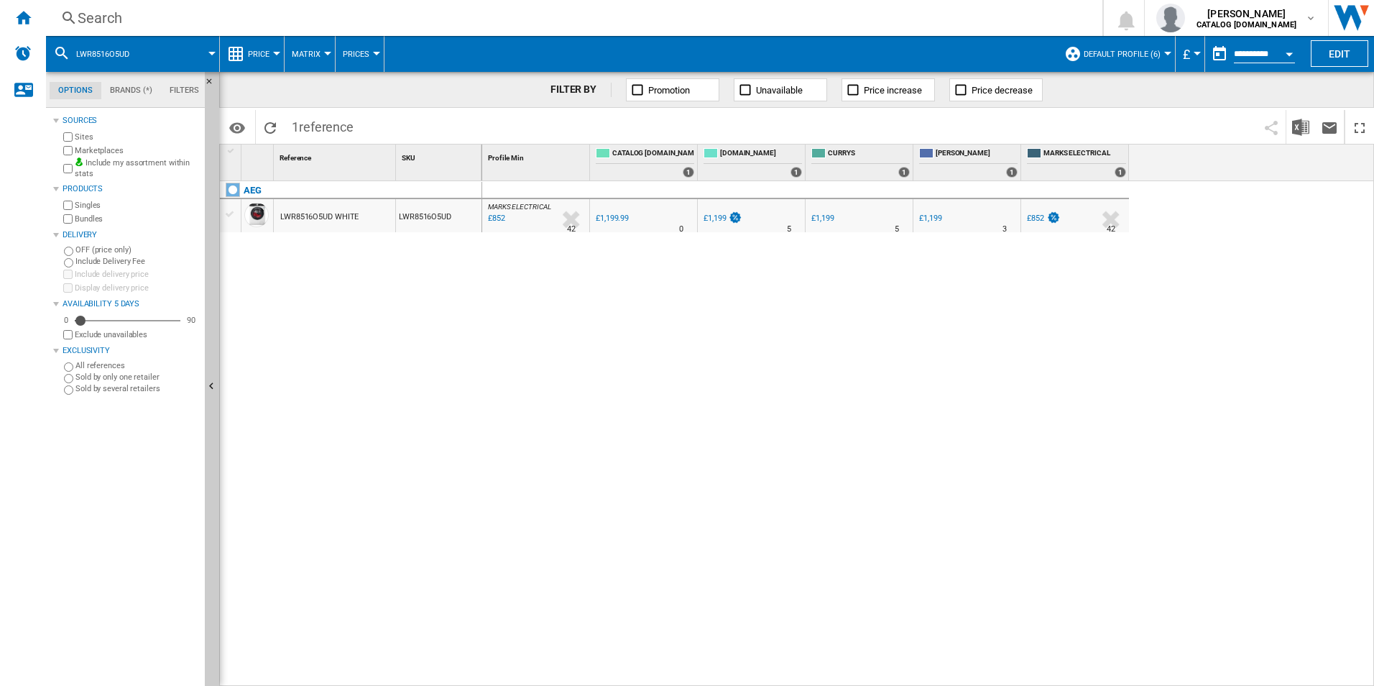
click at [684, 362] on div "MARKS ELECTRICAL : MARKS ELECTRICAL -29.0 % £852 % N/A 42 MARKS ELECTRICAL : MA…" at bounding box center [928, 433] width 893 height 505
click at [519, 329] on div "MARKS ELECTRICAL : MARKS ELECTRICAL -29.0 % £852 % N/A 42 MARKS ELECTRICAL : MA…" at bounding box center [928, 433] width 893 height 505
